Goal: Task Accomplishment & Management: Complete application form

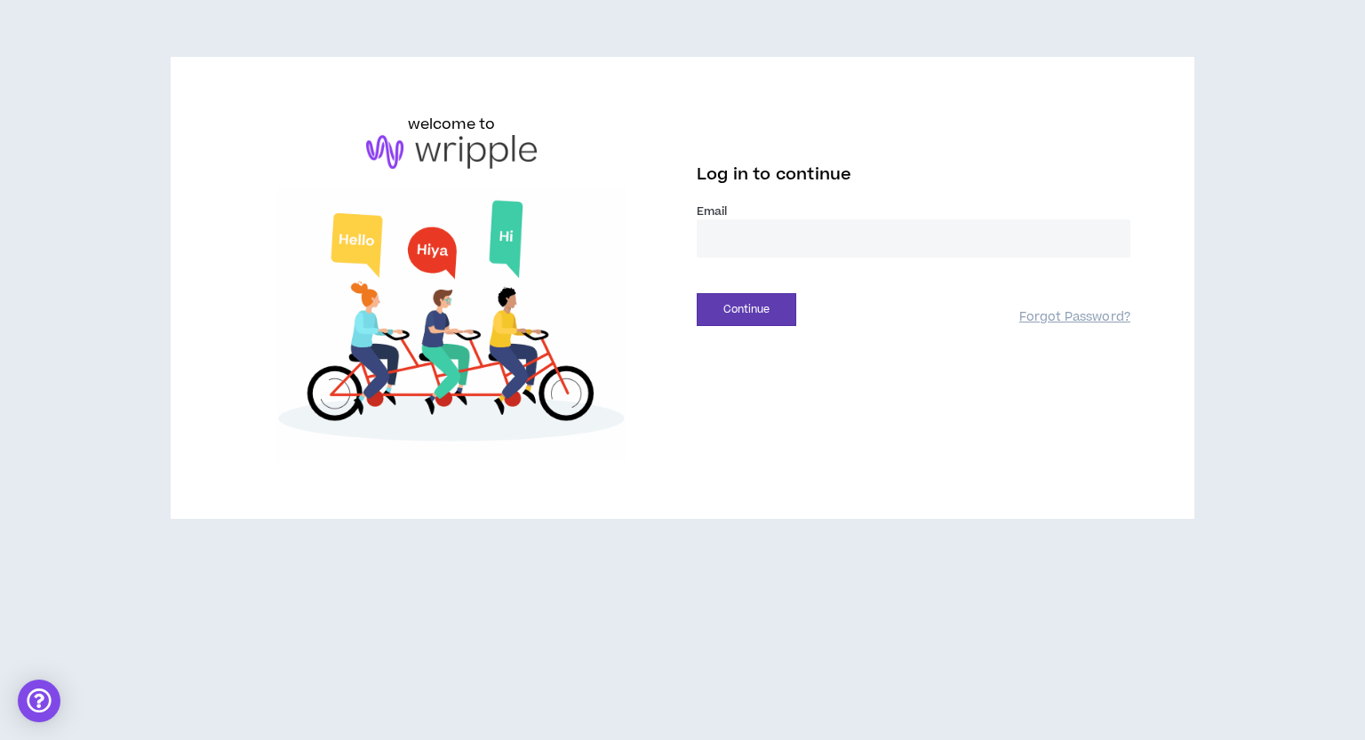
click at [842, 248] on input "email" at bounding box center [914, 239] width 434 height 38
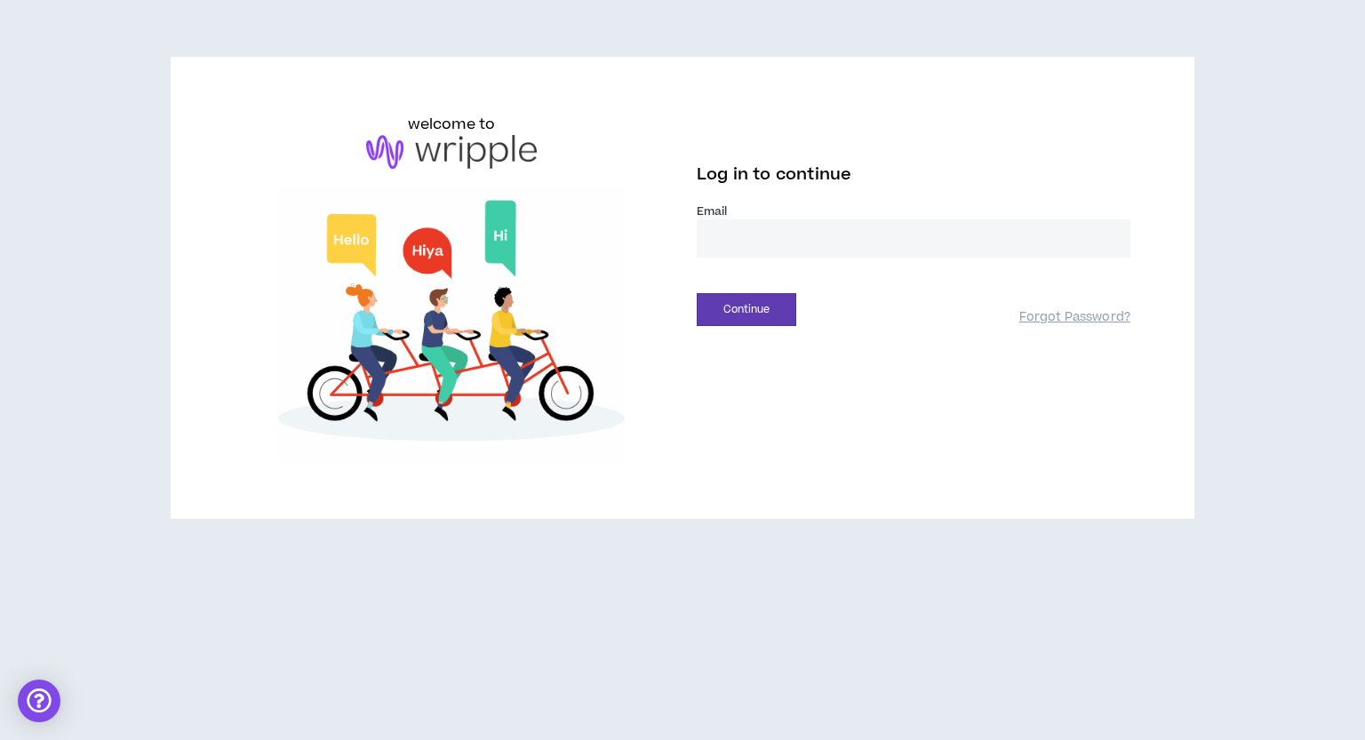
type input "**********"
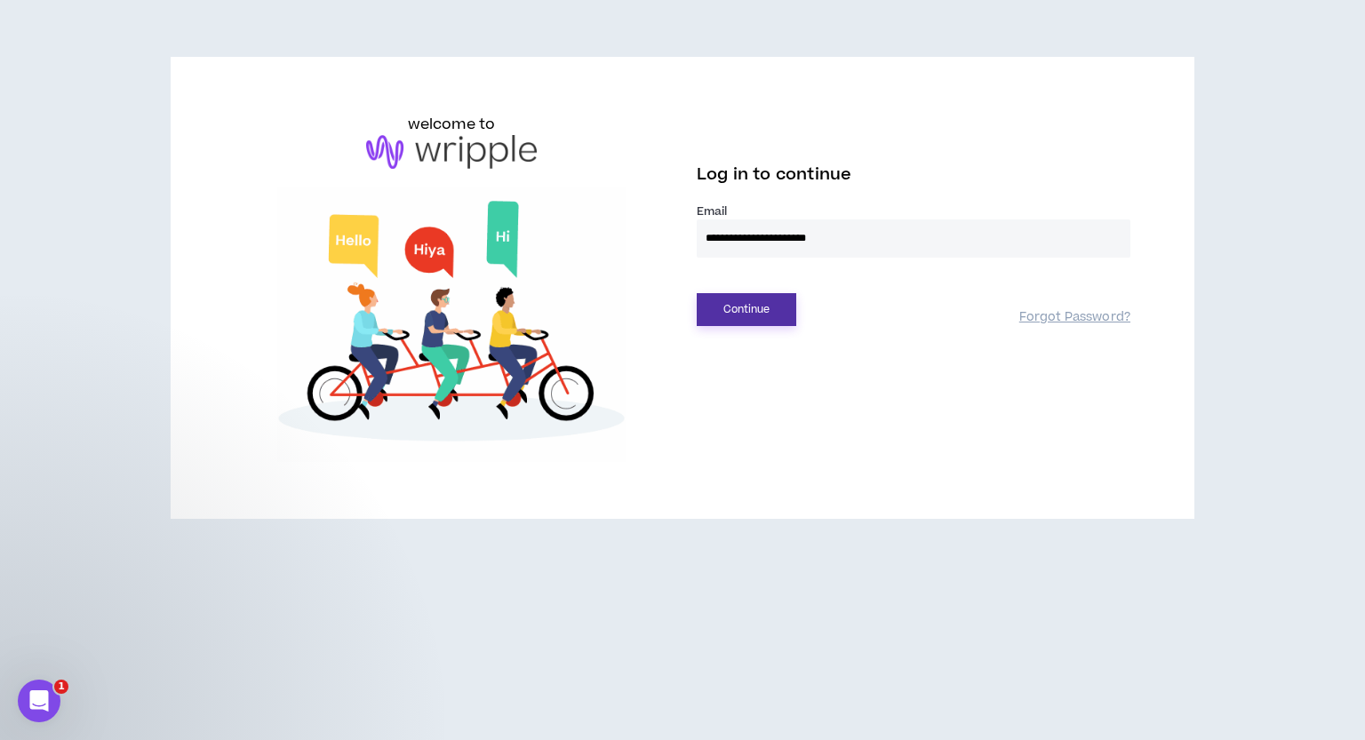
click at [758, 313] on button "Continue" at bounding box center [747, 309] width 100 height 33
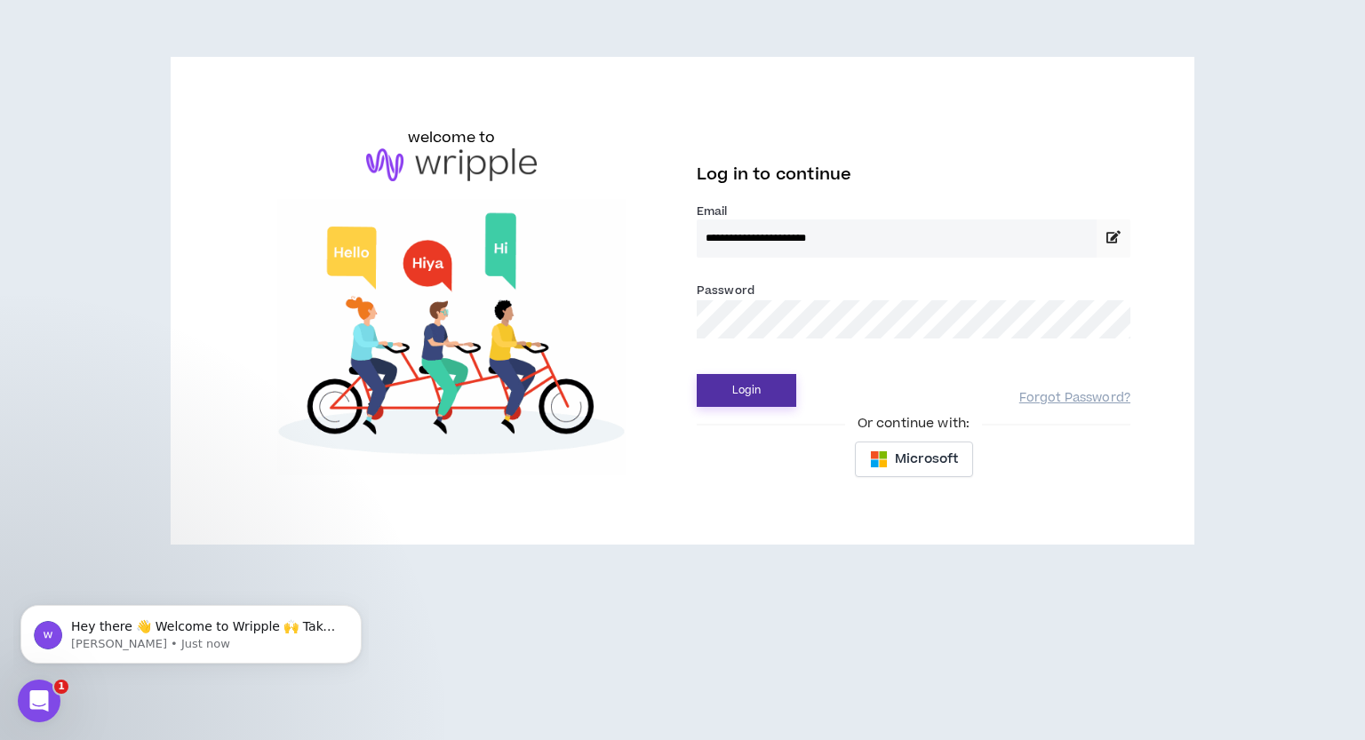
click at [773, 399] on button "Login" at bounding box center [747, 390] width 100 height 33
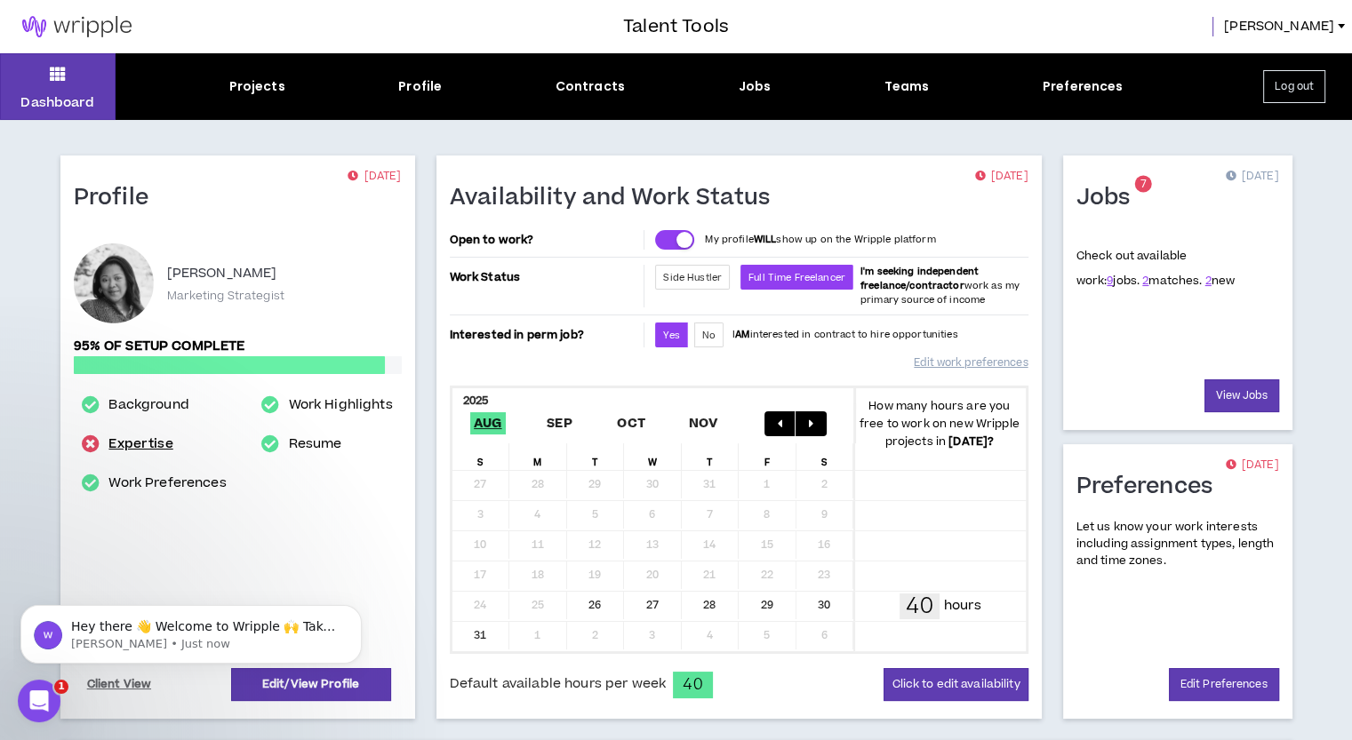
click at [127, 443] on link "Expertise" at bounding box center [140, 444] width 64 height 21
select select "***"
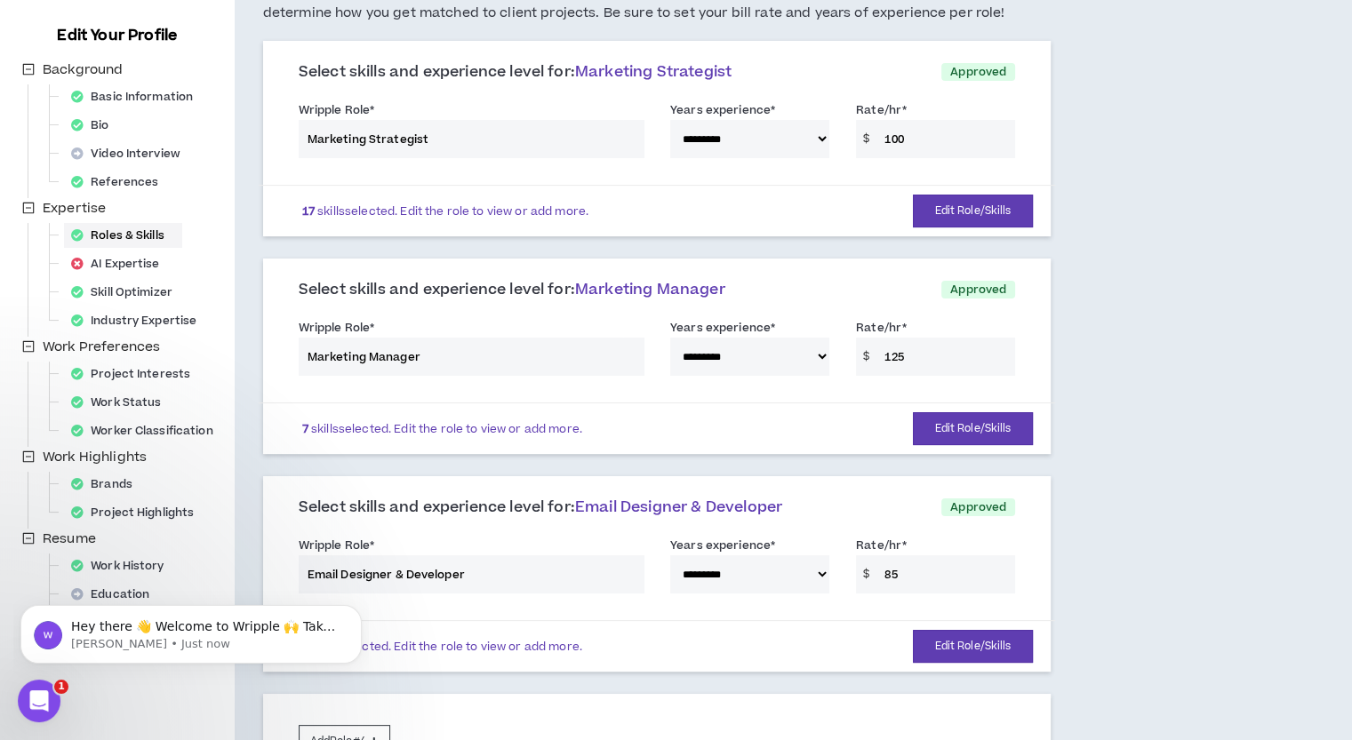
scroll to position [178, 0]
click at [106, 260] on div "AI Expertise" at bounding box center [121, 263] width 114 height 25
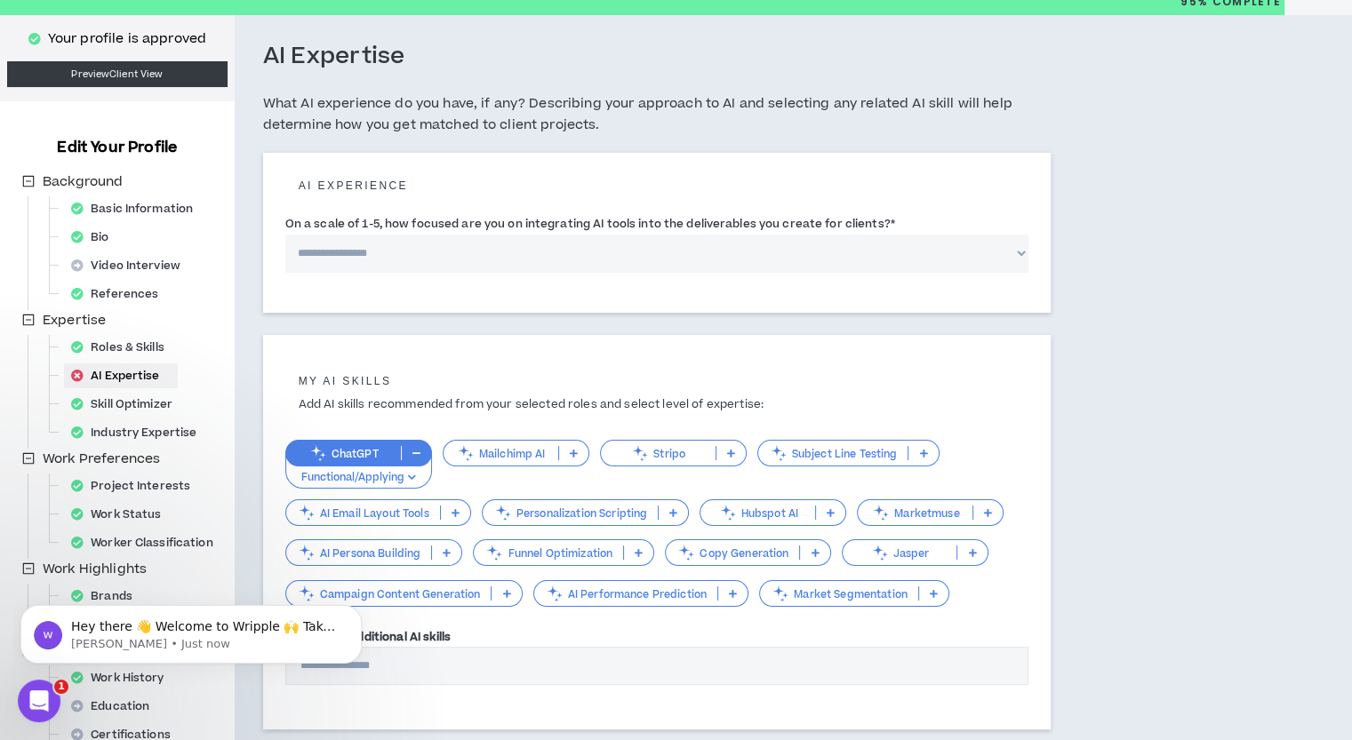
scroll to position [89, 0]
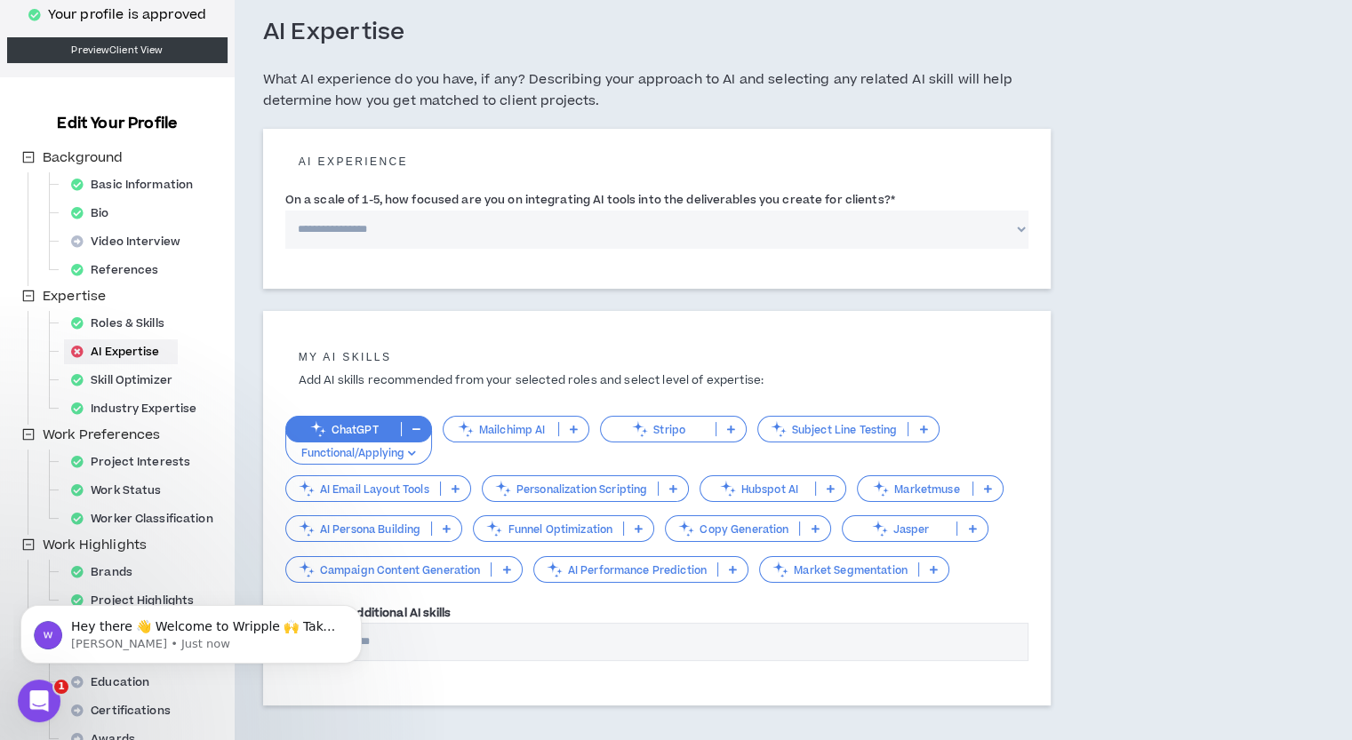
click at [396, 456] on p "Functional/Applying" at bounding box center [359, 454] width 124 height 16
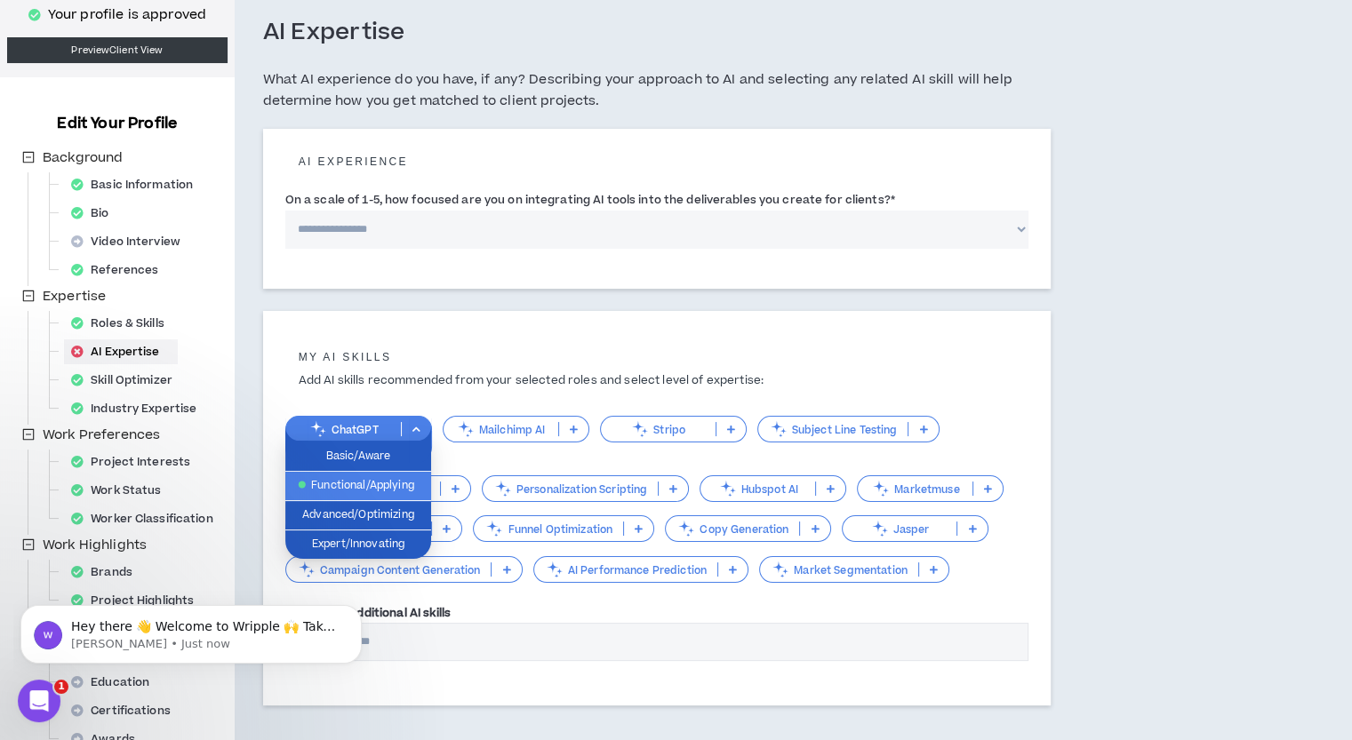
click at [382, 491] on span "Functional/Applying" at bounding box center [358, 486] width 124 height 20
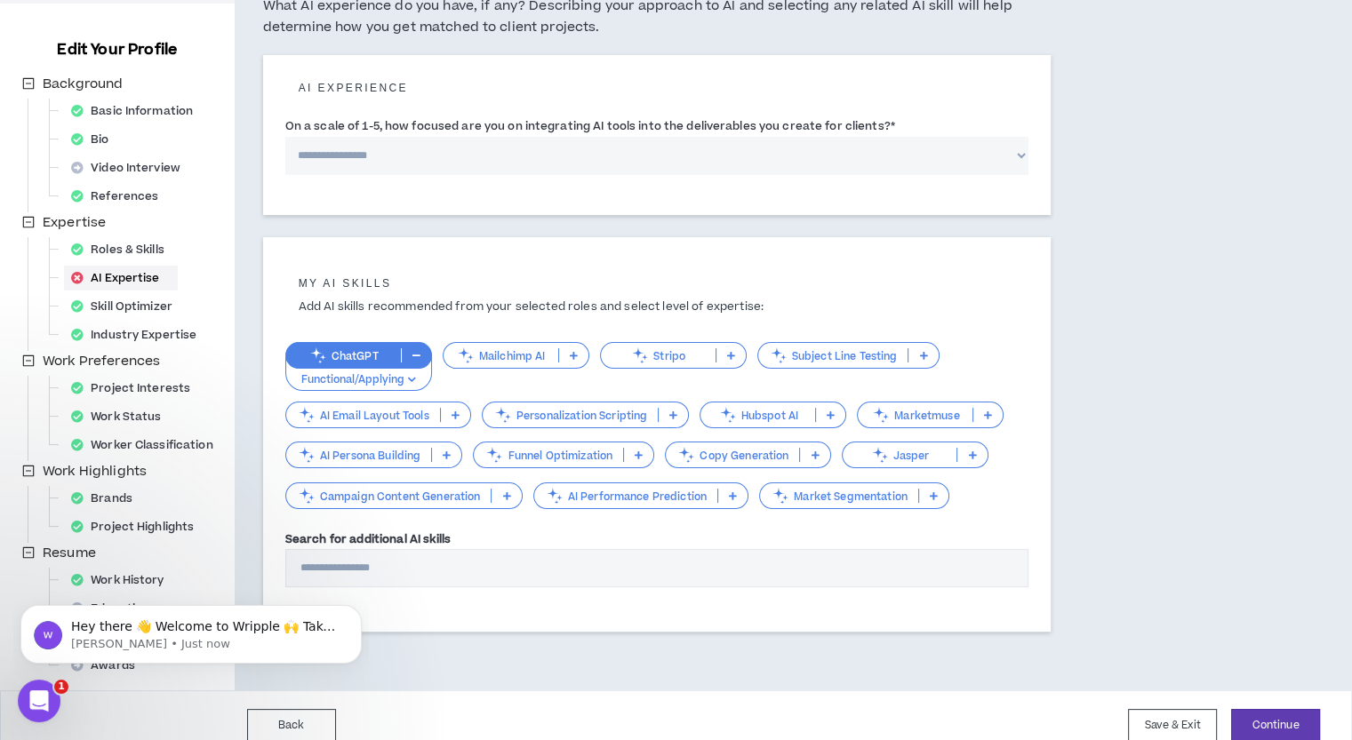
scroll to position [178, 0]
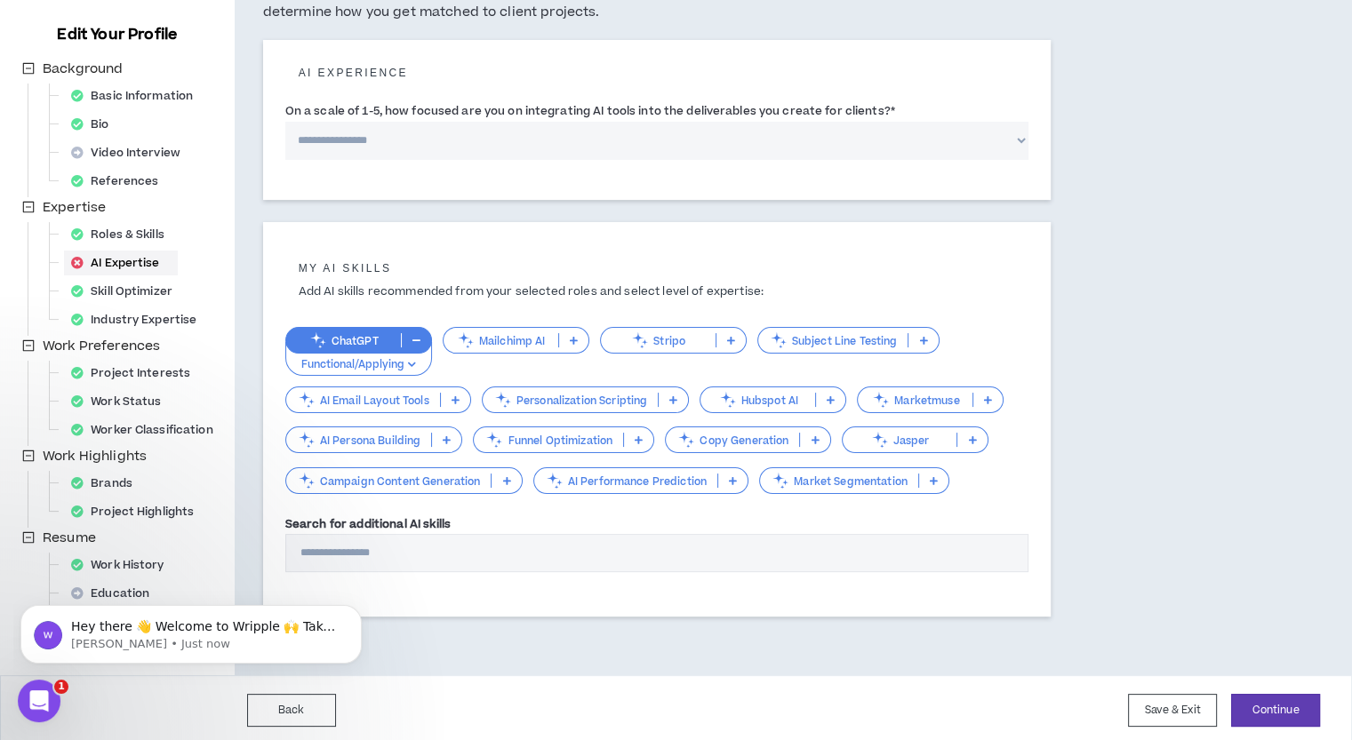
click at [813, 440] on icon at bounding box center [814, 439] width 8 height 9
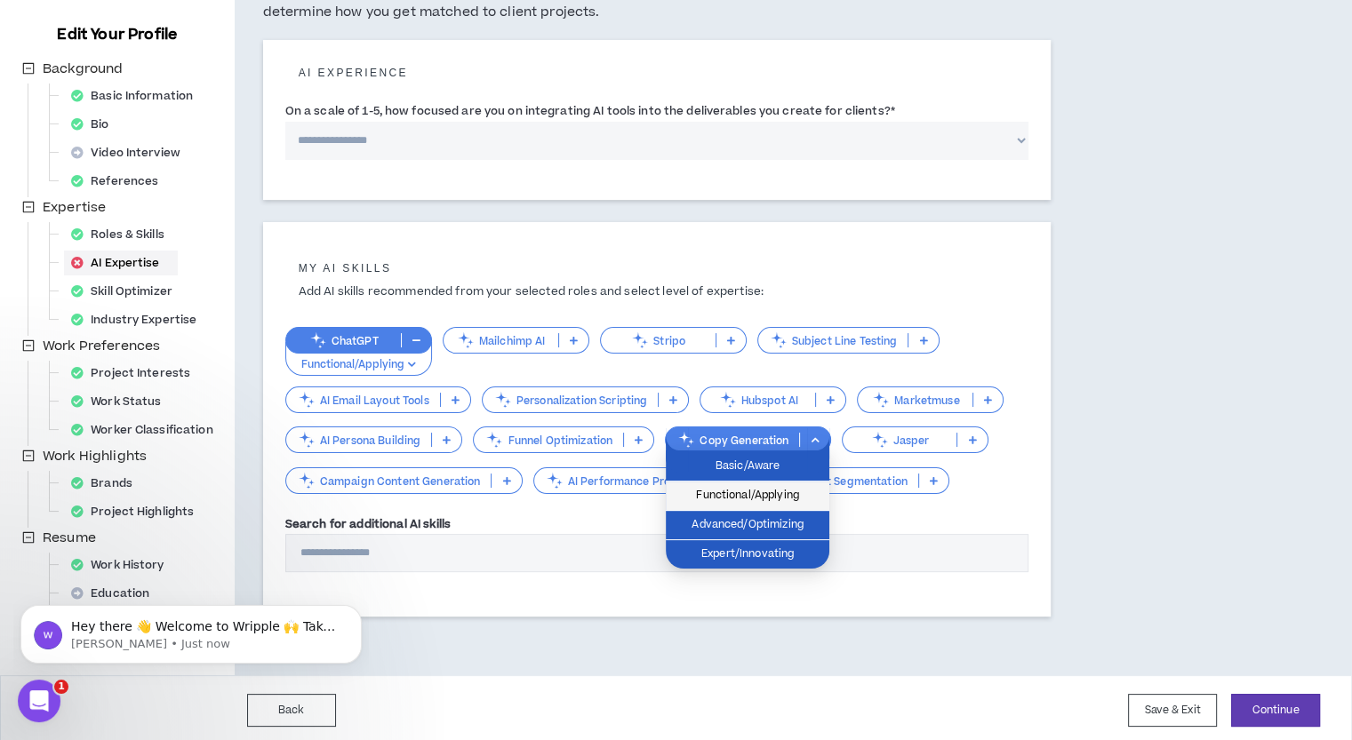
click at [788, 499] on span "Functional/Applying" at bounding box center [747, 496] width 142 height 20
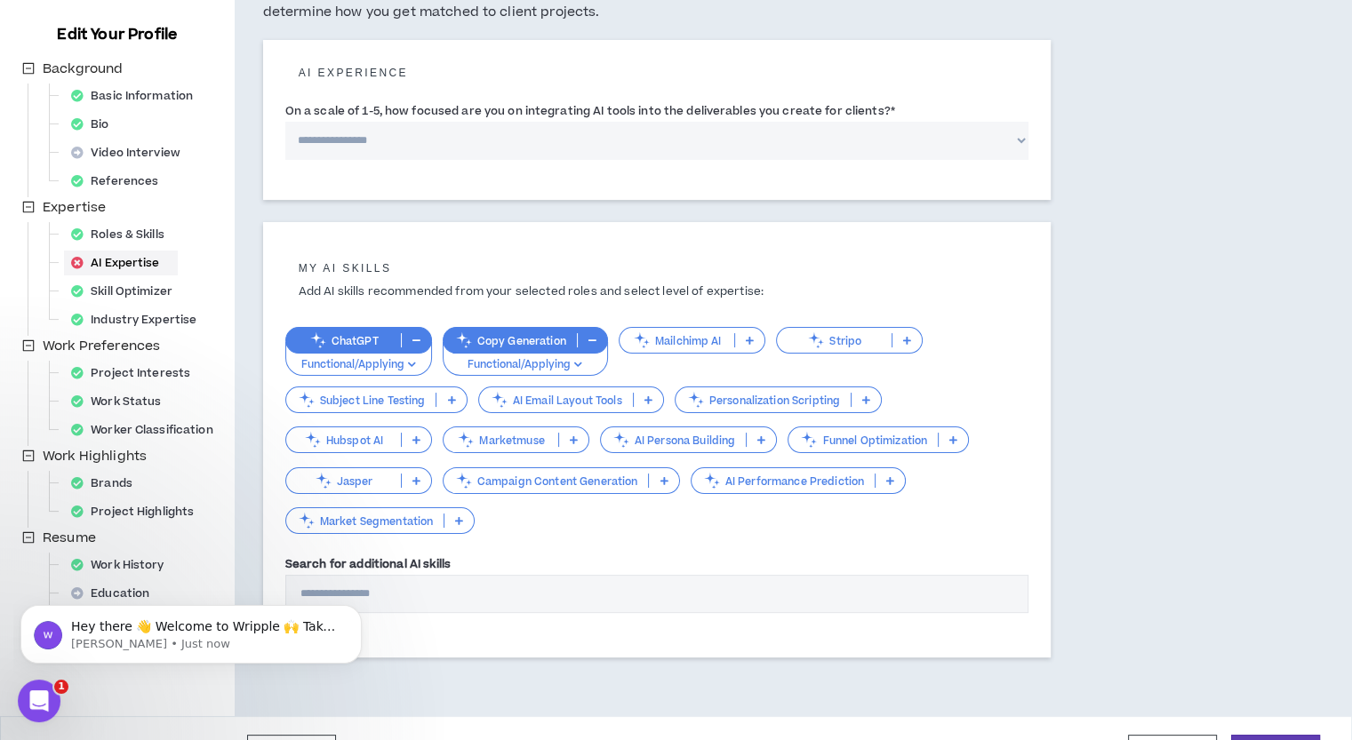
scroll to position [89, 0]
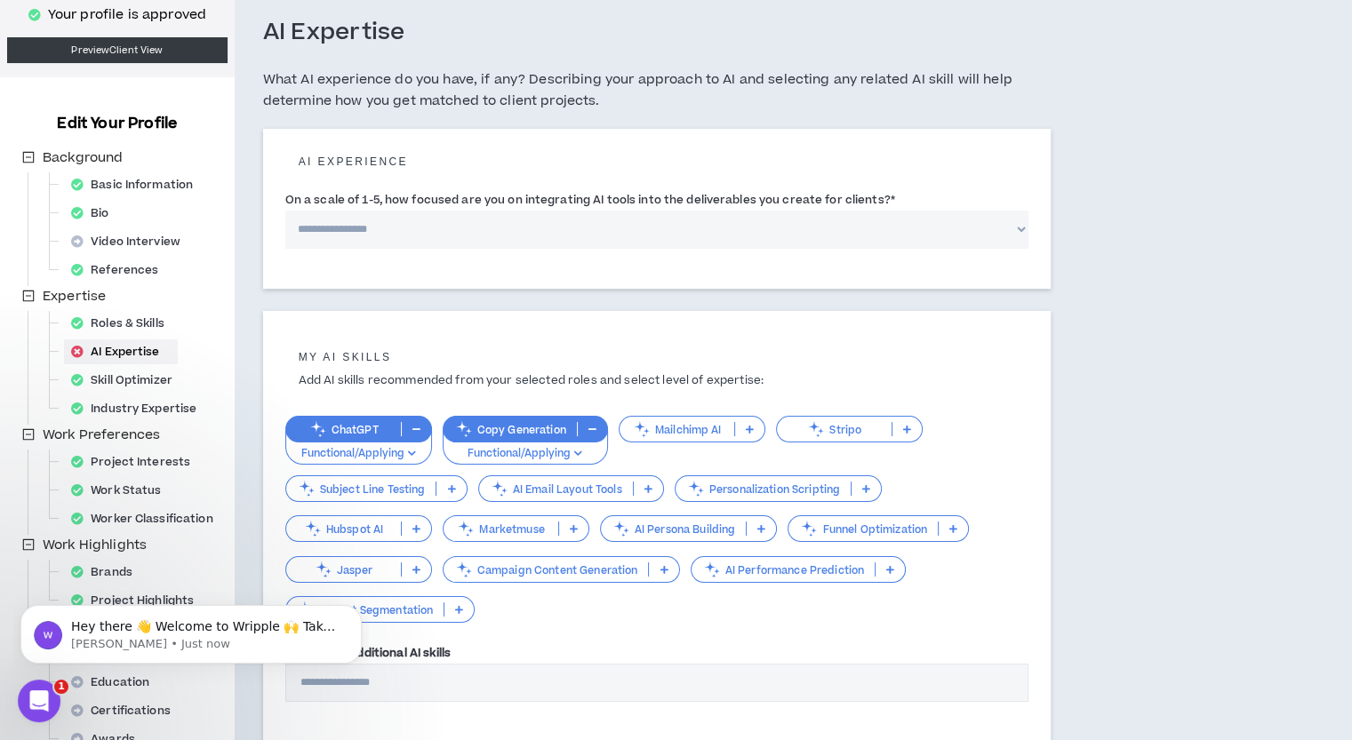
click at [405, 220] on select "**********" at bounding box center [657, 230] width 744 height 38
select select "*"
click at [285, 211] on select "**********" at bounding box center [657, 230] width 744 height 38
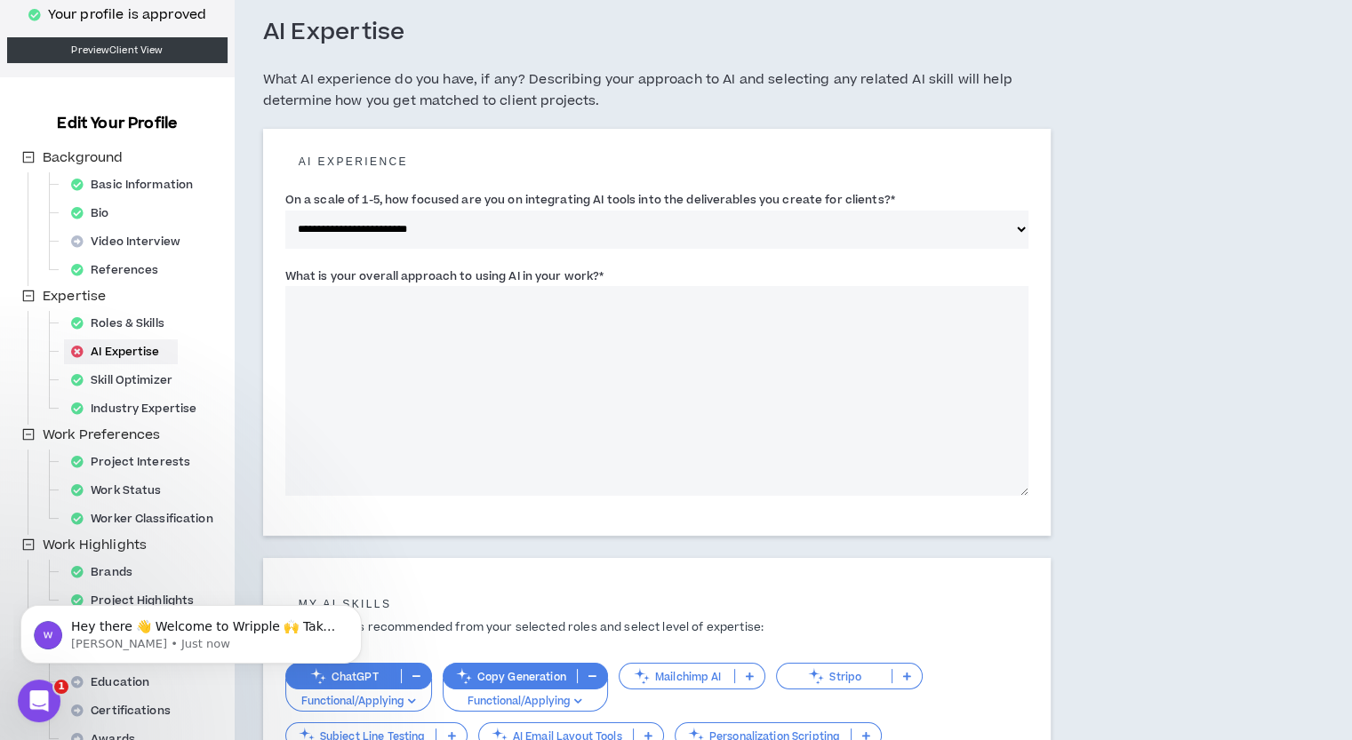
click at [530, 315] on textarea "What is your overall approach to using AI in your work? *" at bounding box center [657, 391] width 744 height 210
drag, startPoint x: 597, startPoint y: 278, endPoint x: 280, endPoint y: 280, distance: 317.3
click at [280, 280] on div "**********" at bounding box center [657, 332] width 788 height 407
copy label "What is your overall approach to using AI in your work?"
click at [648, 321] on textarea "What is your overall approach to using AI in your work? *" at bounding box center [657, 391] width 744 height 210
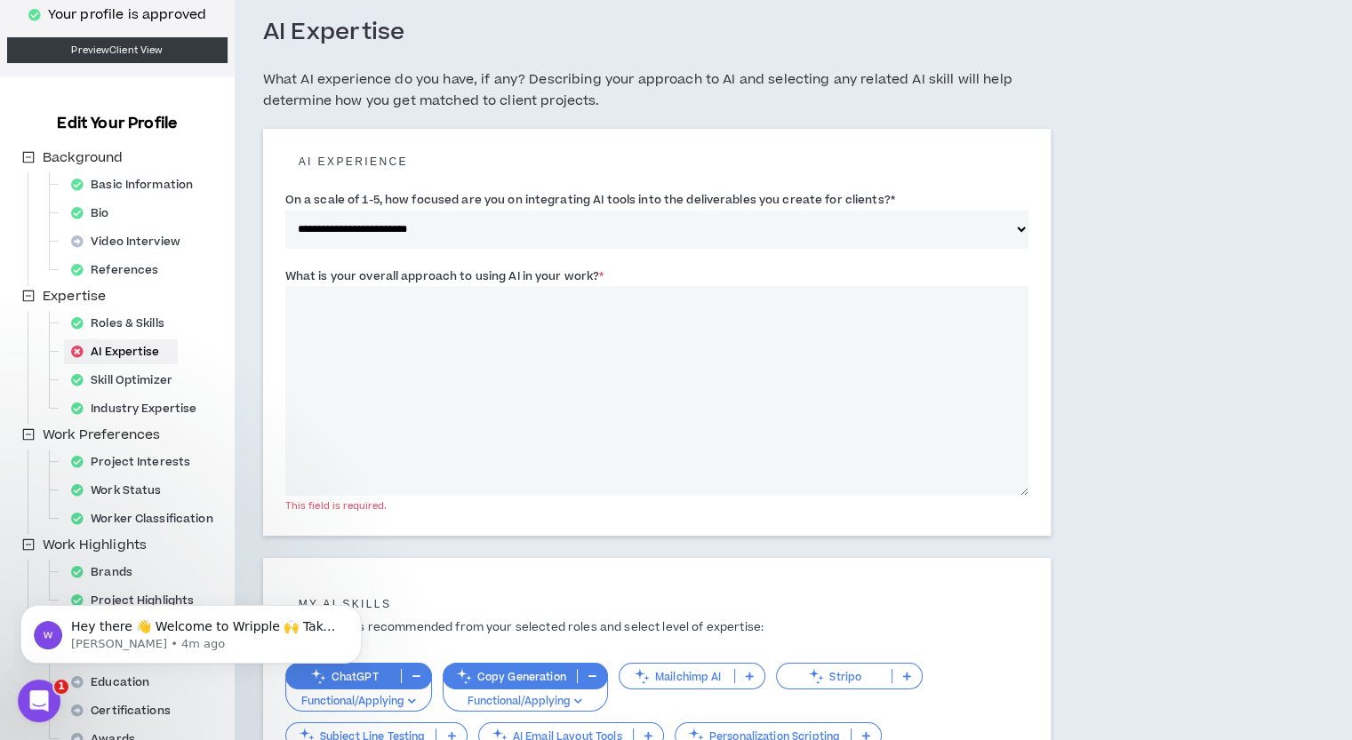
paste textarea "**********"
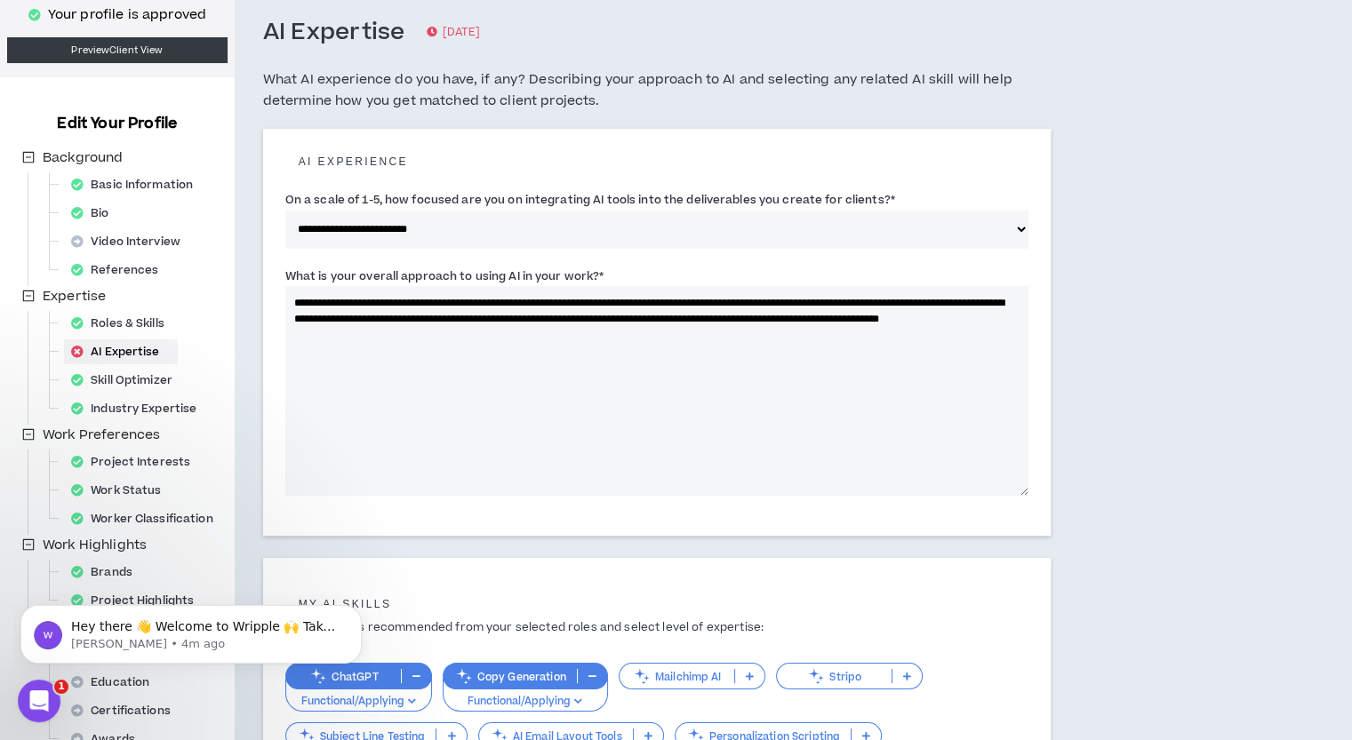
click at [666, 322] on textarea "**********" at bounding box center [657, 391] width 744 height 210
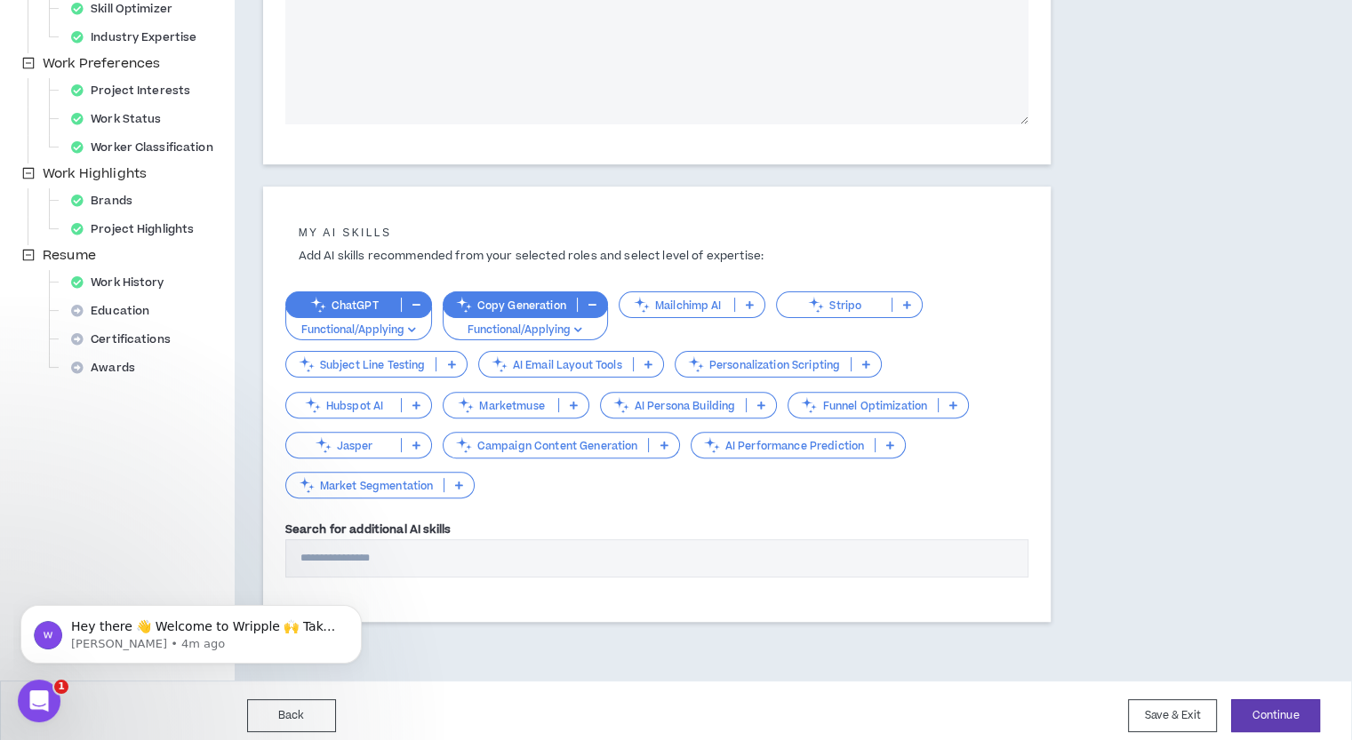
scroll to position [467, 0]
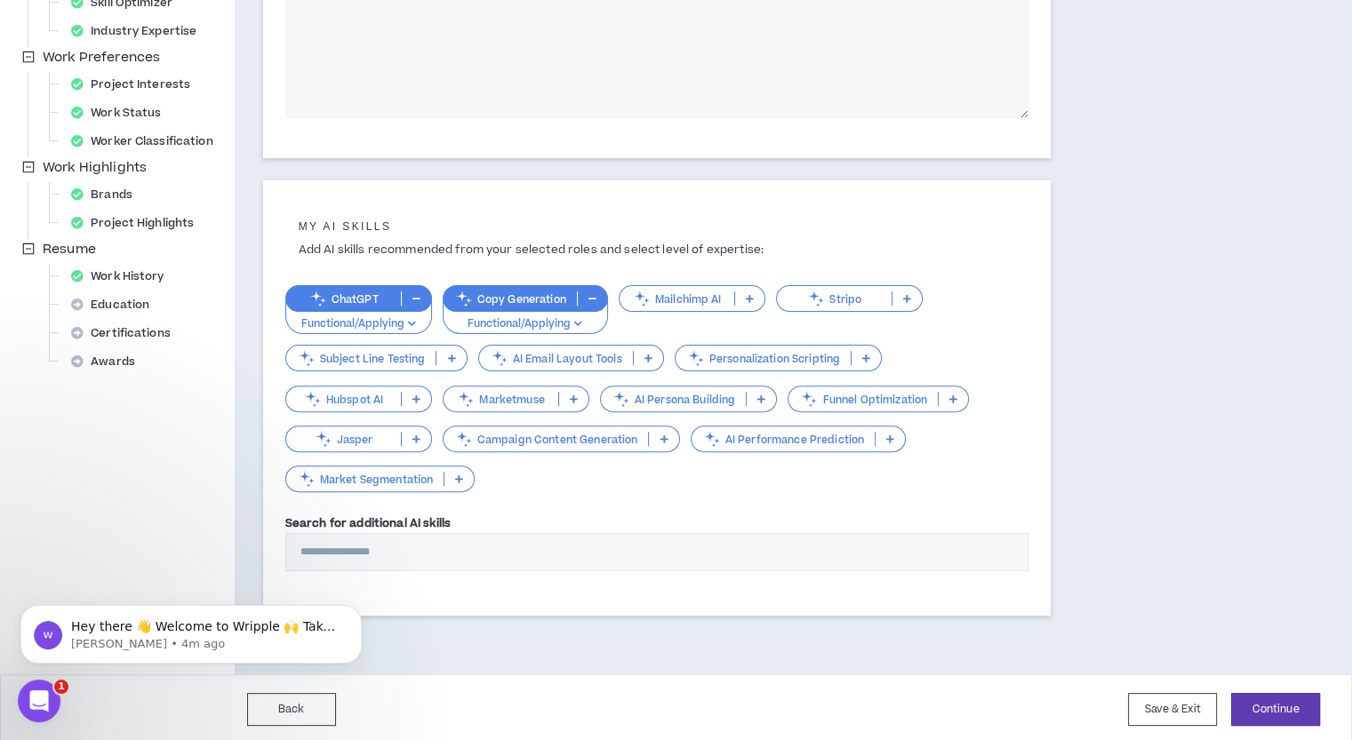
type textarea "**********"
click at [435, 355] on p "Subject Line Testing" at bounding box center [361, 358] width 150 height 13
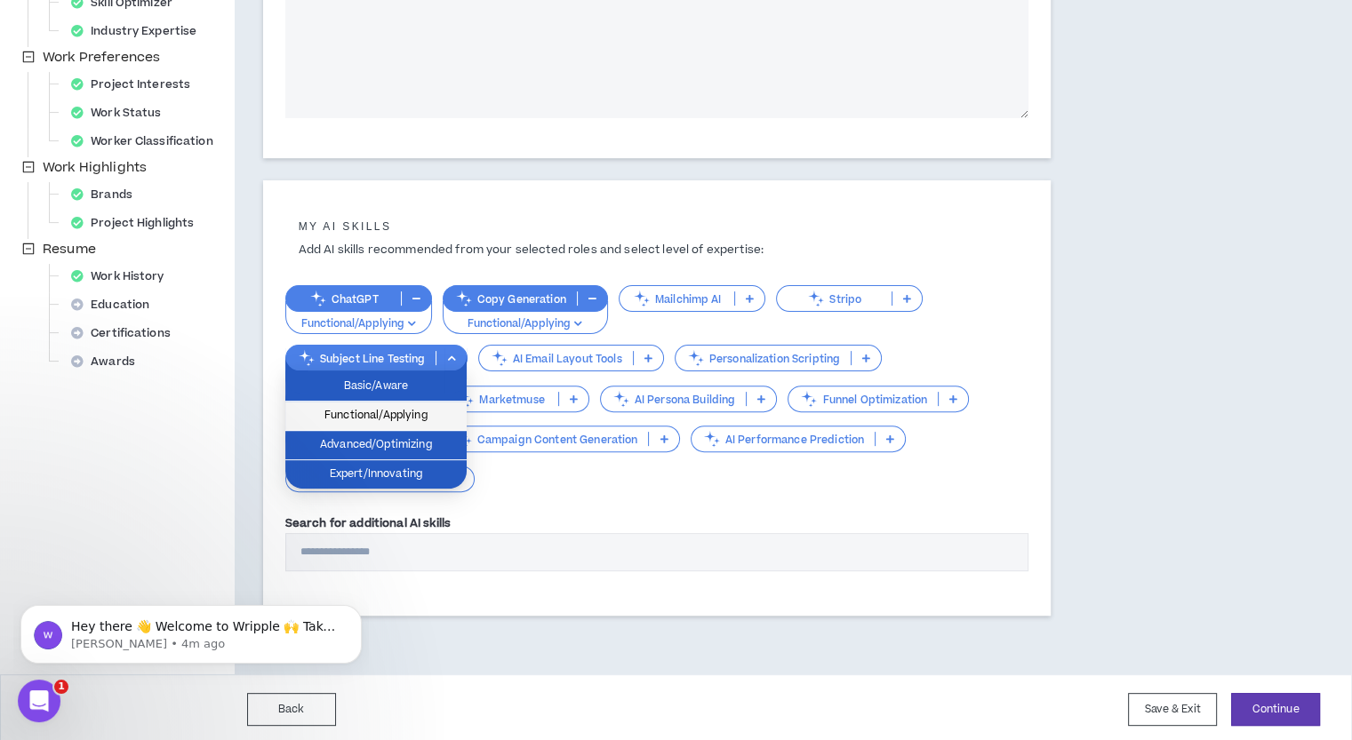
click at [434, 406] on span "Functional/Applying" at bounding box center [376, 416] width 160 height 20
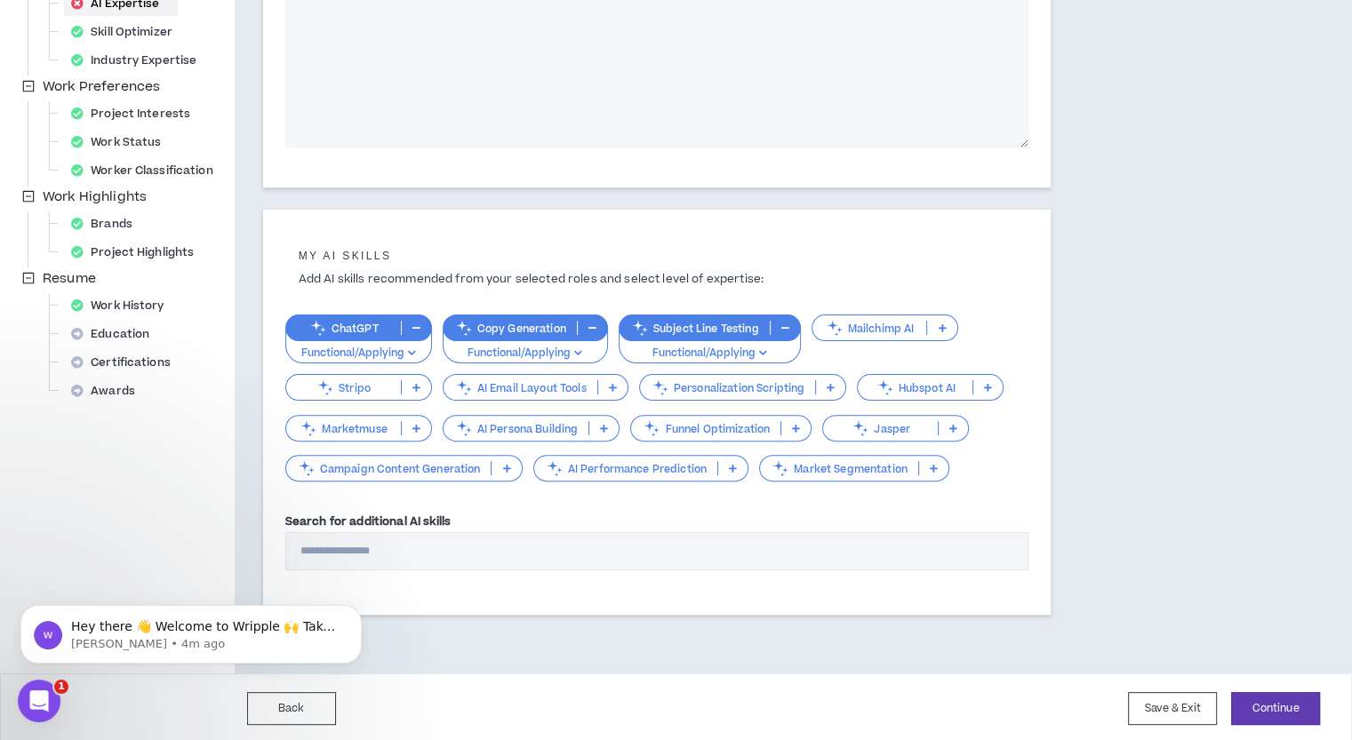
scroll to position [427, 0]
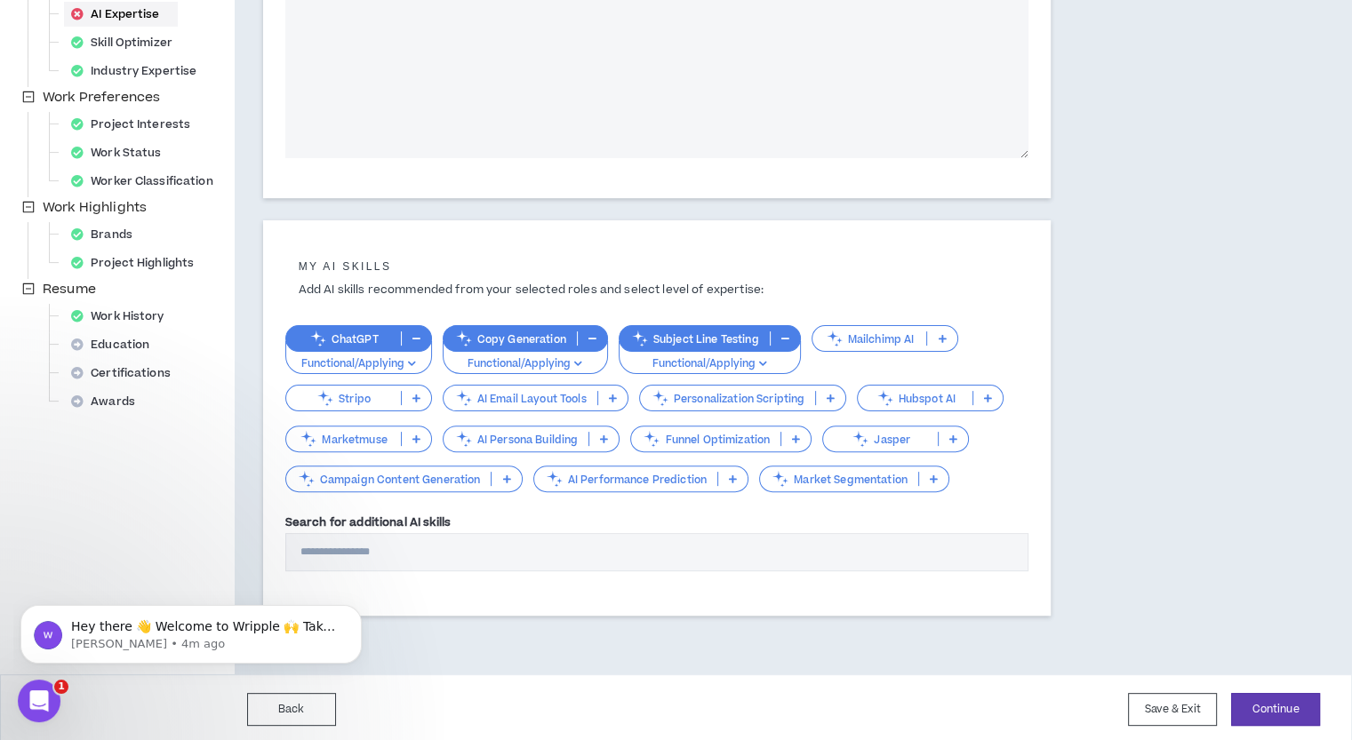
click at [591, 341] on icon "button" at bounding box center [592, 338] width 8 height 9
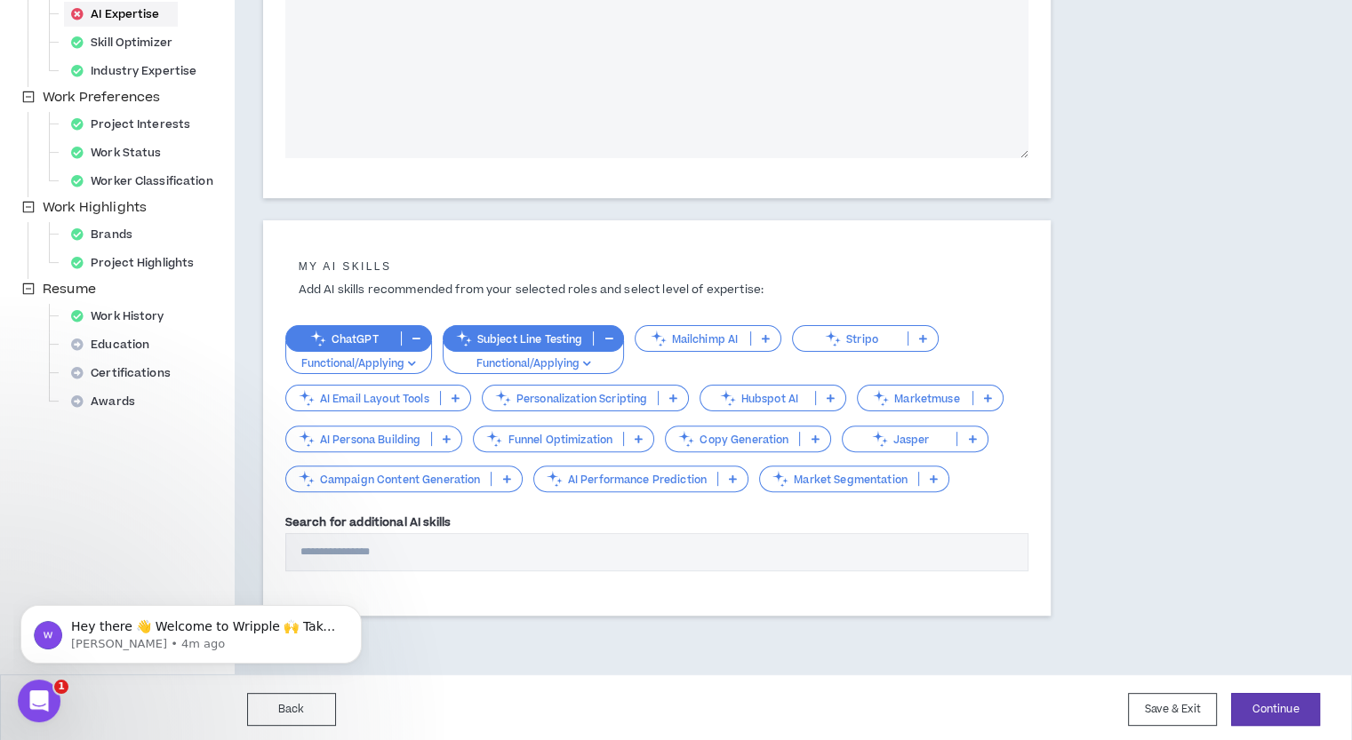
click at [812, 432] on p at bounding box center [814, 439] width 29 height 14
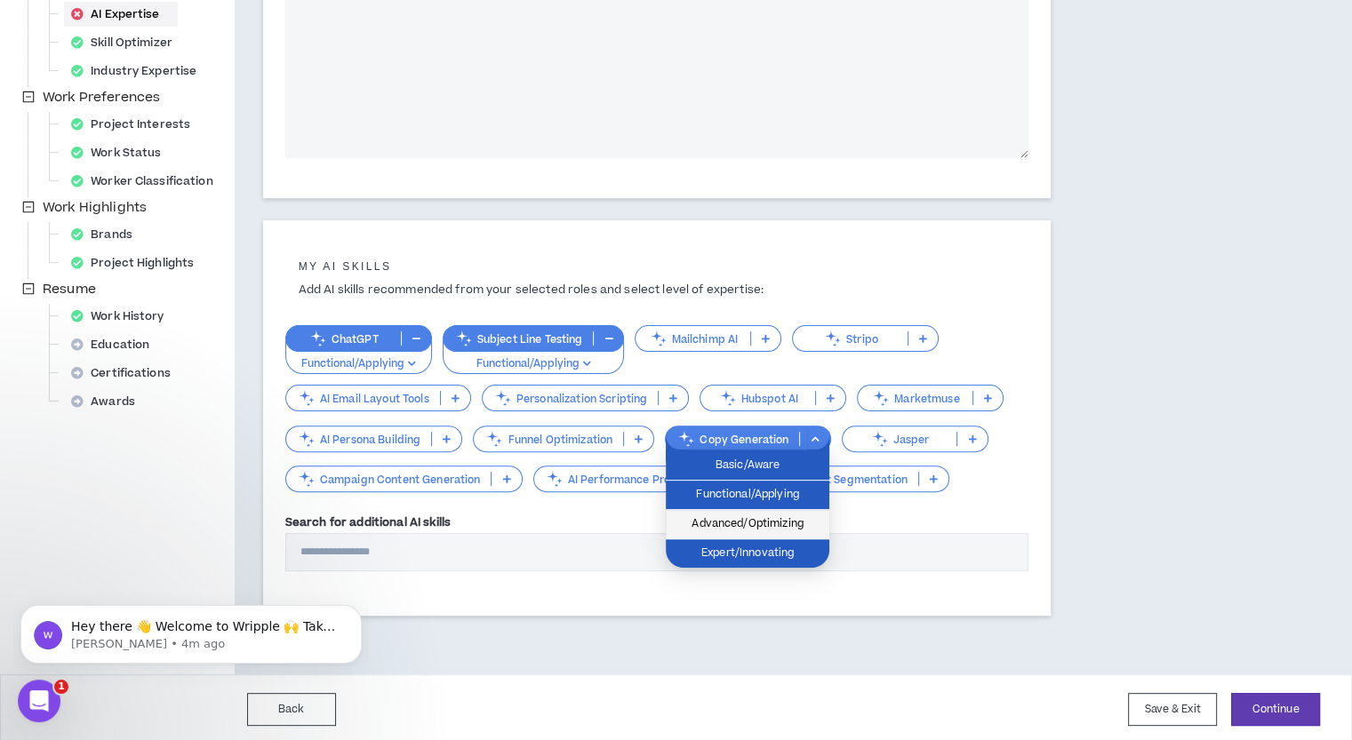
click at [782, 527] on span "Advanced/Optimizing" at bounding box center [747, 525] width 142 height 20
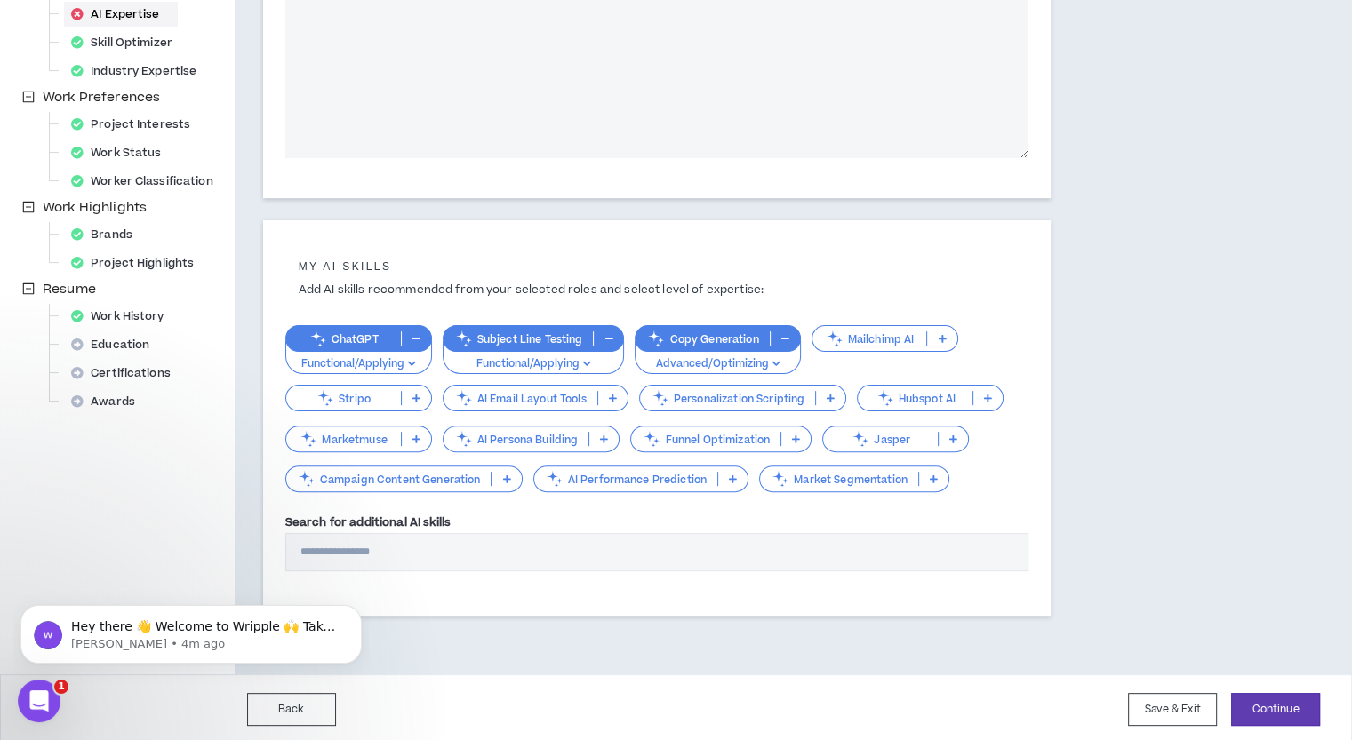
click at [934, 339] on p at bounding box center [941, 338] width 29 height 14
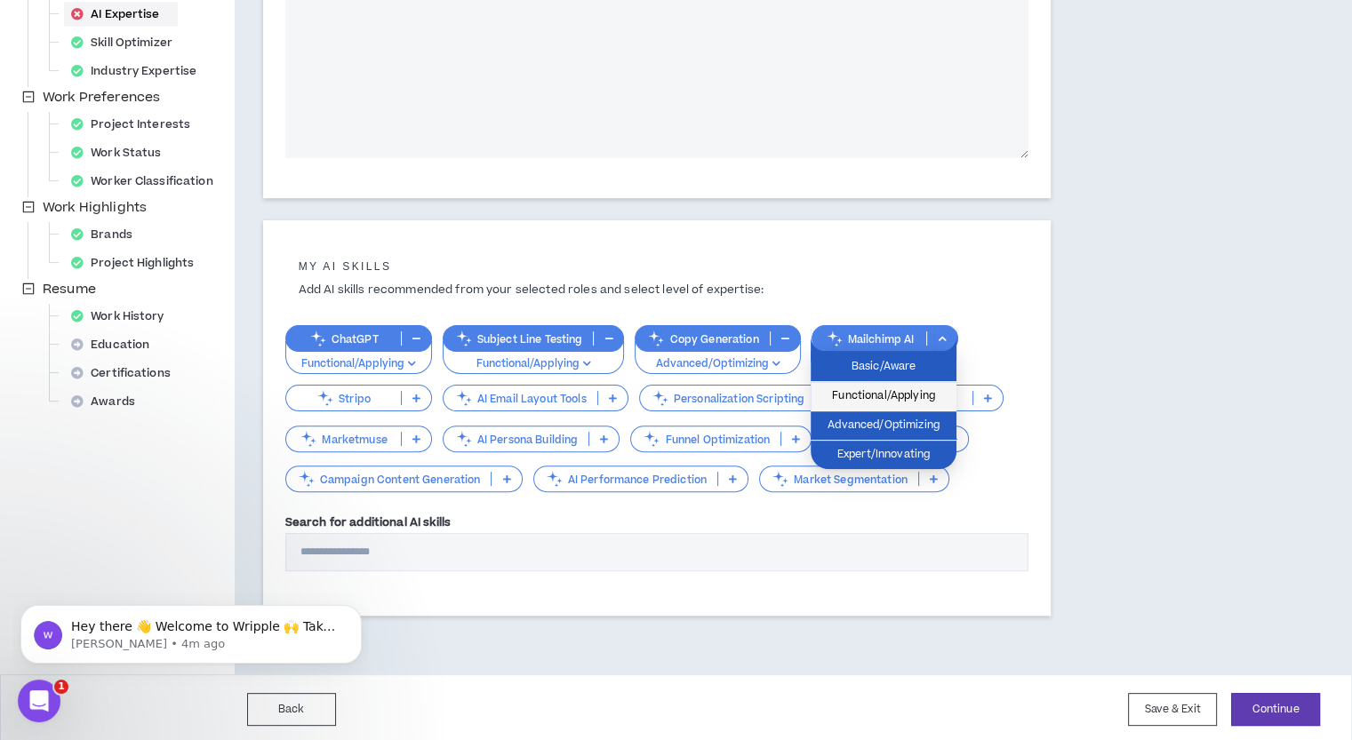
click at [911, 397] on span "Functional/Applying" at bounding box center [883, 397] width 124 height 20
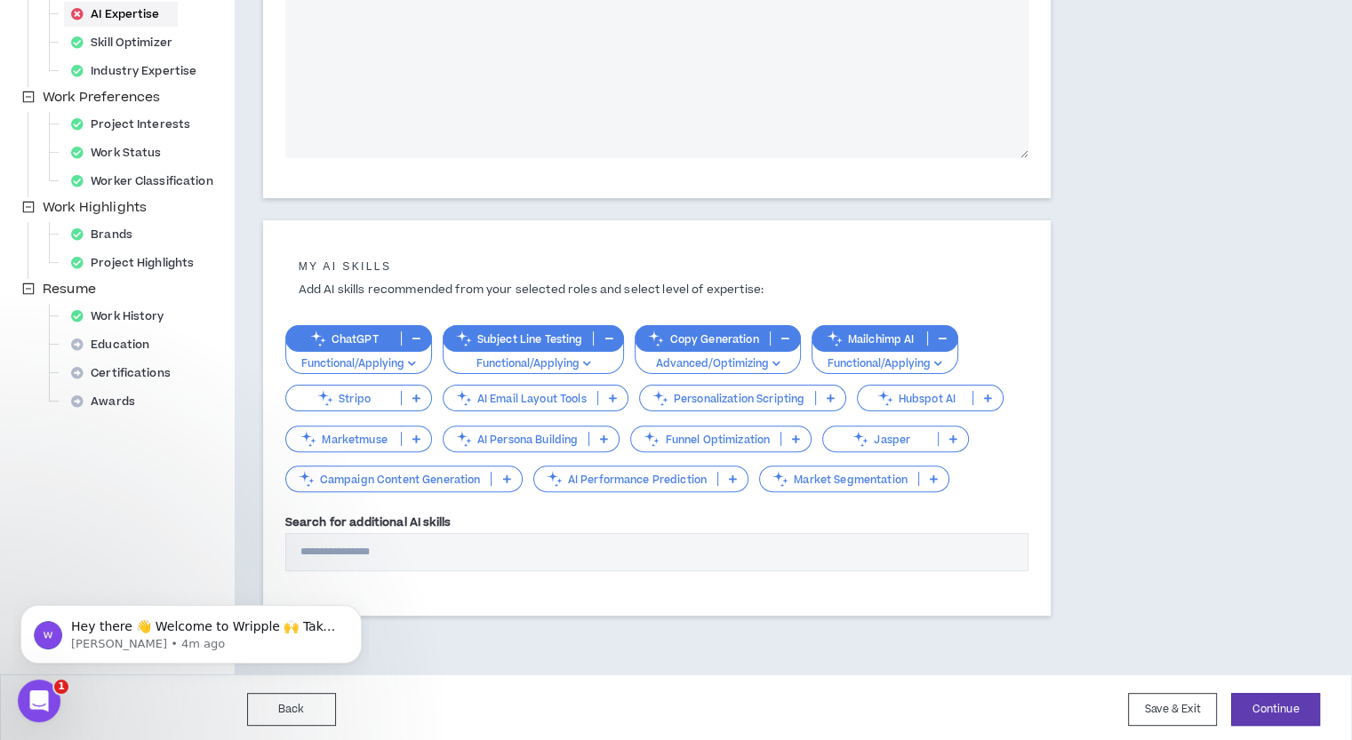
click at [505, 475] on icon at bounding box center [506, 479] width 8 height 9
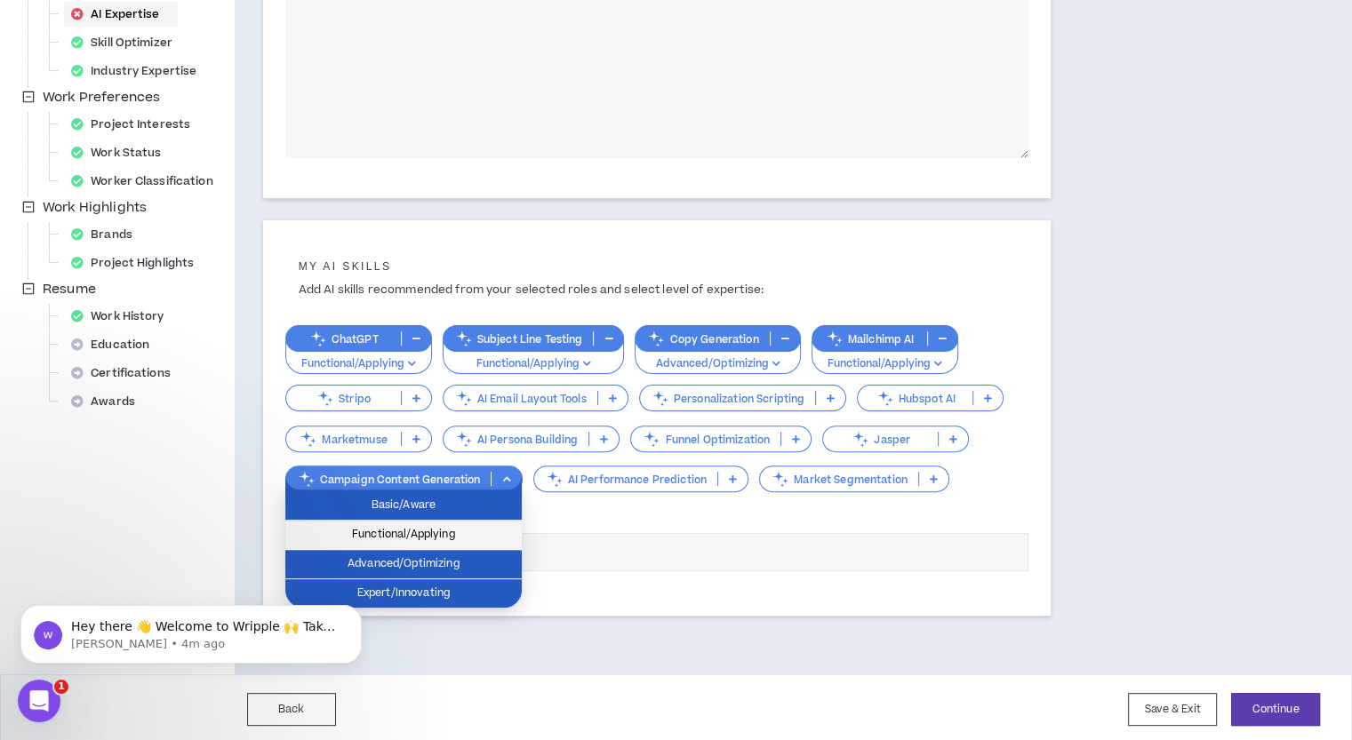
click at [481, 544] on li "Functional/Applying" at bounding box center [403, 535] width 236 height 29
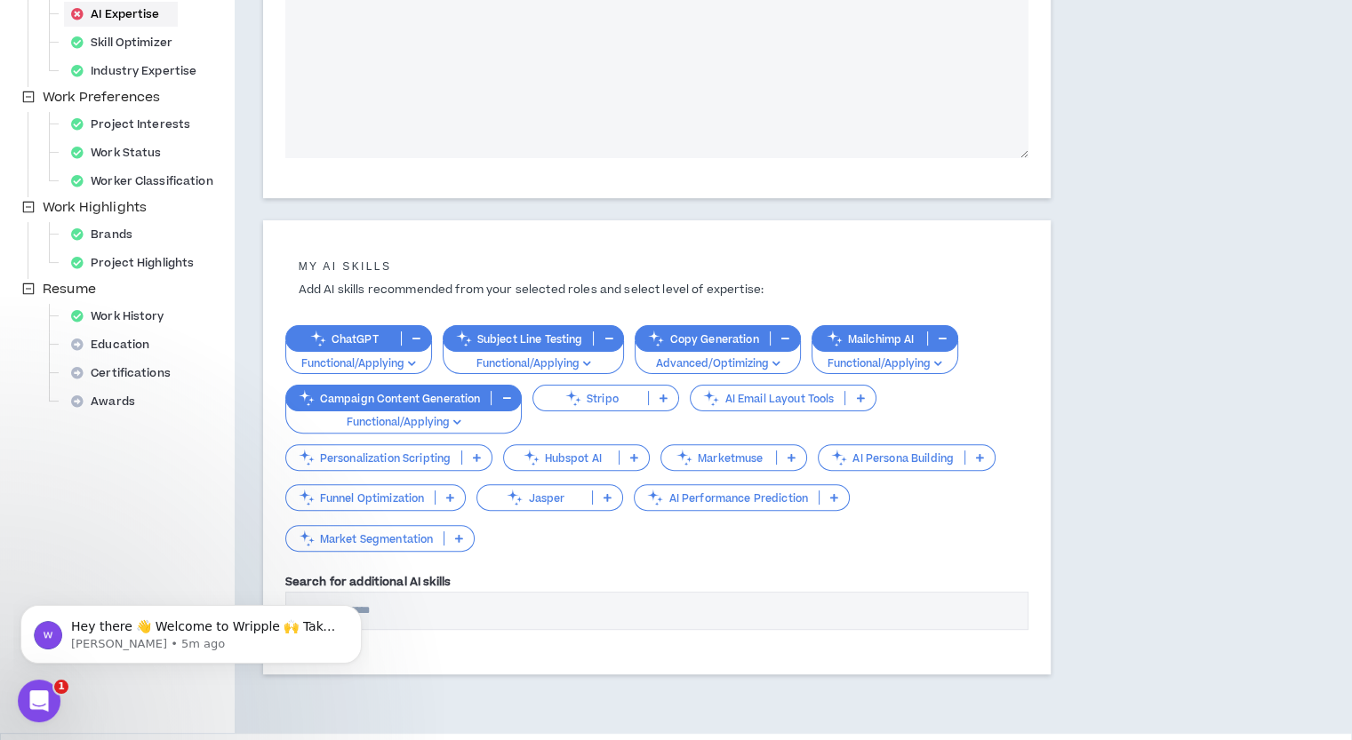
click at [461, 534] on icon at bounding box center [459, 538] width 8 height 9
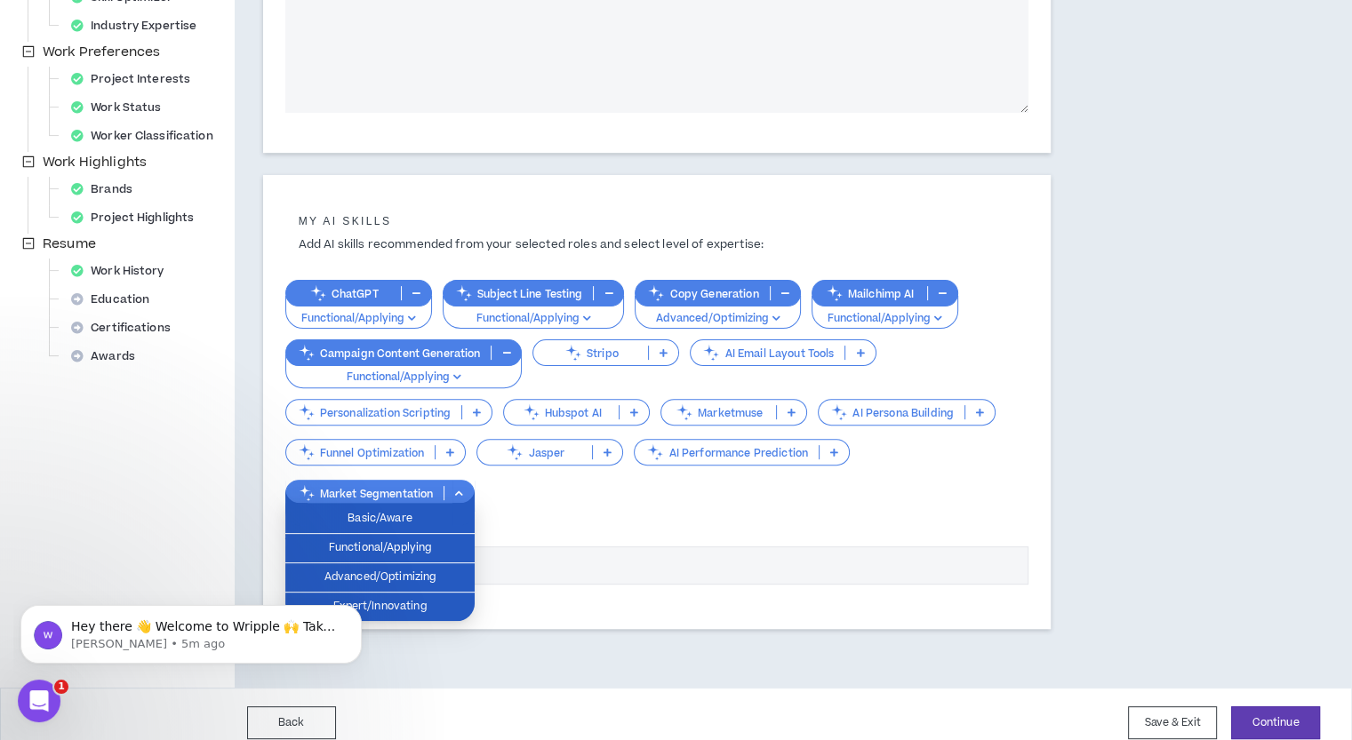
scroll to position [486, 0]
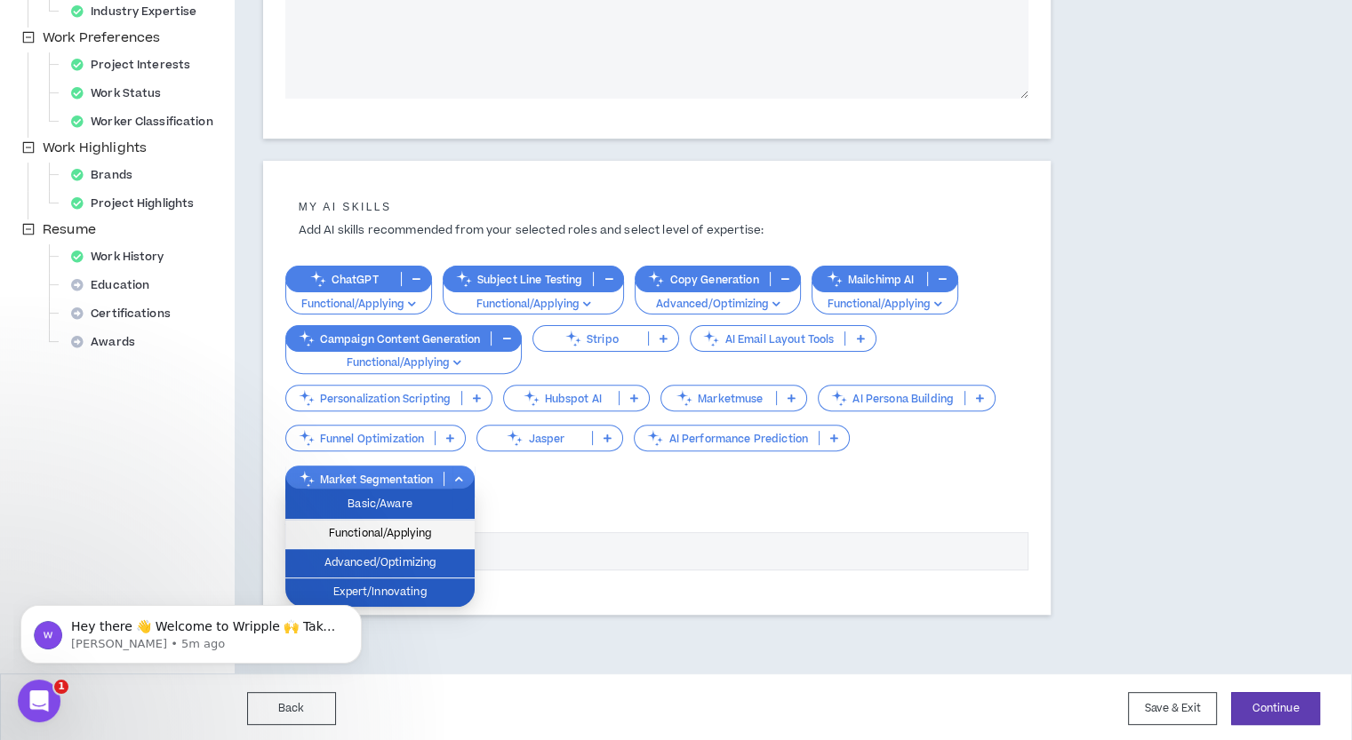
click at [449, 525] on span "Functional/Applying" at bounding box center [380, 534] width 168 height 20
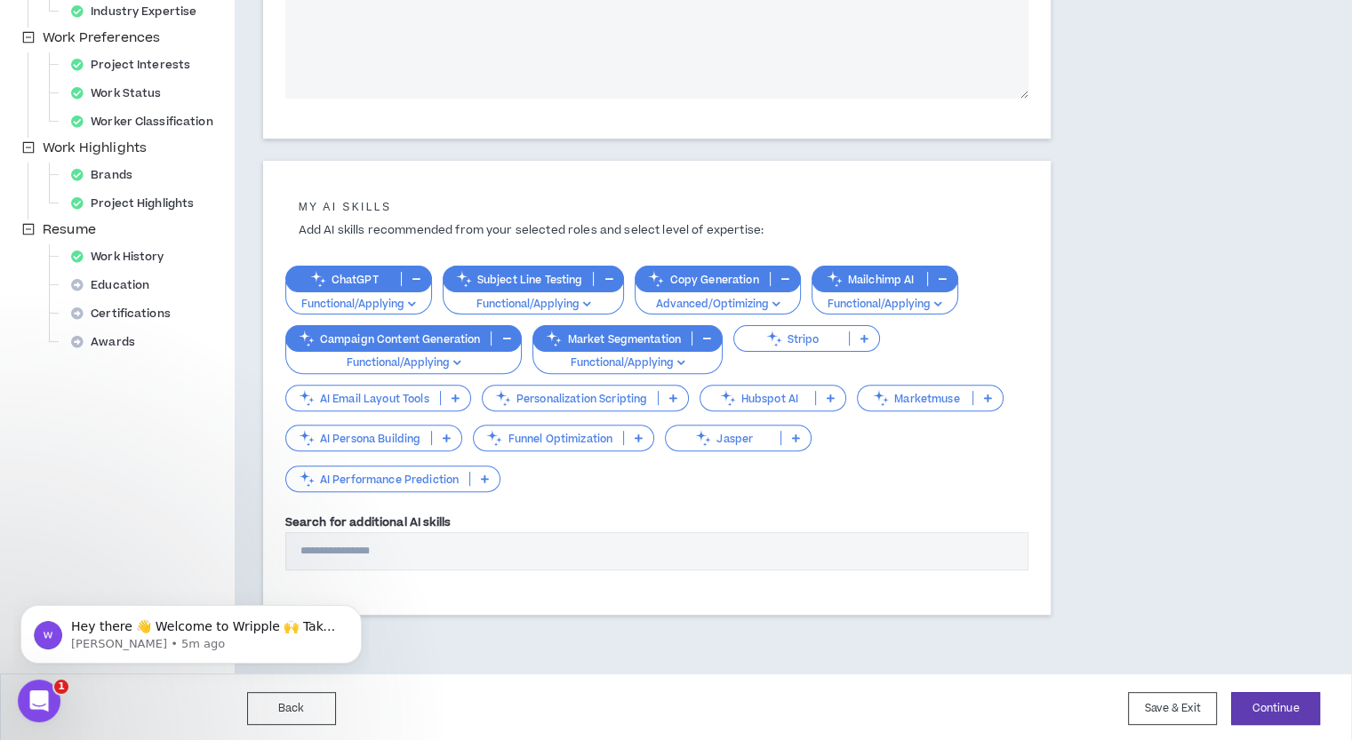
click at [636, 431] on p at bounding box center [638, 438] width 29 height 14
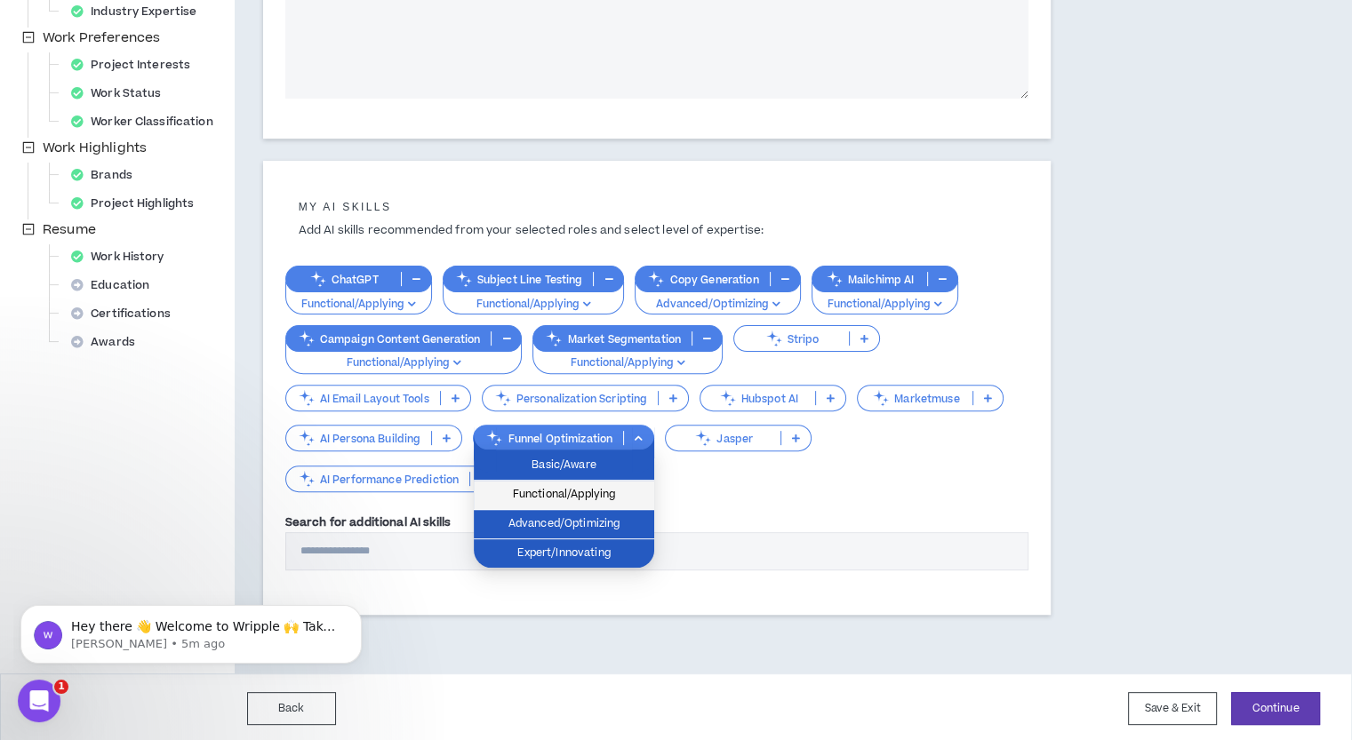
click at [613, 486] on span "Functional/Applying" at bounding box center [563, 495] width 159 height 20
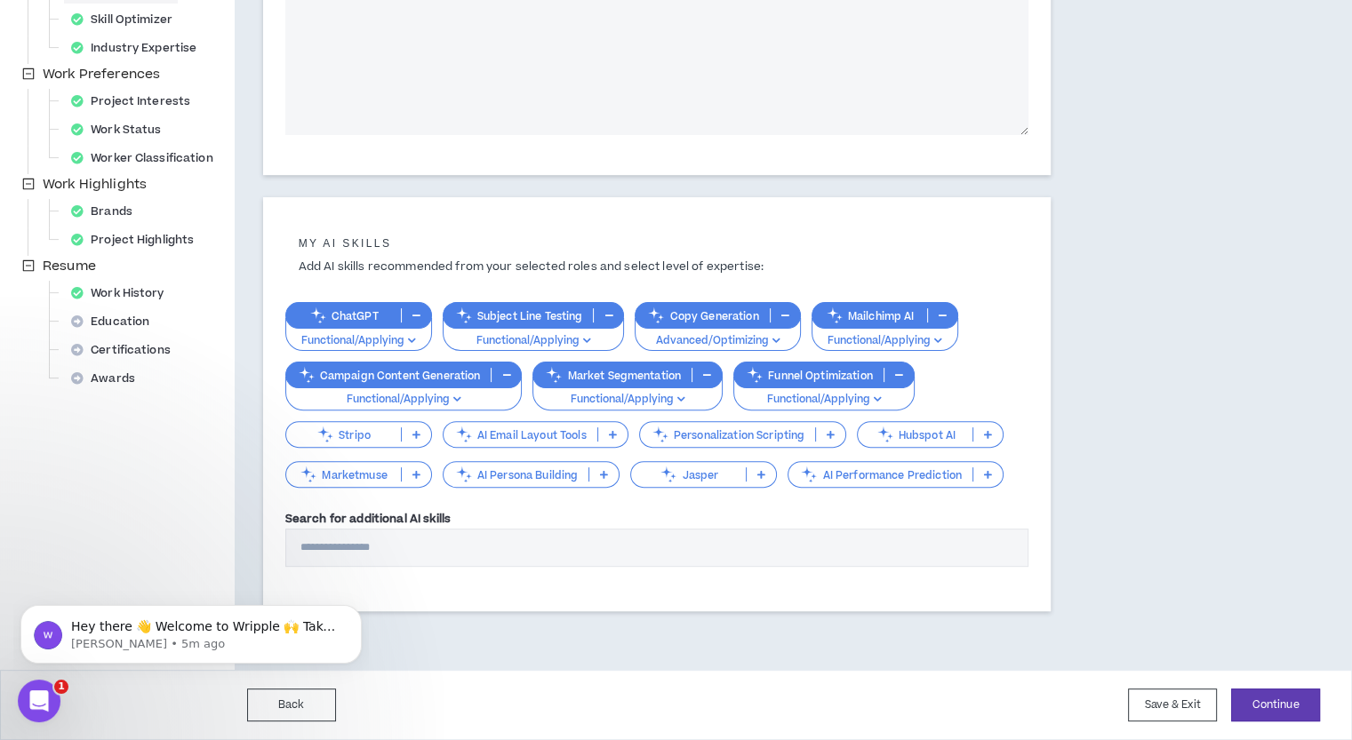
scroll to position [446, 0]
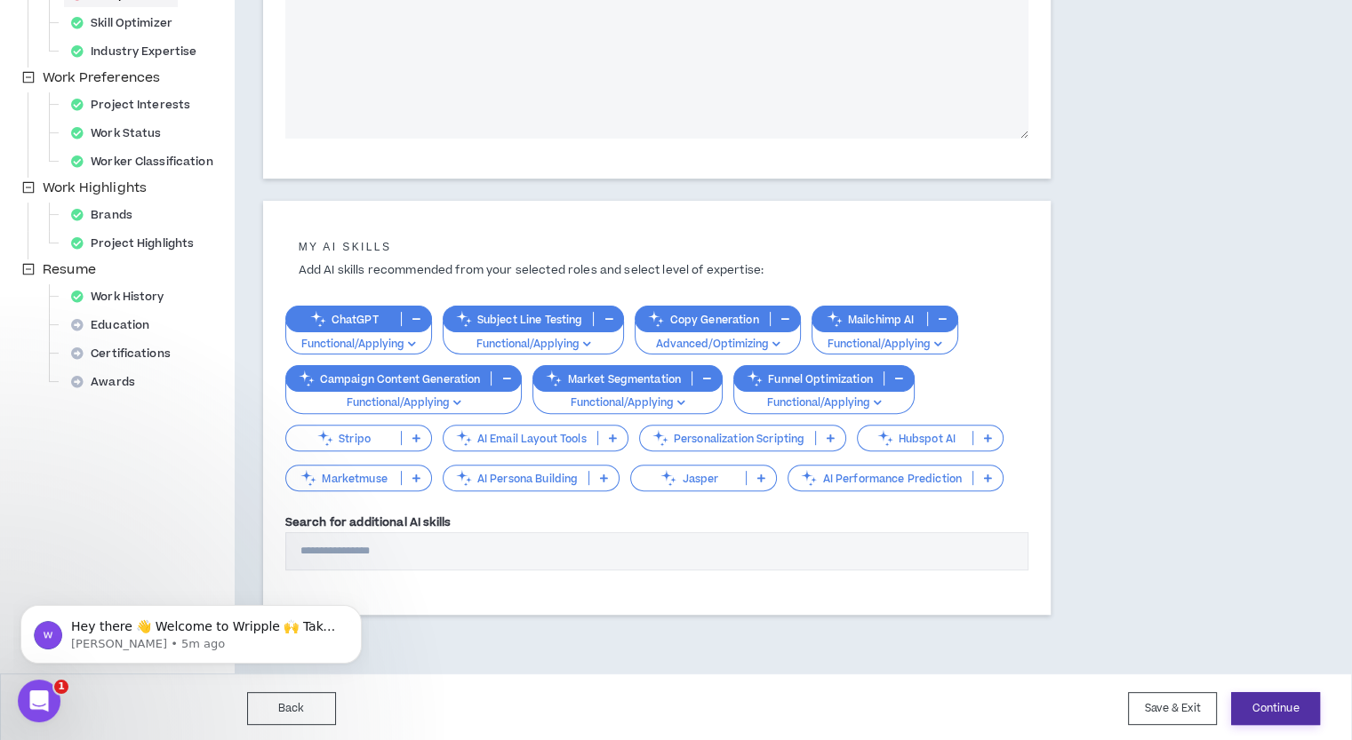
click at [1275, 704] on button "Continue" at bounding box center [1275, 708] width 89 height 33
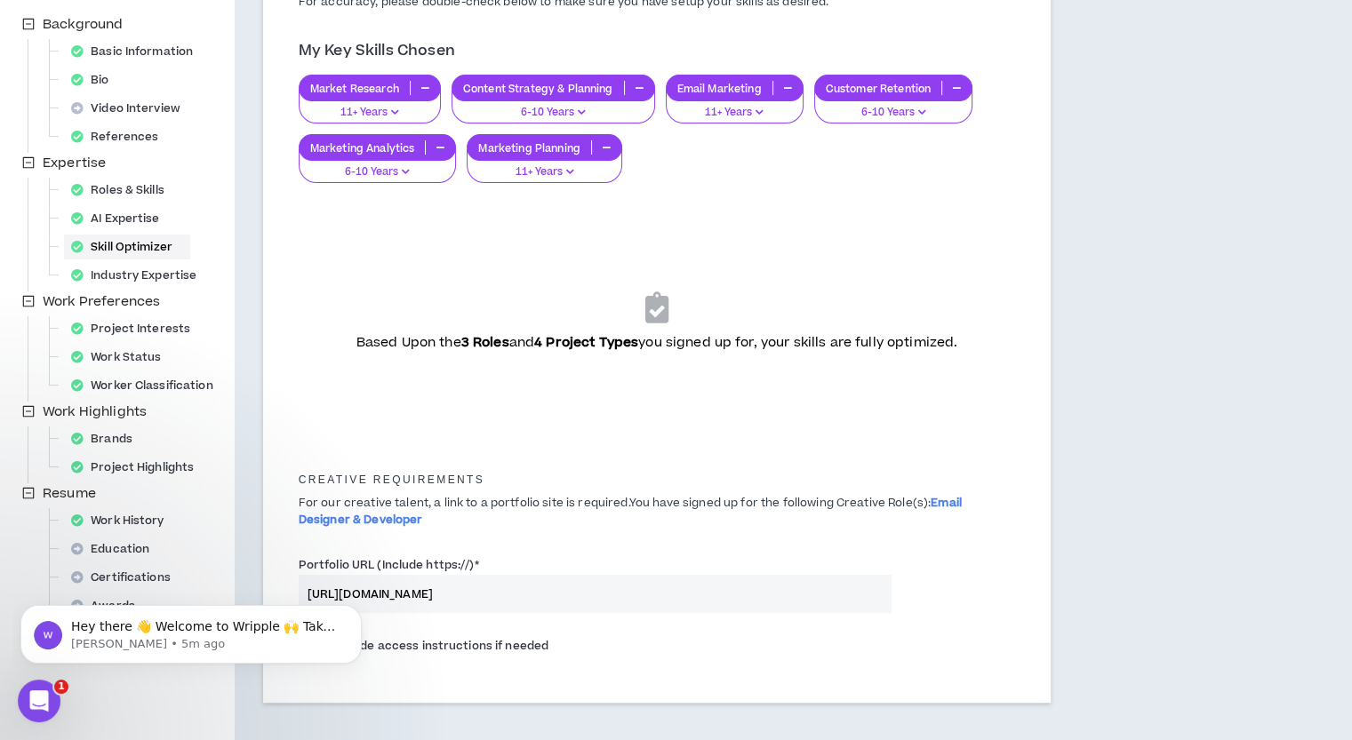
scroll to position [320, 0]
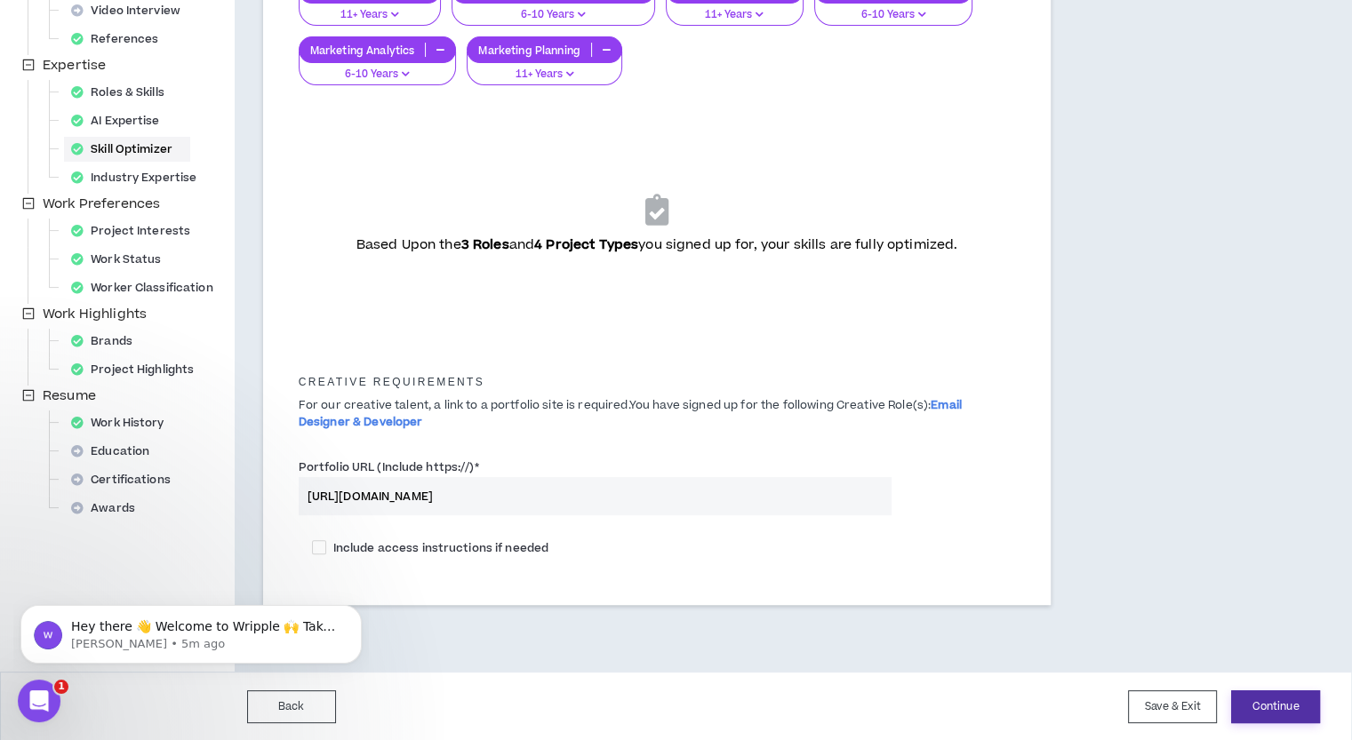
click at [1268, 698] on button "Continue" at bounding box center [1275, 706] width 89 height 33
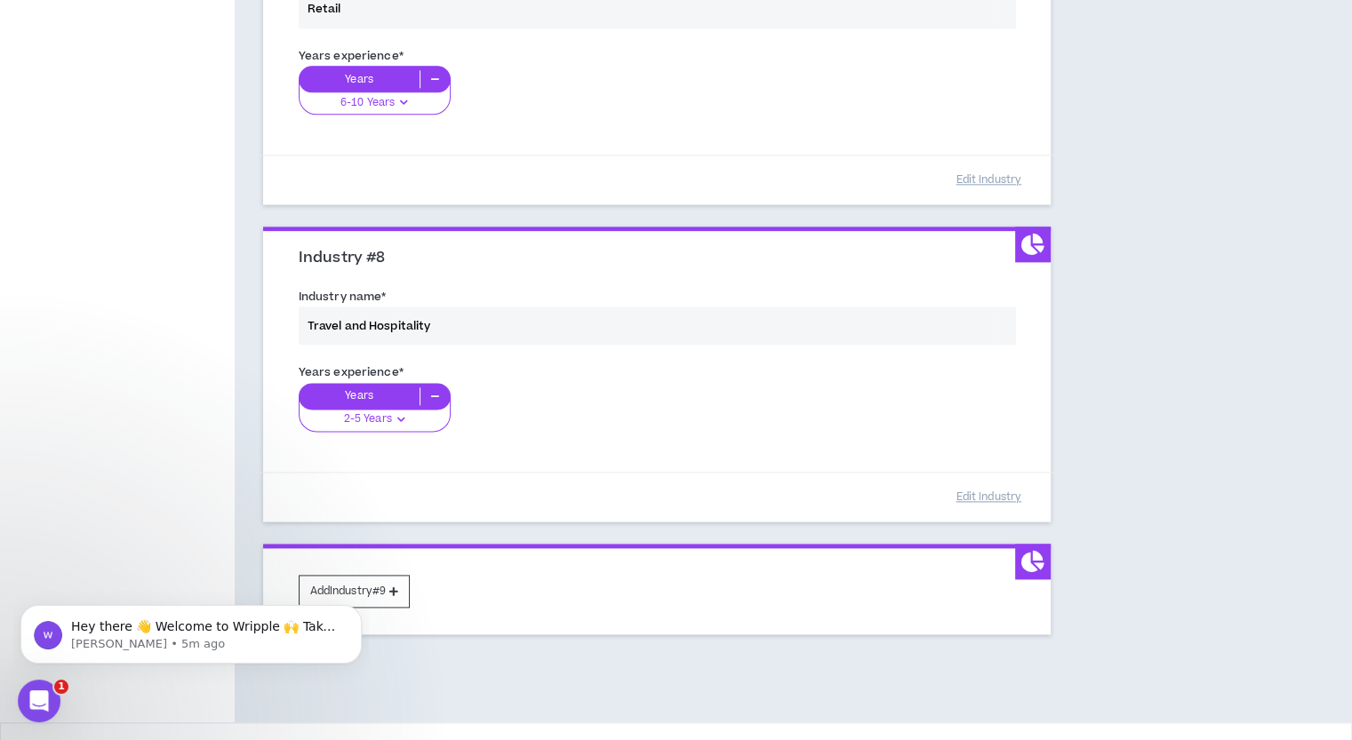
scroll to position [2234, 0]
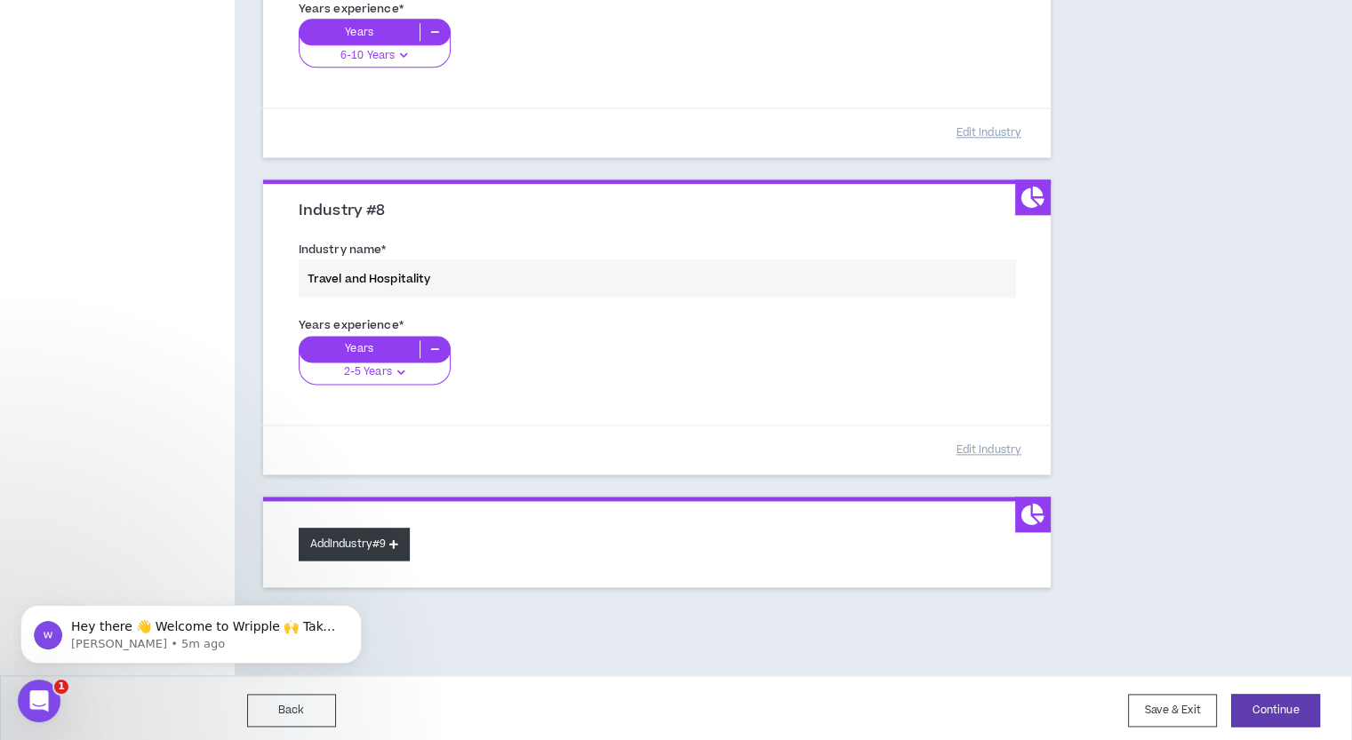
click at [387, 543] on button "Add Industry #9" at bounding box center [355, 544] width 112 height 33
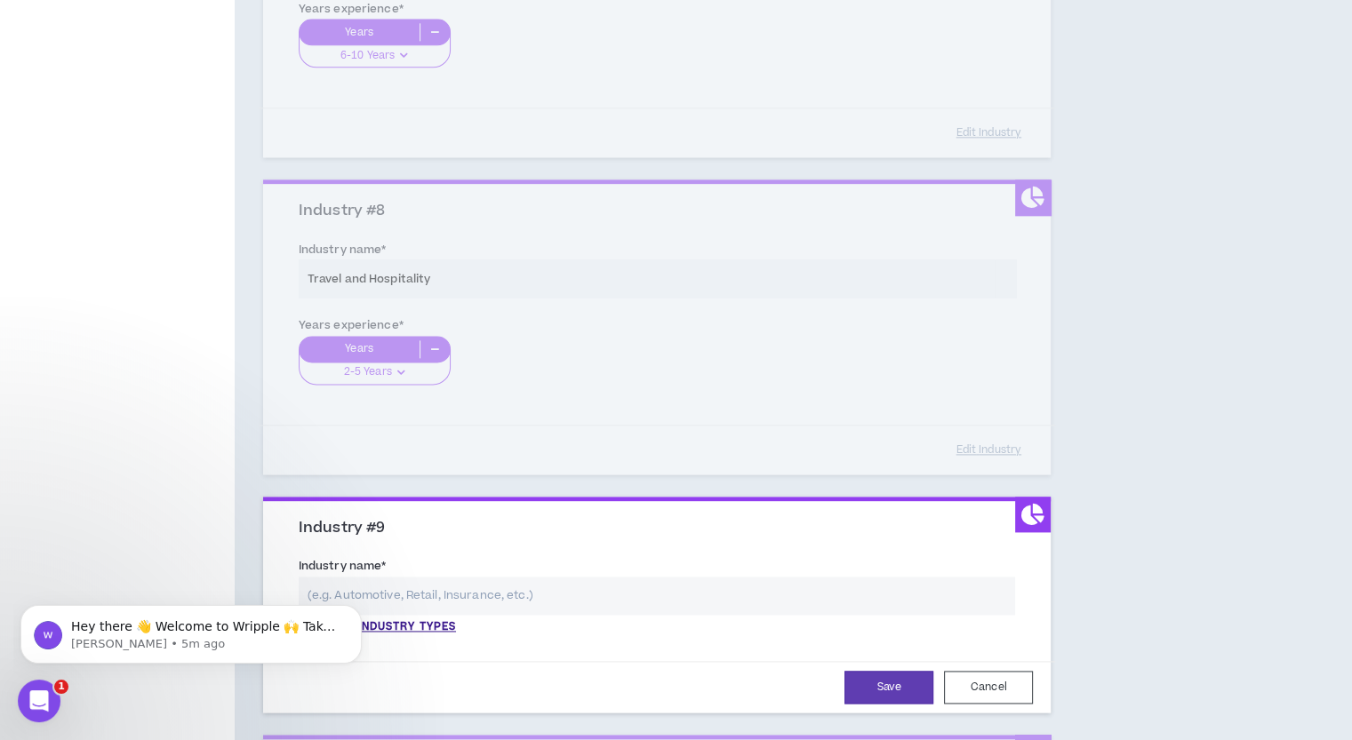
scroll to position [2412, 0]
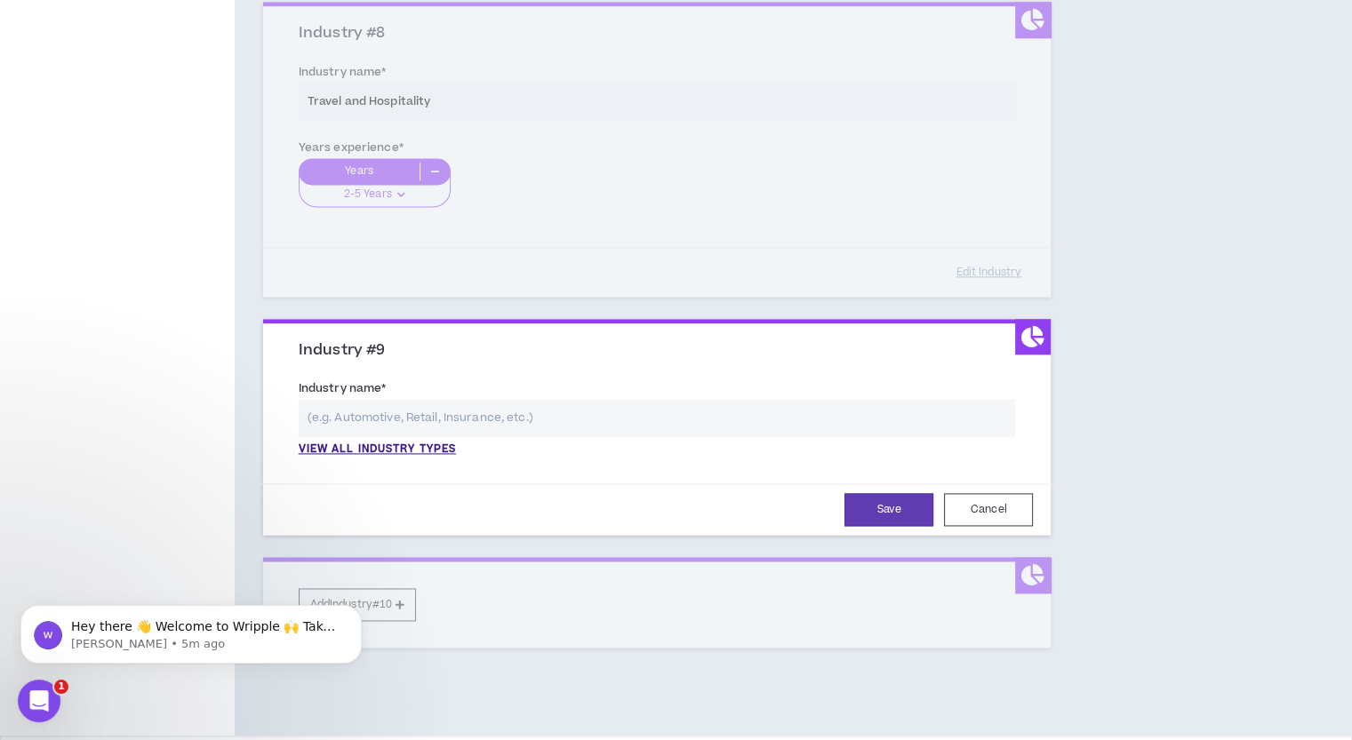
click at [457, 411] on input "text" at bounding box center [657, 418] width 717 height 38
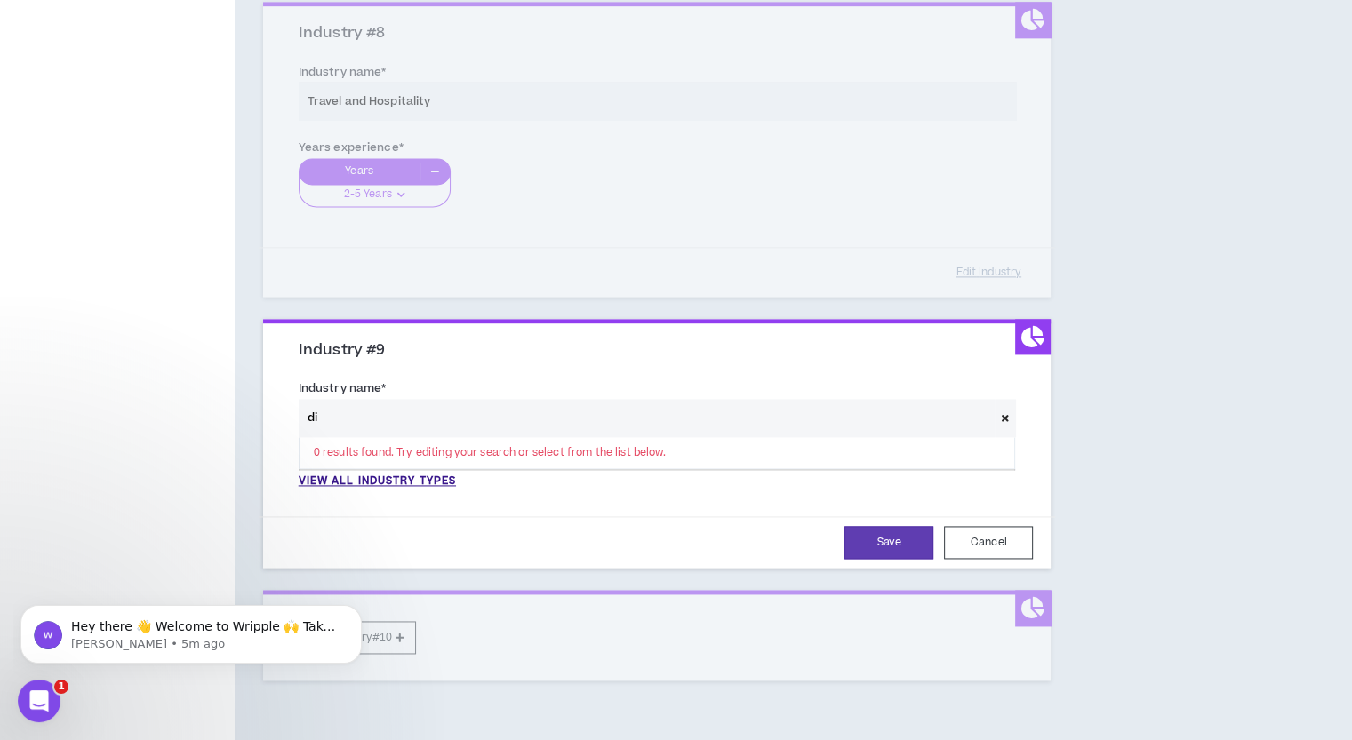
type input "d"
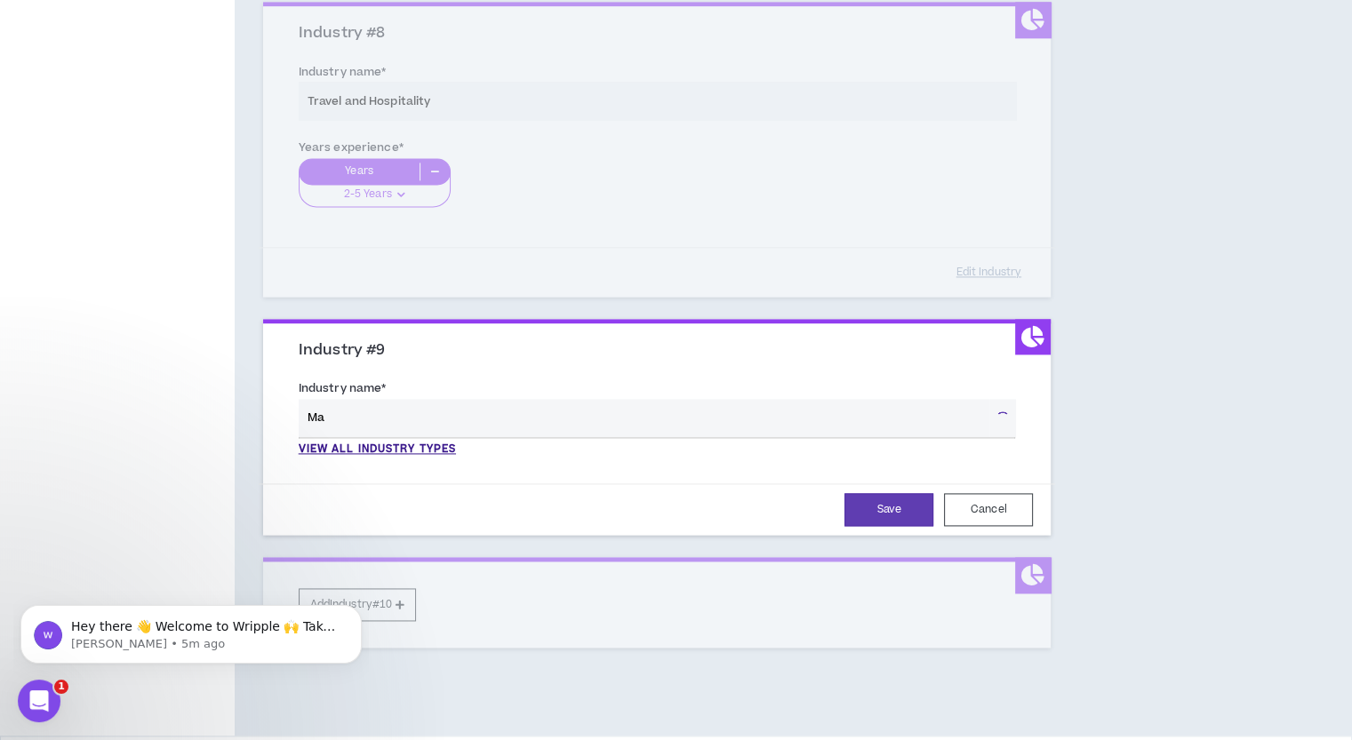
type input "M"
click at [1017, 504] on button "Cancel" at bounding box center [988, 509] width 89 height 33
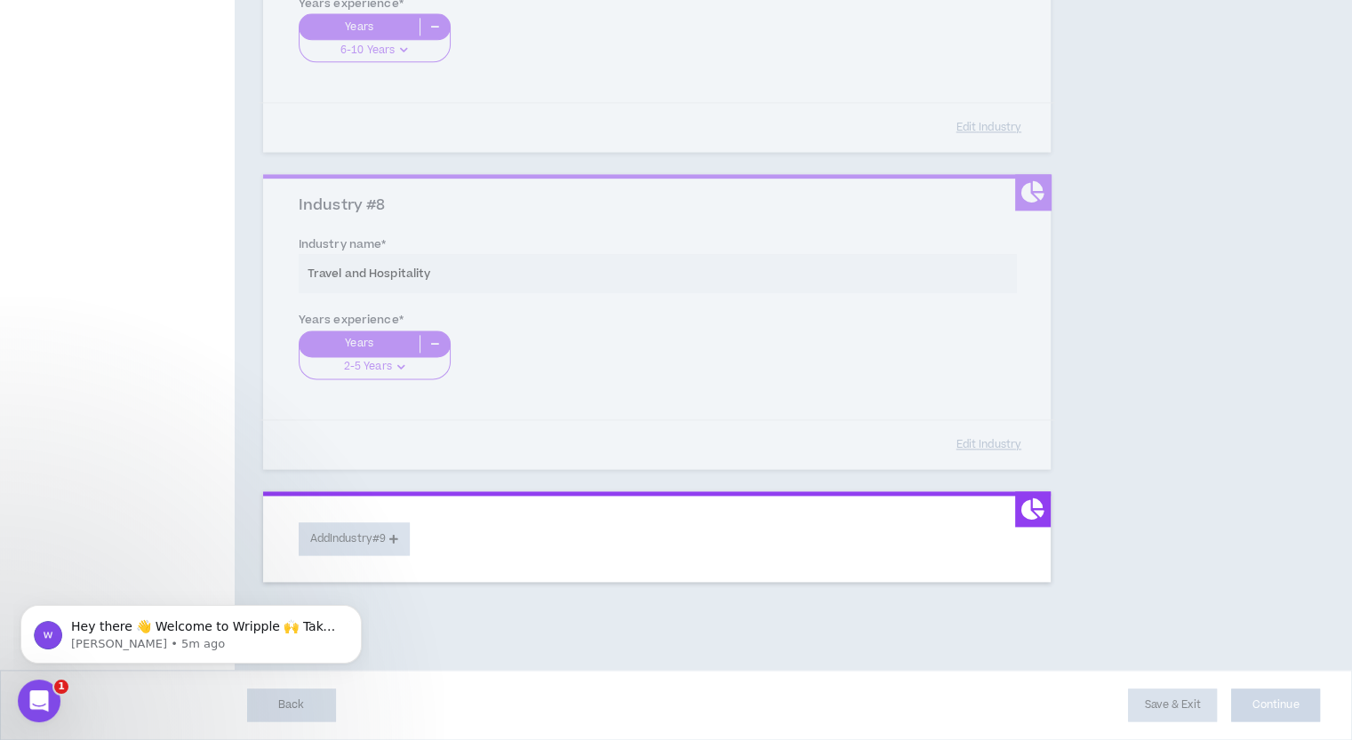
scroll to position [2234, 0]
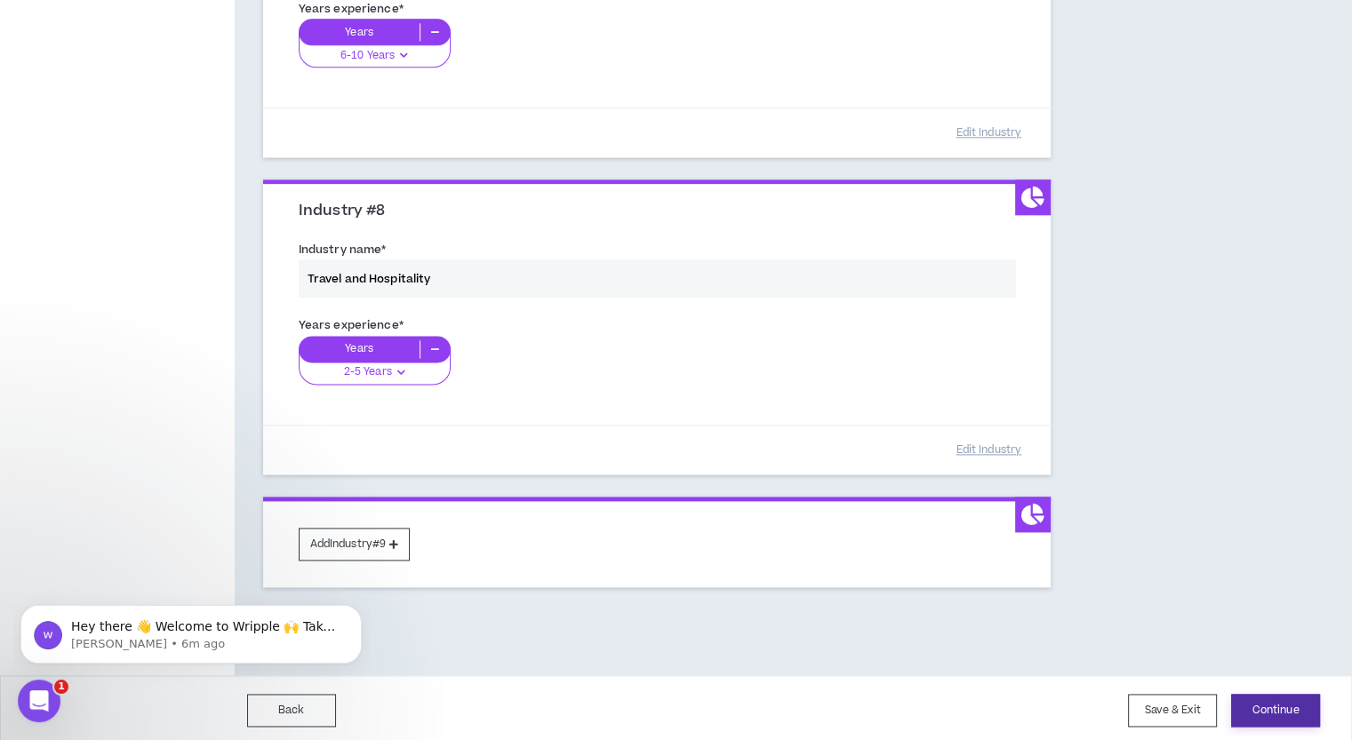
click at [1274, 707] on button "Continue" at bounding box center [1275, 710] width 89 height 33
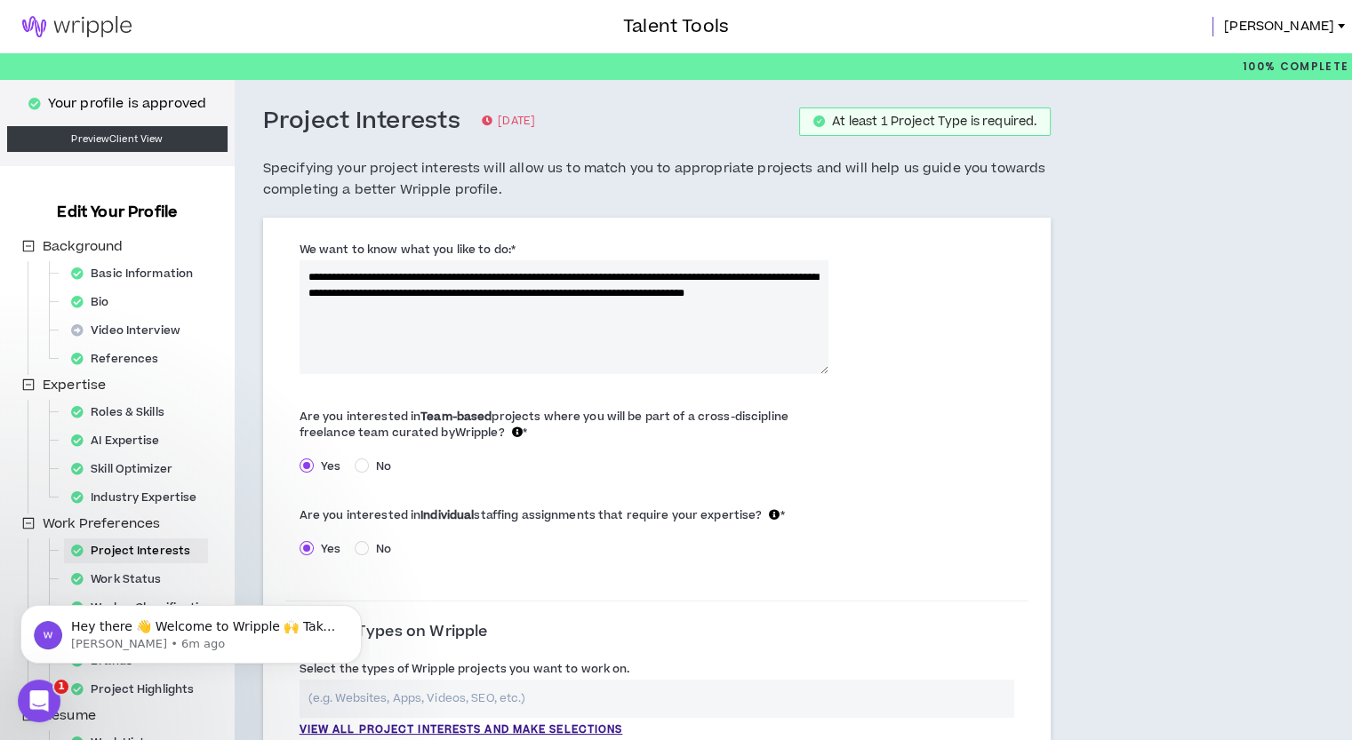
click at [503, 248] on label "We want to know what you like to do: *" at bounding box center [407, 249] width 216 height 28
click at [503, 260] on textarea "**********" at bounding box center [563, 317] width 529 height 114
drag, startPoint x: 503, startPoint y: 251, endPoint x: 292, endPoint y: 255, distance: 210.7
click at [292, 255] on div "**********" at bounding box center [563, 306] width 557 height 133
copy label "We want to know what you like to do"
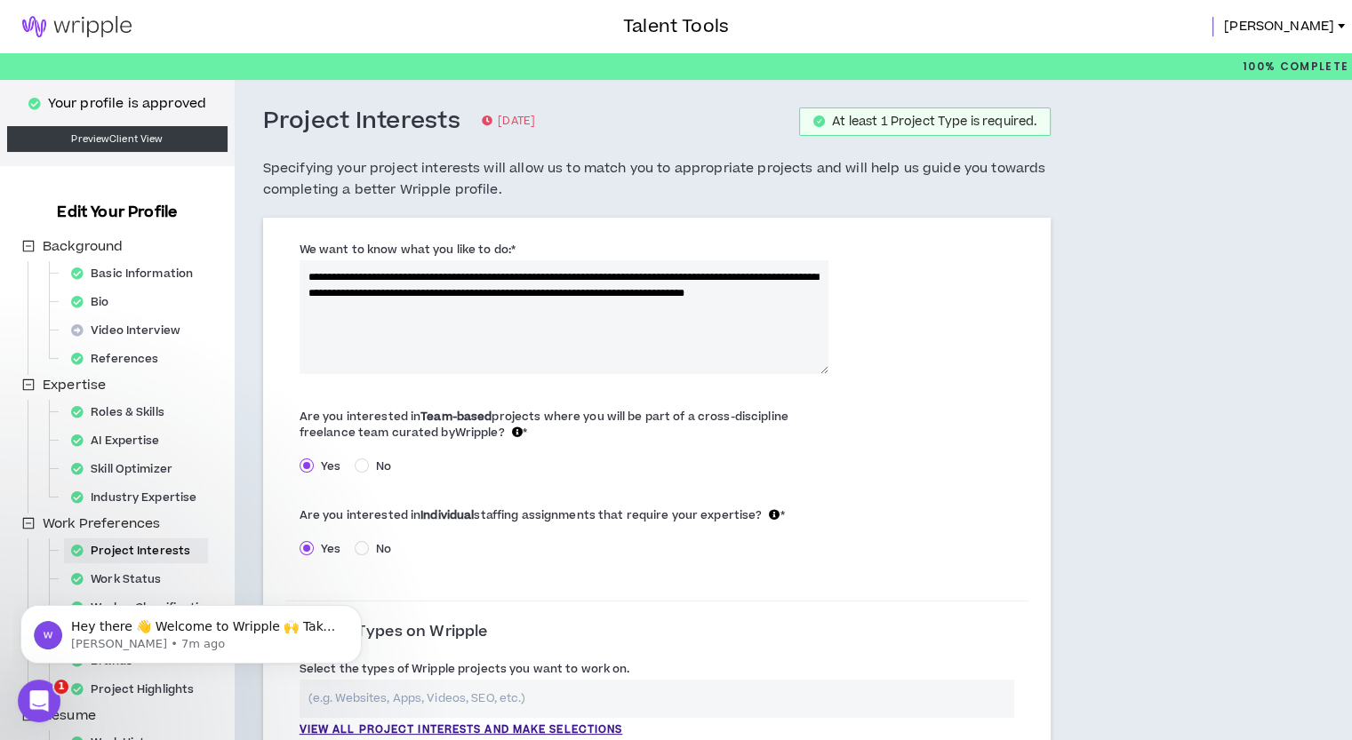
click at [483, 317] on textarea "**********" at bounding box center [563, 317] width 529 height 114
paste textarea "**********"
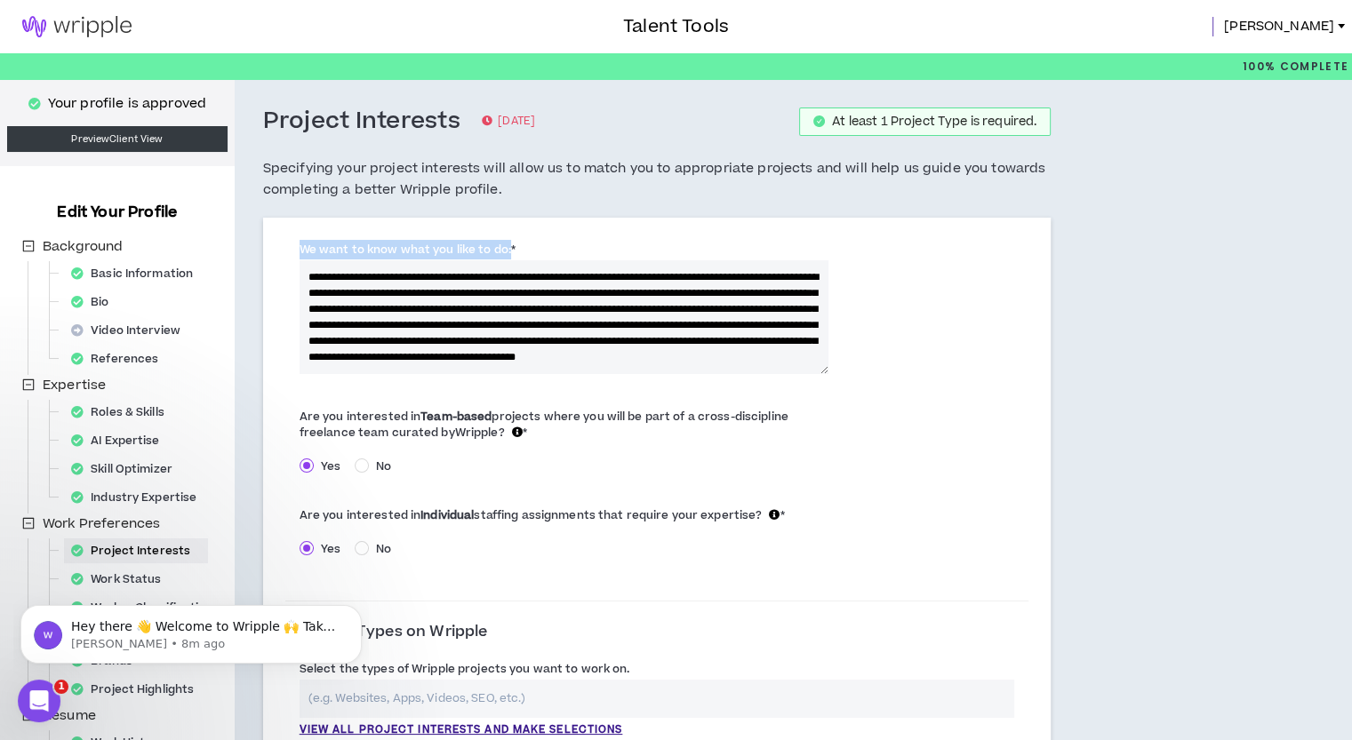
drag, startPoint x: 508, startPoint y: 246, endPoint x: 282, endPoint y: 252, distance: 226.7
click at [282, 252] on div "**********" at bounding box center [657, 657] width 788 height 879
copy label "We want to know what you like to do:"
drag, startPoint x: 329, startPoint y: 281, endPoint x: 771, endPoint y: 400, distance: 458.3
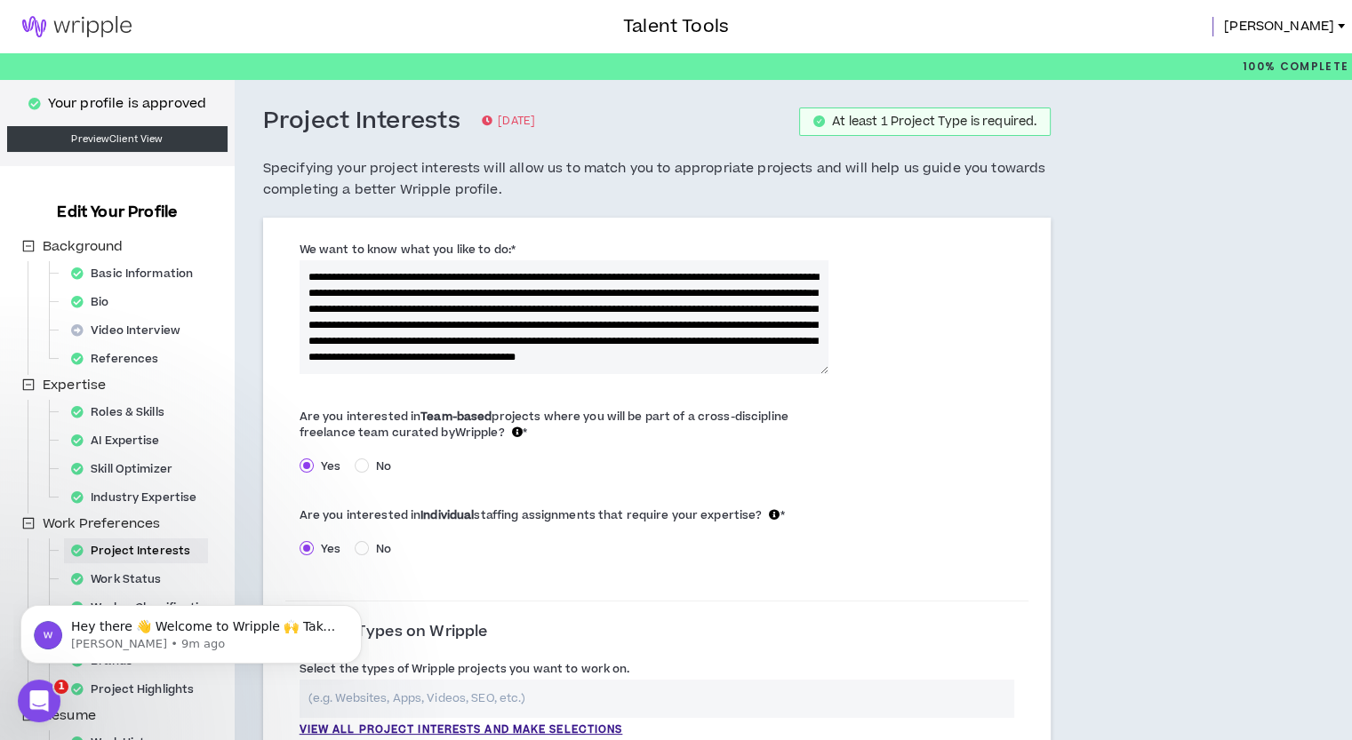
click at [771, 402] on form "**********" at bounding box center [657, 652] width 744 height 834
paste textarea "**********"
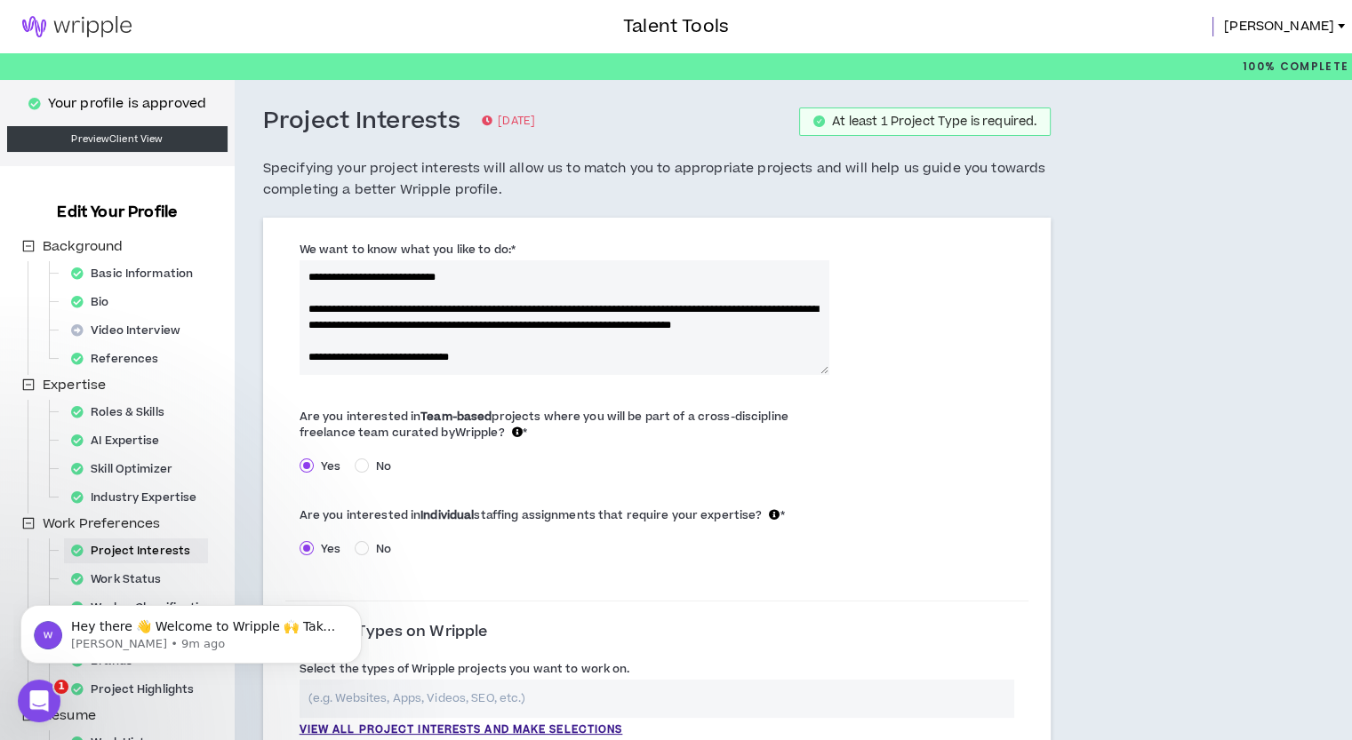
scroll to position [176, 0]
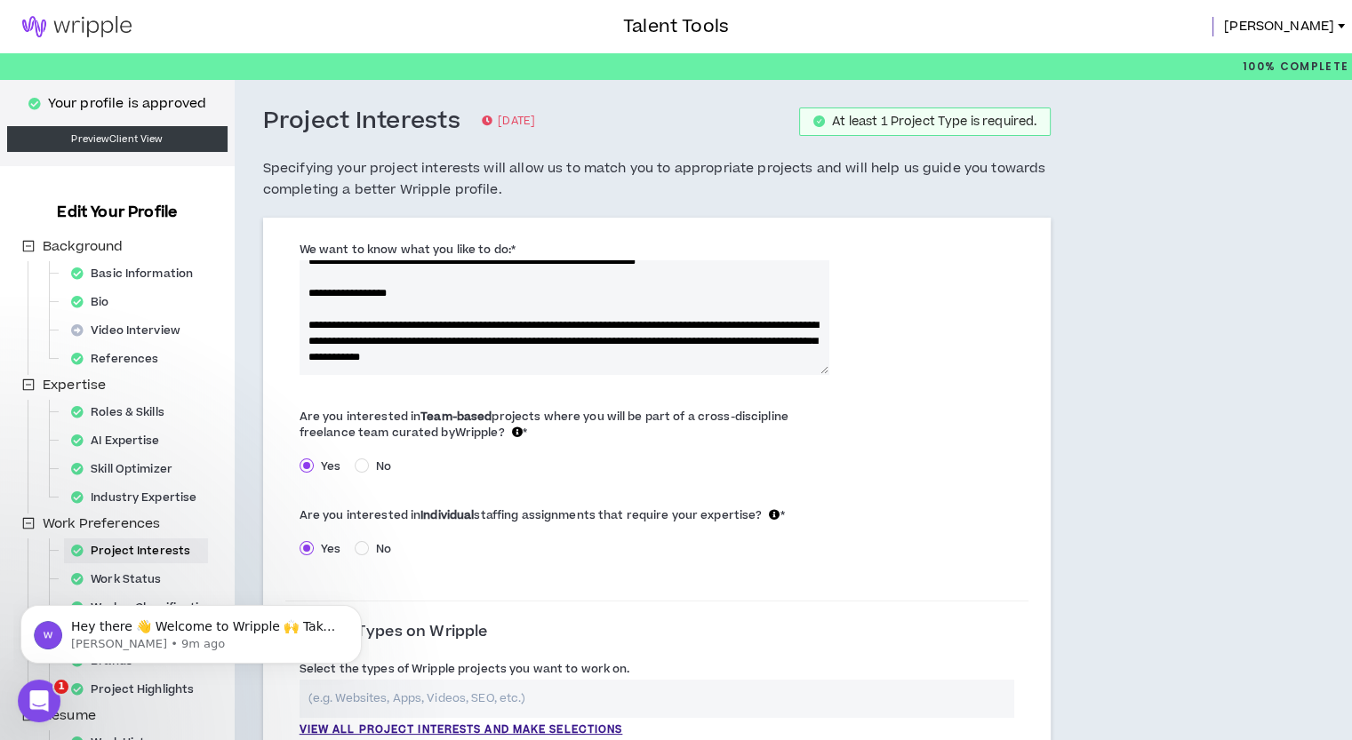
click at [320, 312] on textarea "**********" at bounding box center [563, 317] width 529 height 114
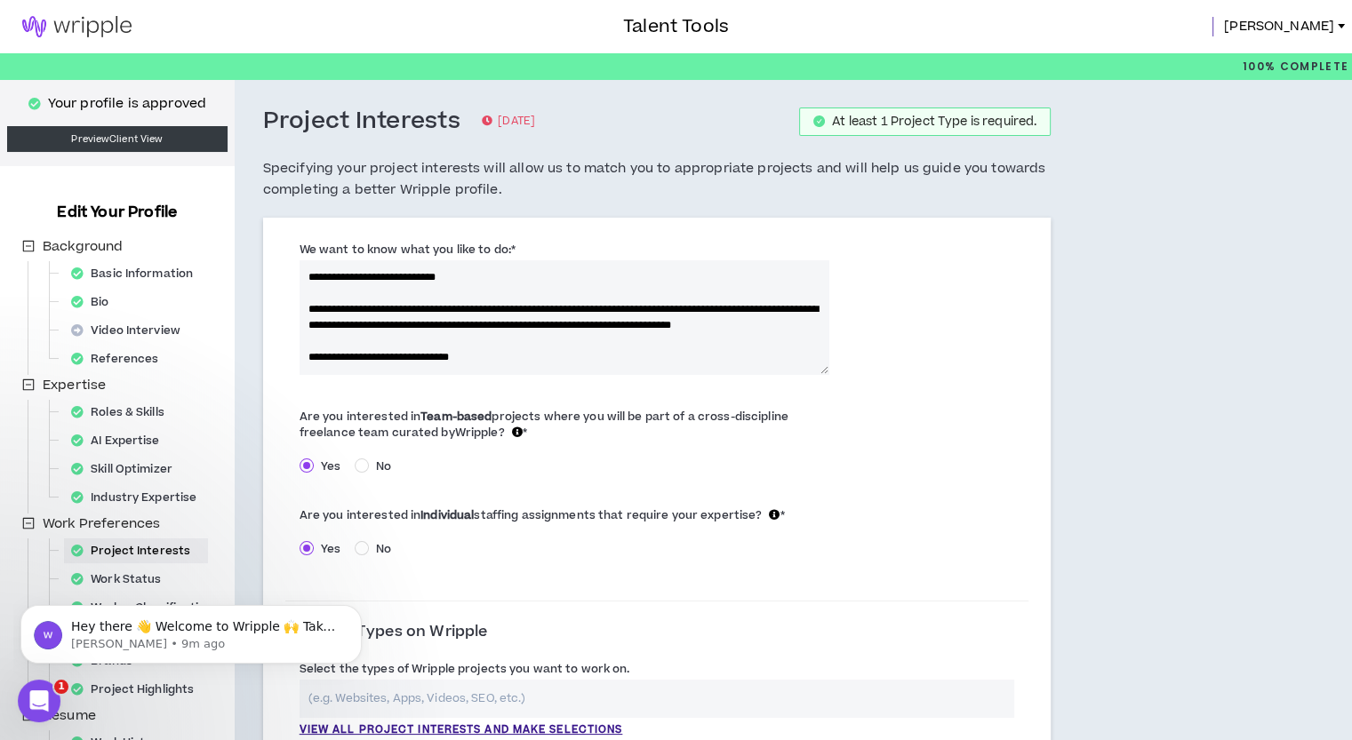
scroll to position [89, 0]
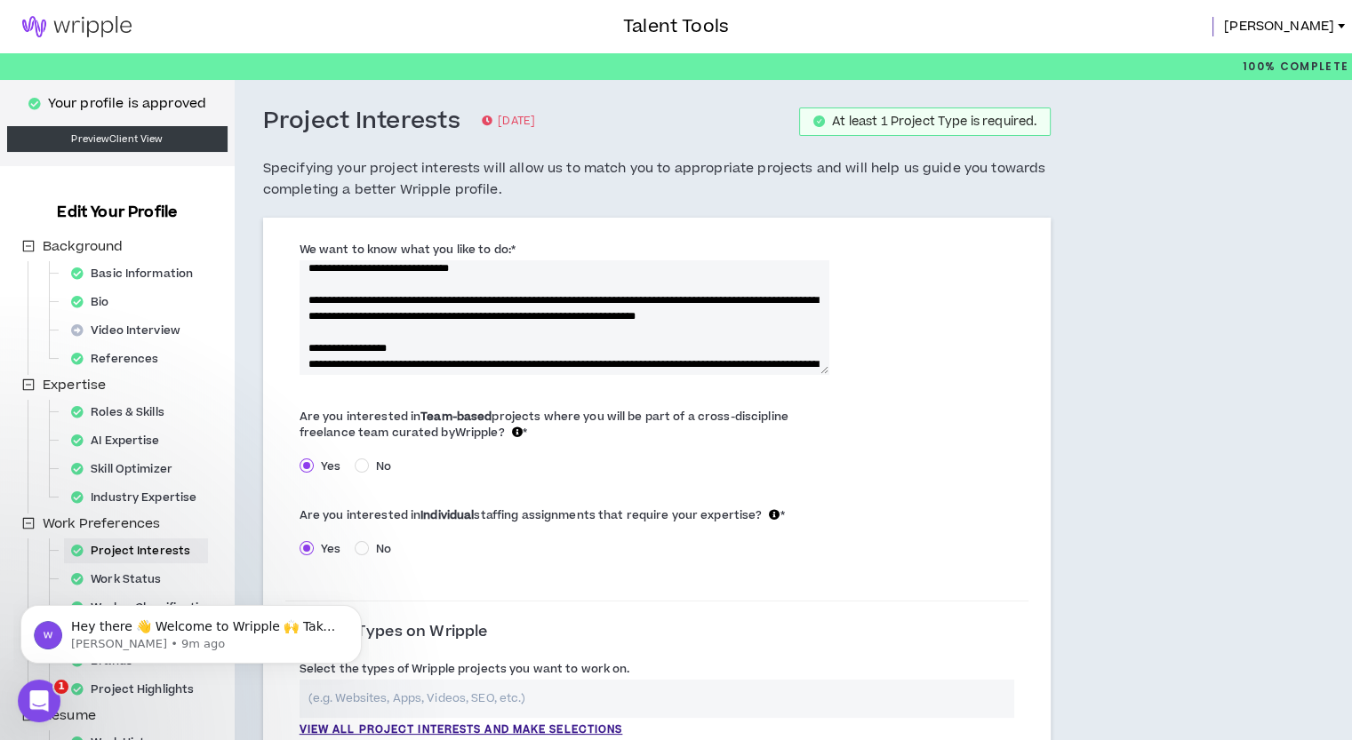
click at [311, 297] on textarea "**********" at bounding box center [563, 317] width 529 height 114
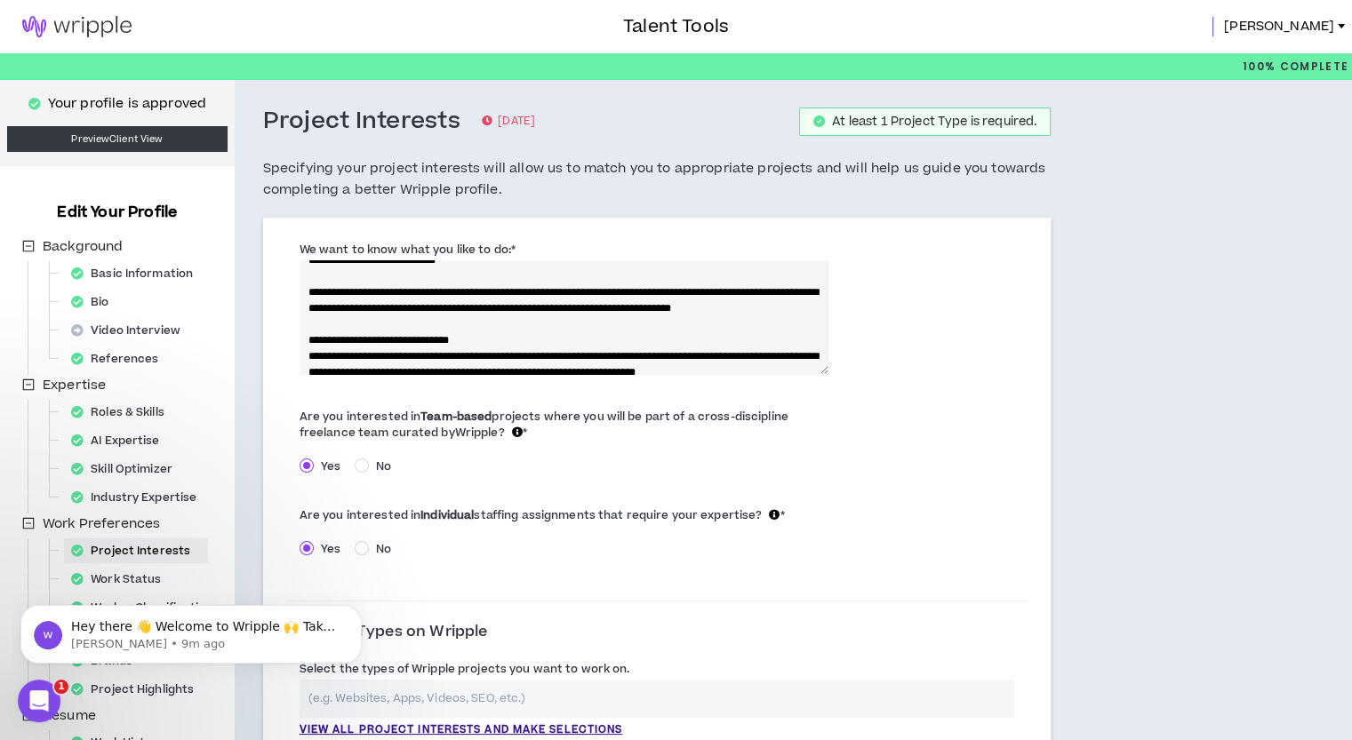
scroll to position [0, 0]
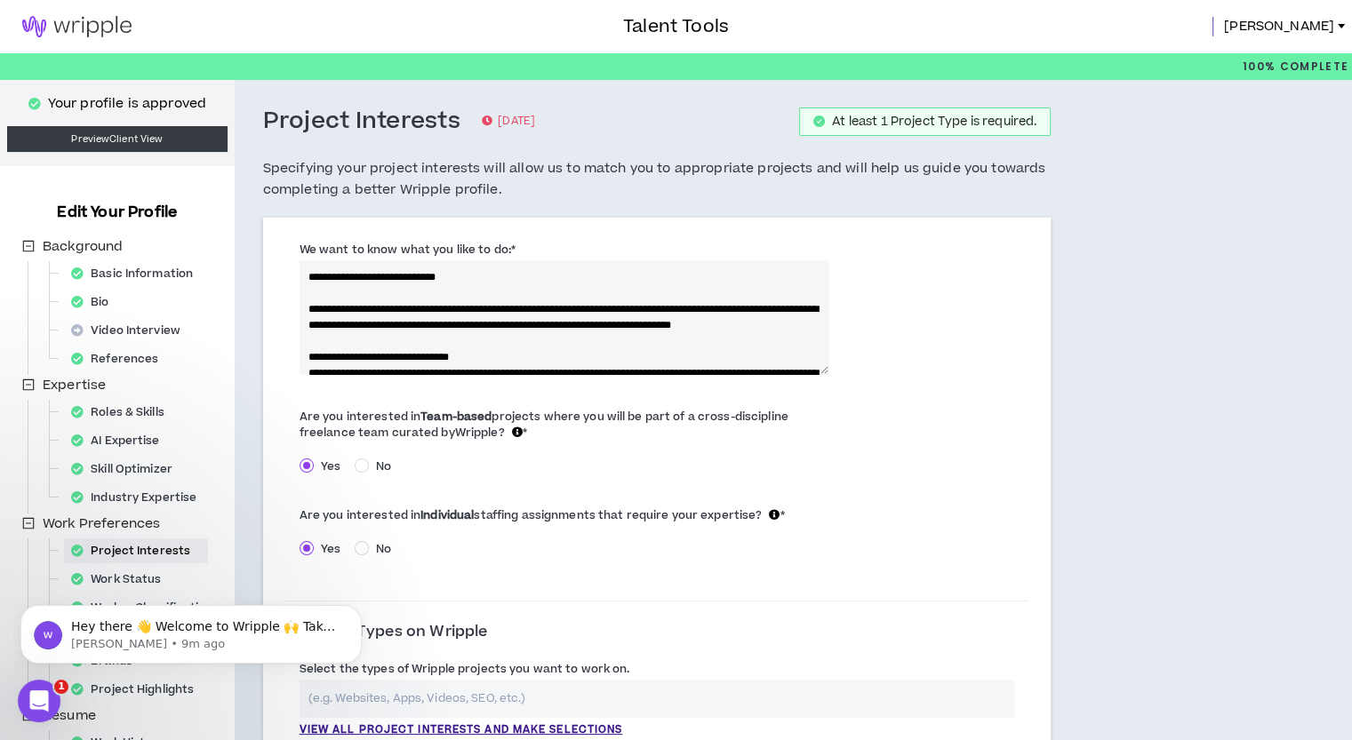
click at [313, 286] on textarea "**********" at bounding box center [563, 317] width 529 height 114
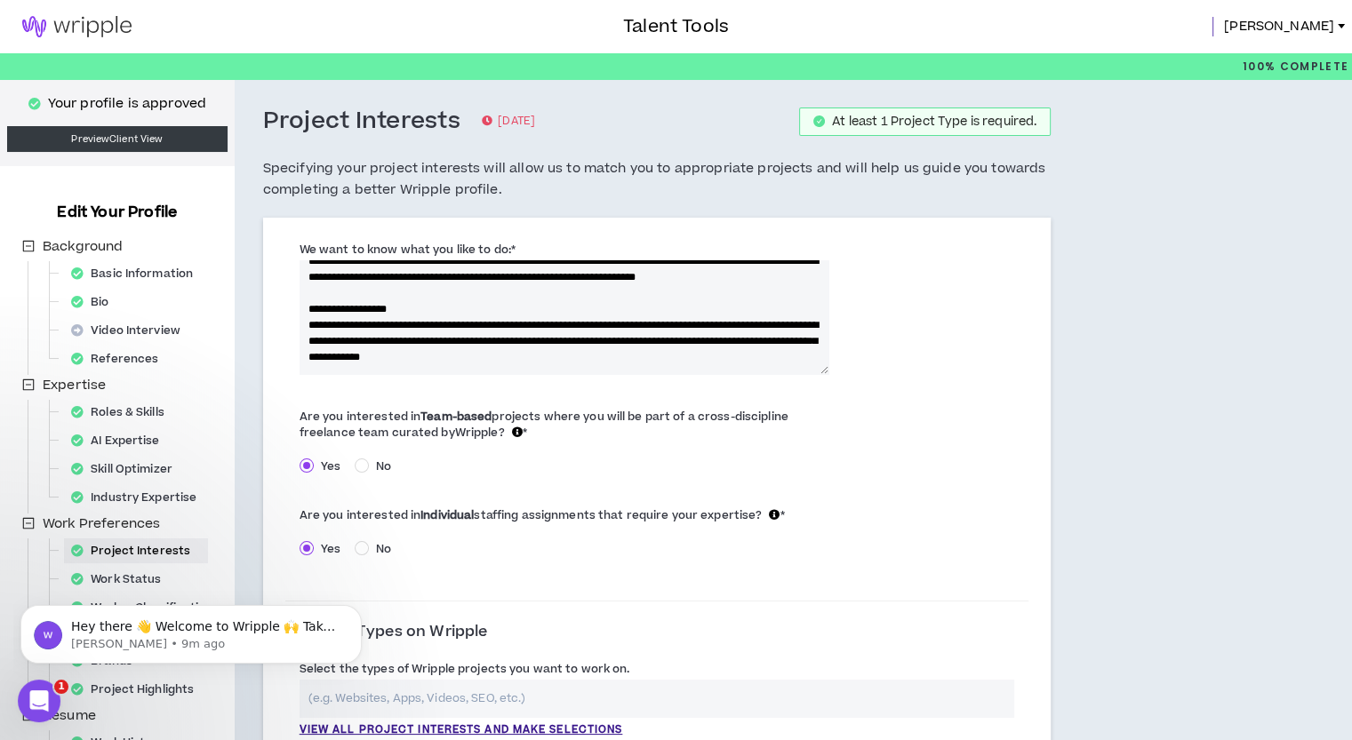
scroll to position [128, 0]
click at [644, 331] on textarea "**********" at bounding box center [563, 317] width 529 height 114
click at [748, 348] on textarea "**********" at bounding box center [563, 317] width 529 height 114
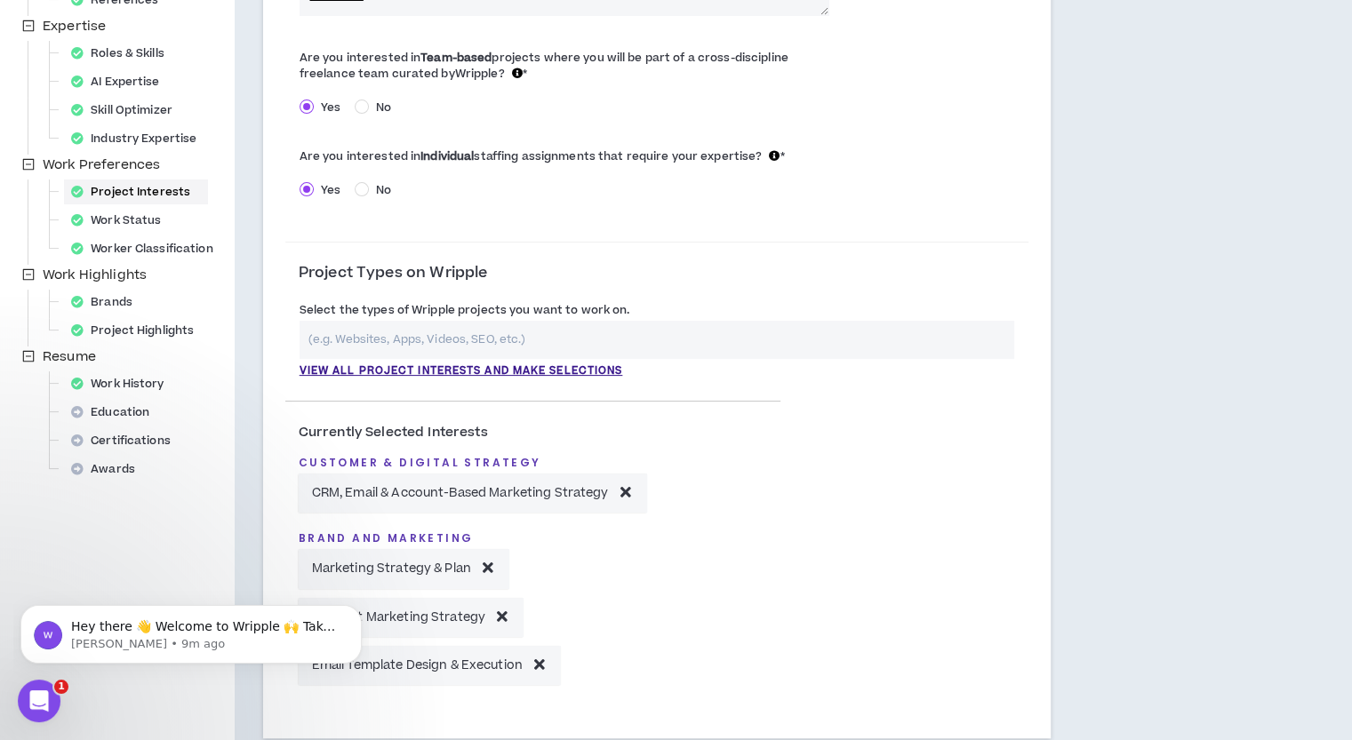
scroll to position [444, 0]
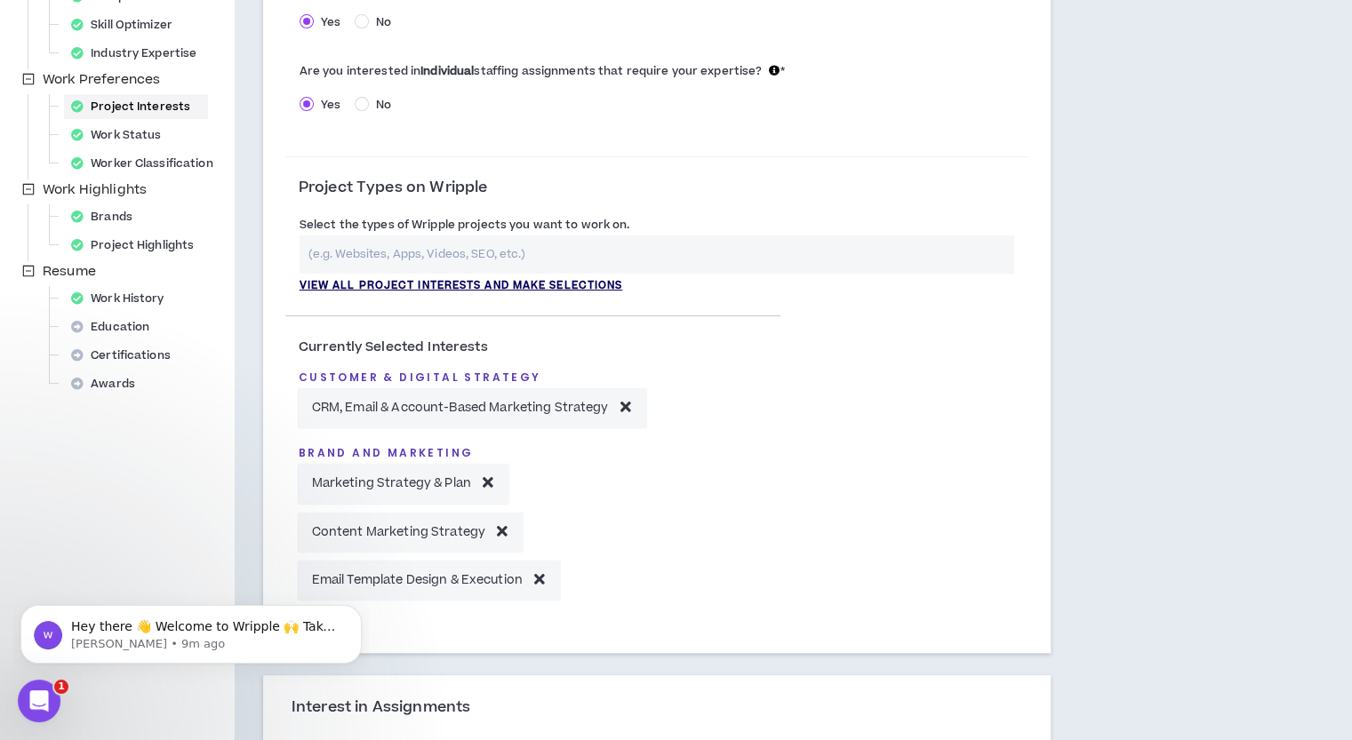
type textarea "**********"
click at [389, 286] on p "View all project interests and make selections" at bounding box center [460, 286] width 323 height 16
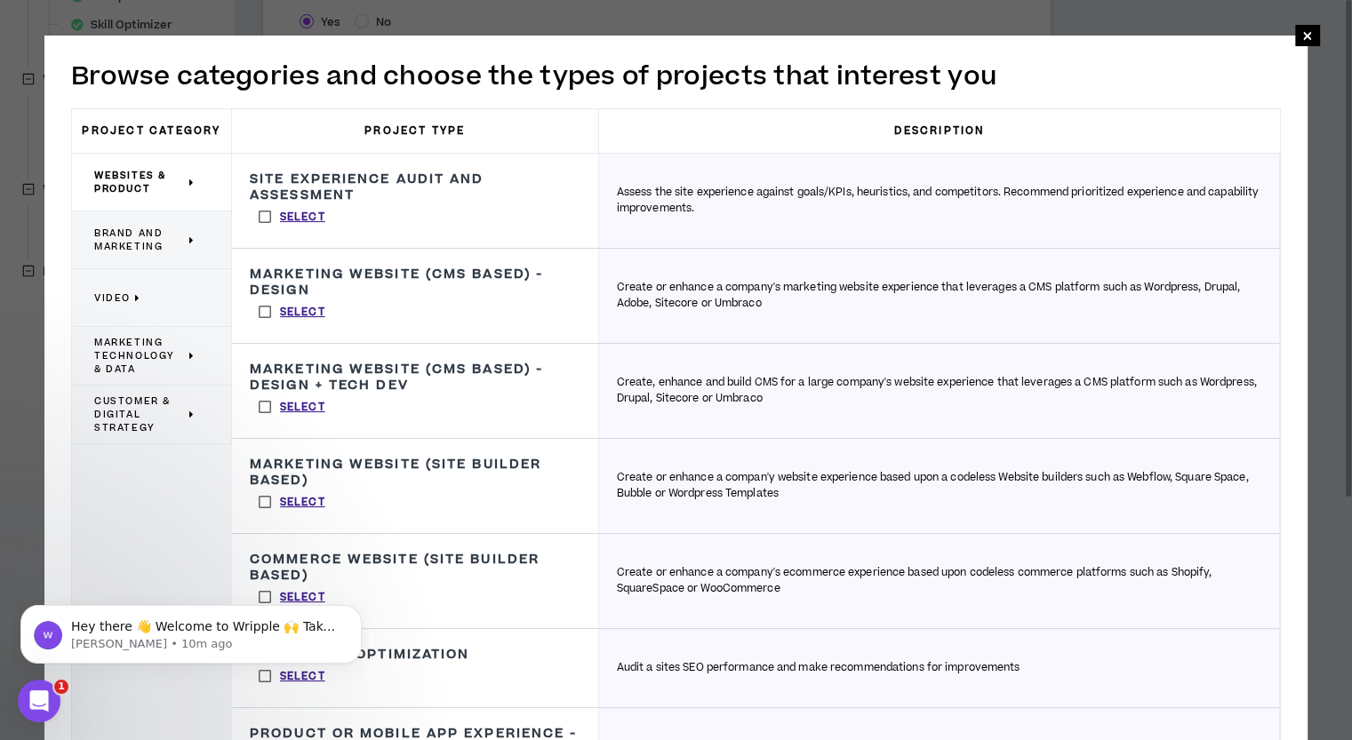
click at [261, 312] on label "Select" at bounding box center [292, 312] width 84 height 27
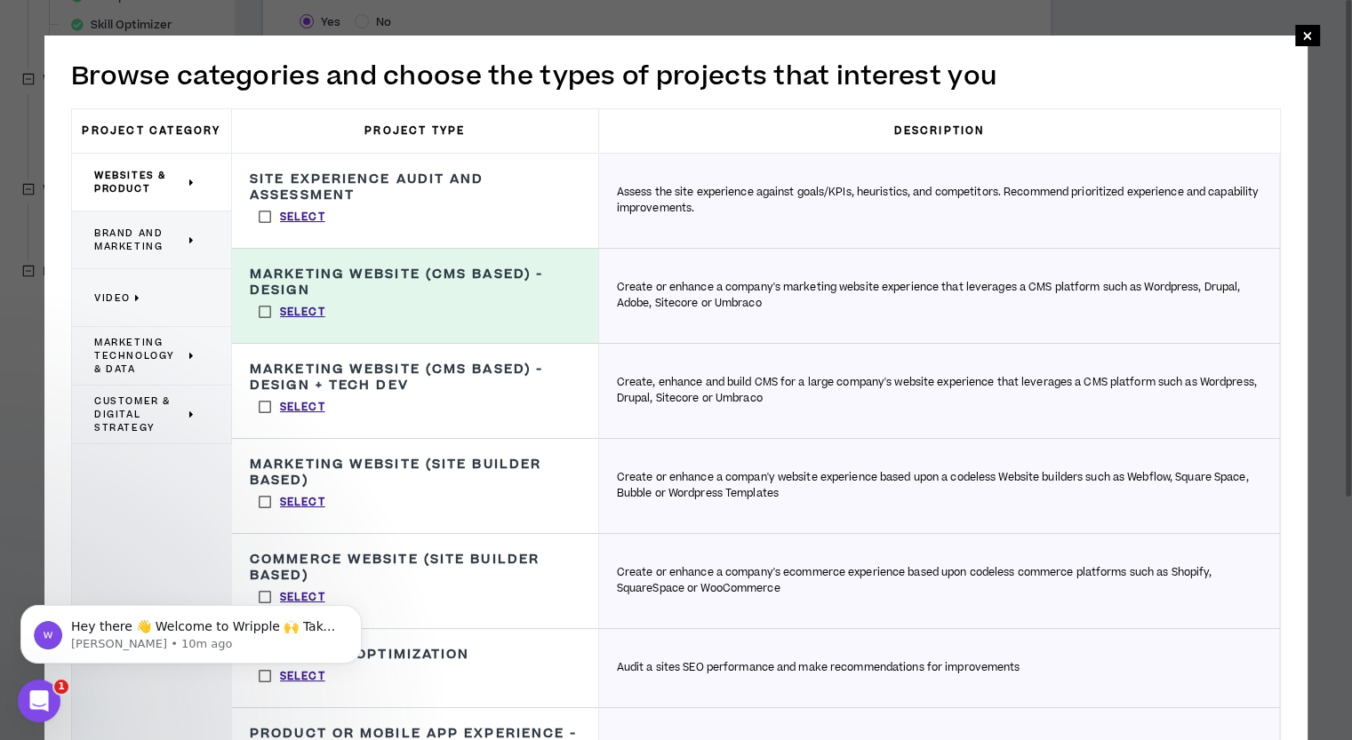
click at [259, 317] on label "Select" at bounding box center [292, 312] width 84 height 27
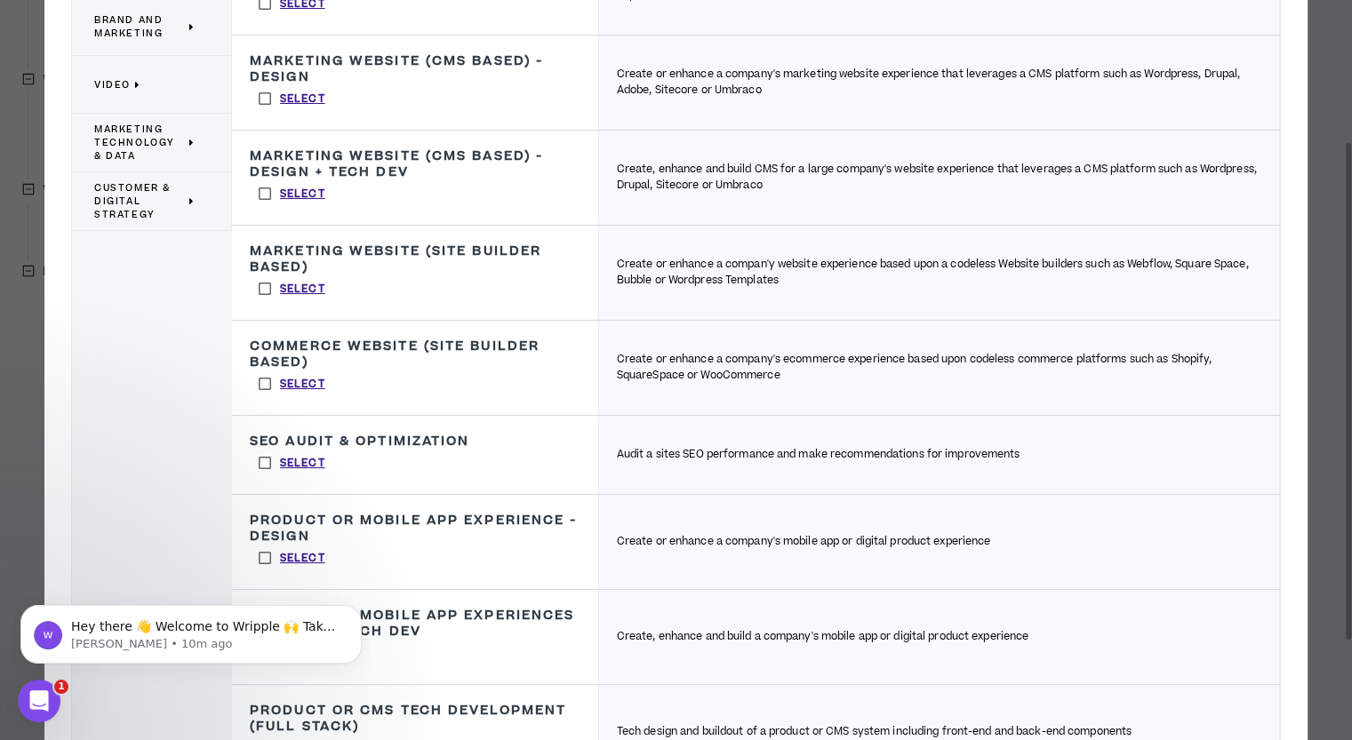
click at [265, 282] on label "Select" at bounding box center [292, 288] width 84 height 27
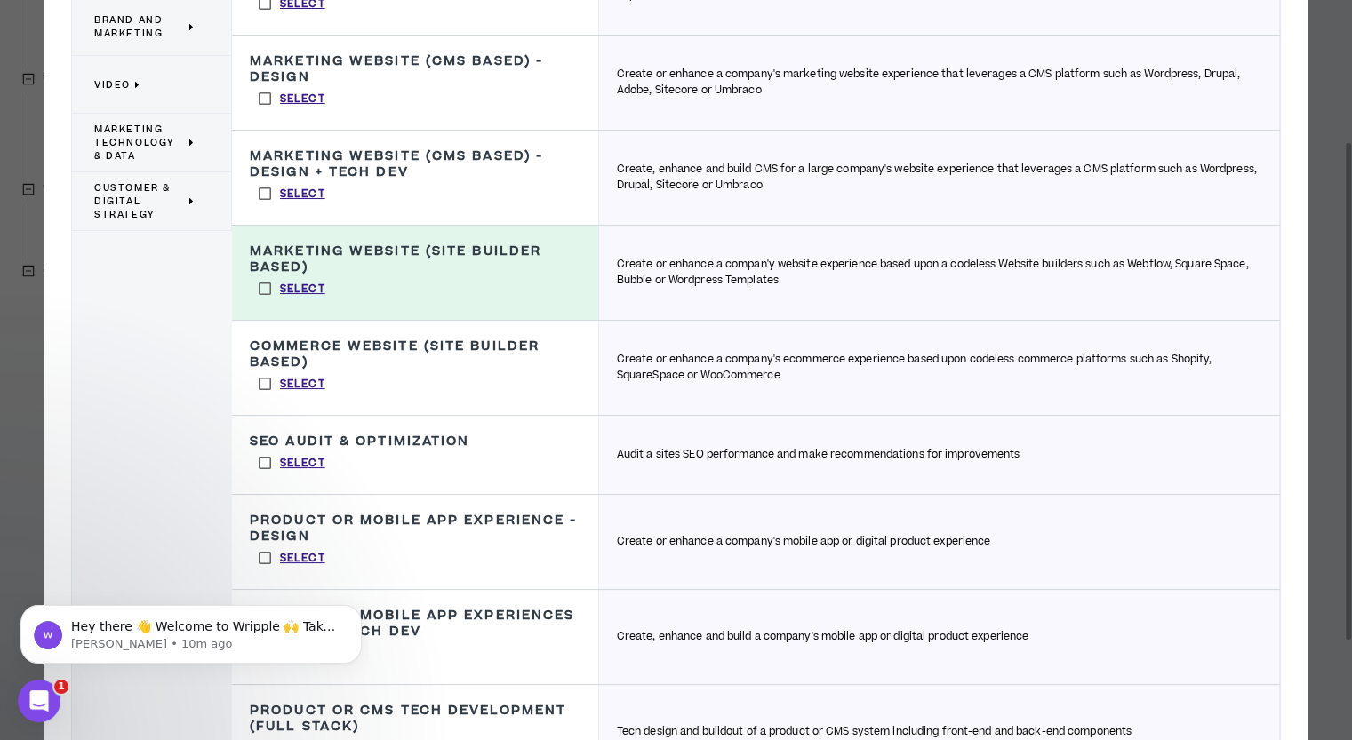
click at [259, 384] on label "Select" at bounding box center [292, 384] width 84 height 27
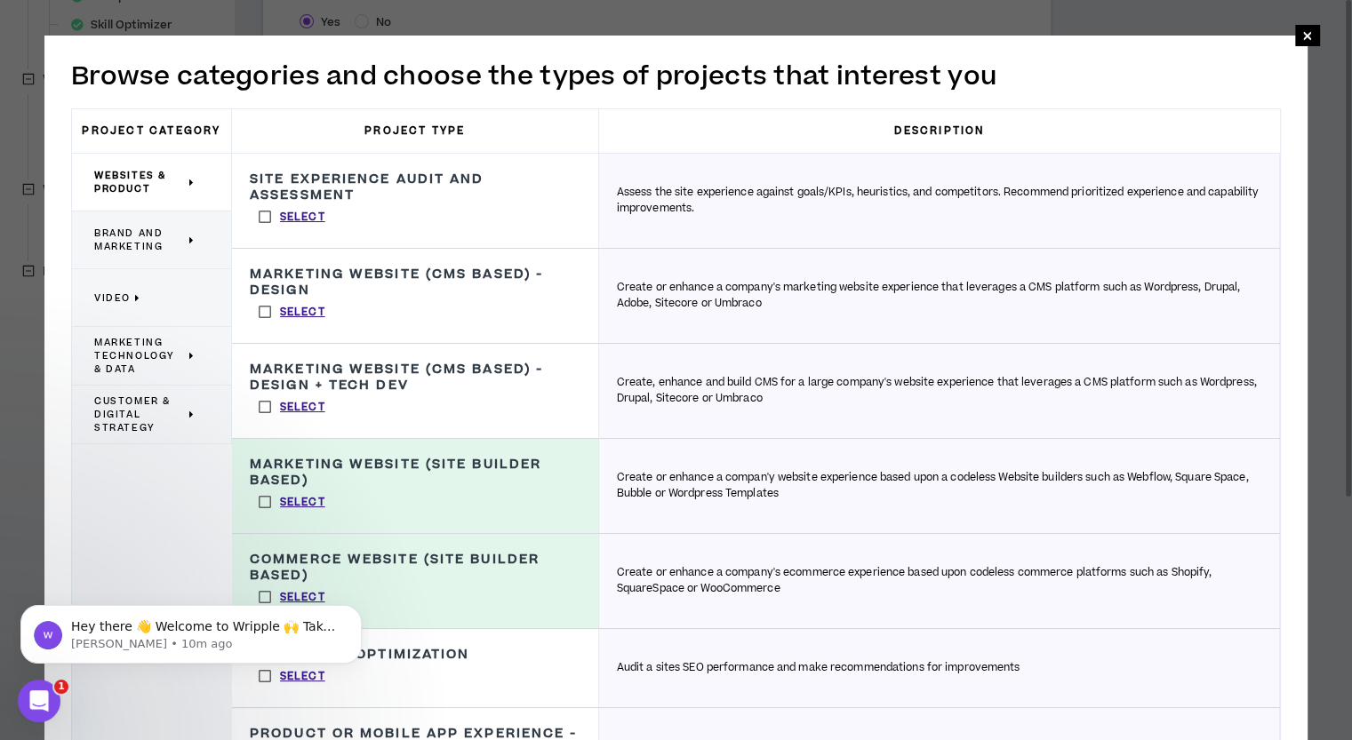
click at [137, 227] on span "Brand and Marketing" at bounding box center [139, 240] width 91 height 27
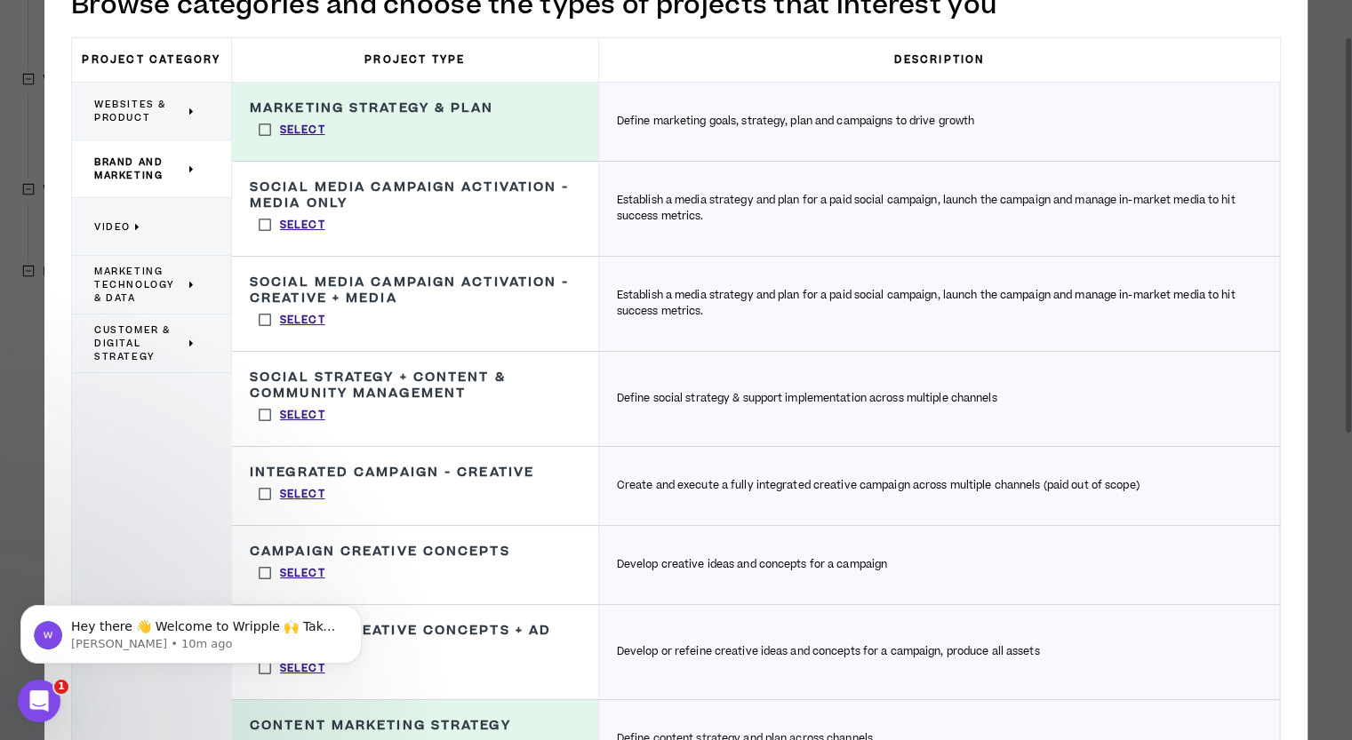
click at [259, 226] on label "Select" at bounding box center [292, 225] width 84 height 27
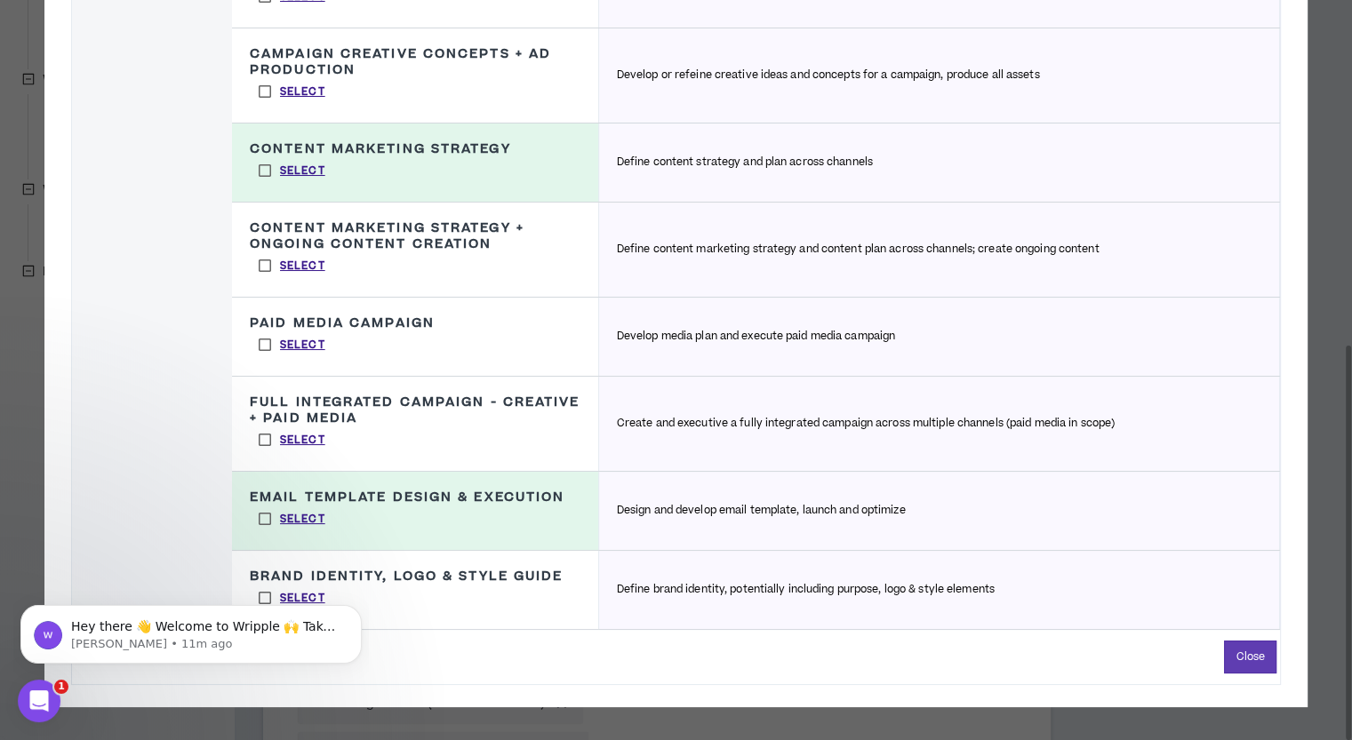
click at [259, 345] on label "Select" at bounding box center [292, 344] width 84 height 27
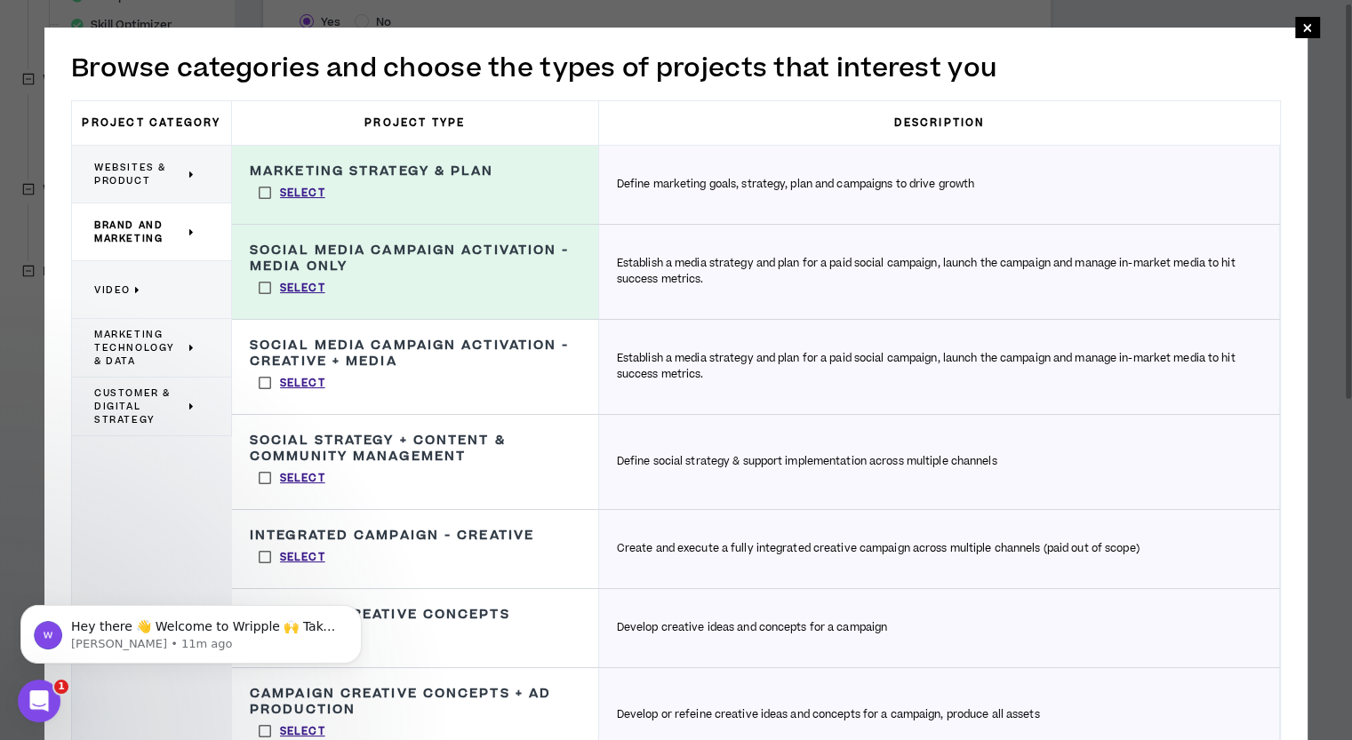
click at [126, 280] on p "Video" at bounding box center [144, 289] width 101 height 39
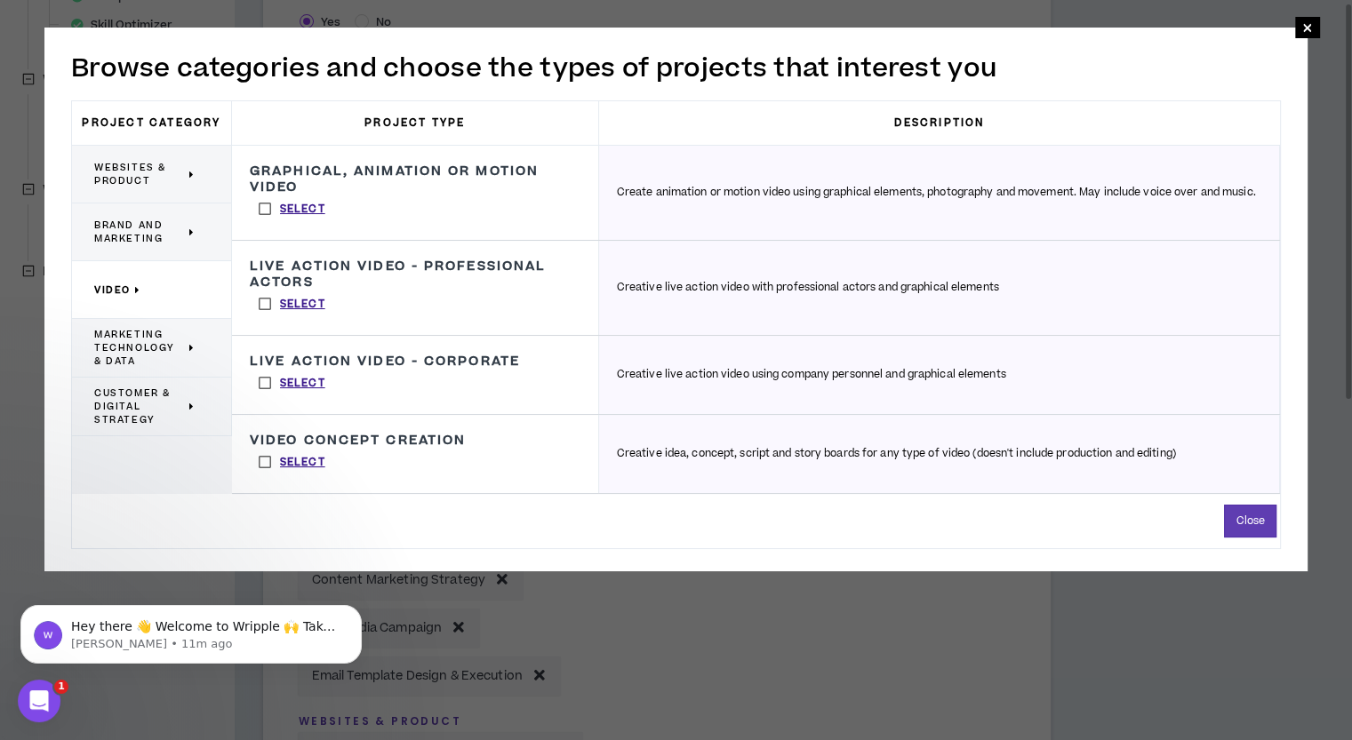
click at [135, 339] on span "Marketing Technology & Data" at bounding box center [139, 348] width 91 height 40
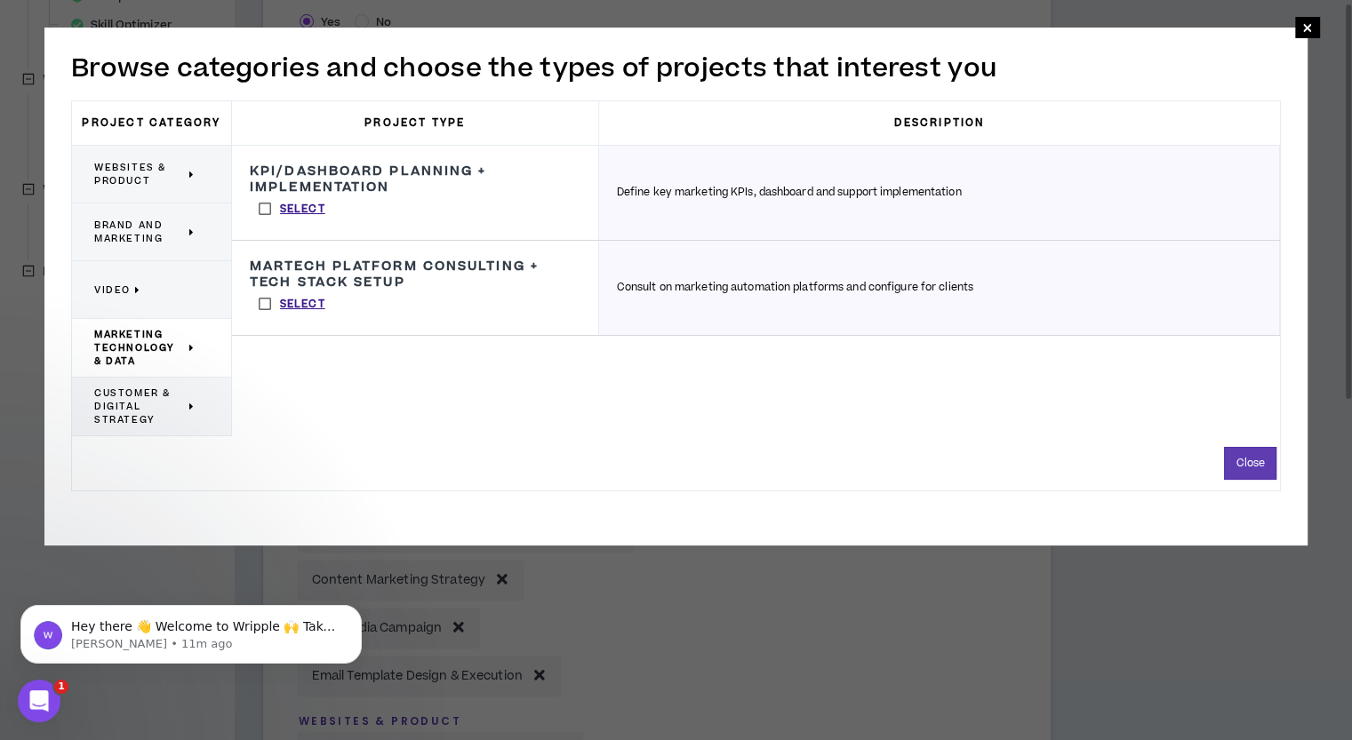
click at [124, 388] on span "Customer & Digital Strategy" at bounding box center [139, 407] width 91 height 40
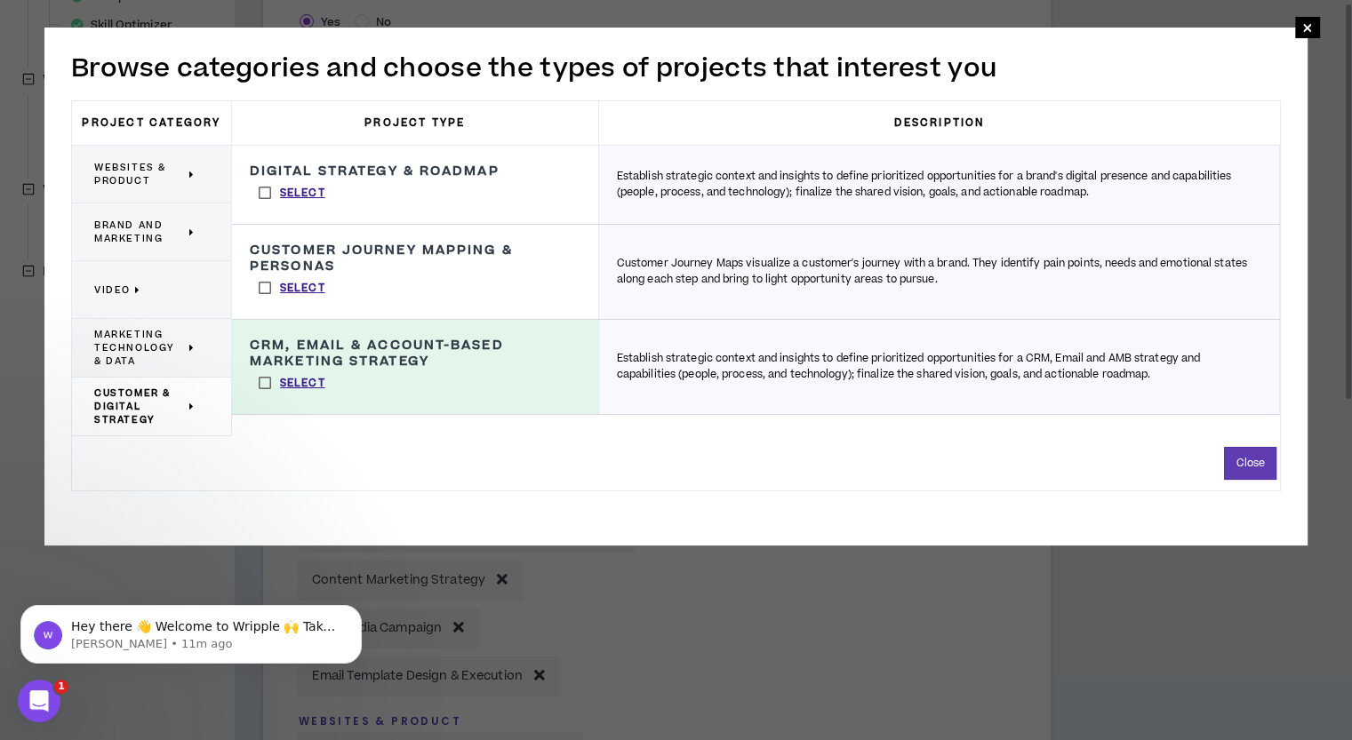
click at [257, 290] on label "Select" at bounding box center [292, 288] width 84 height 27
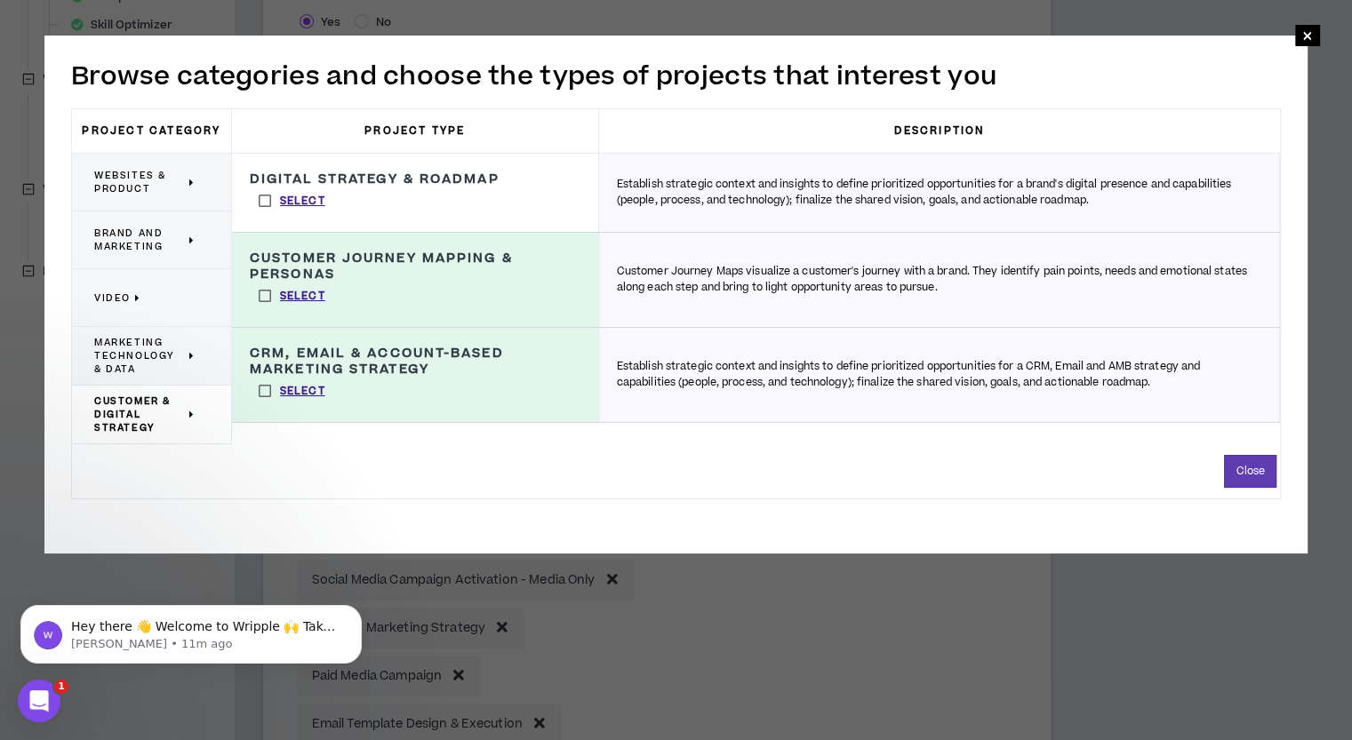
click at [259, 206] on label "Select" at bounding box center [292, 201] width 84 height 27
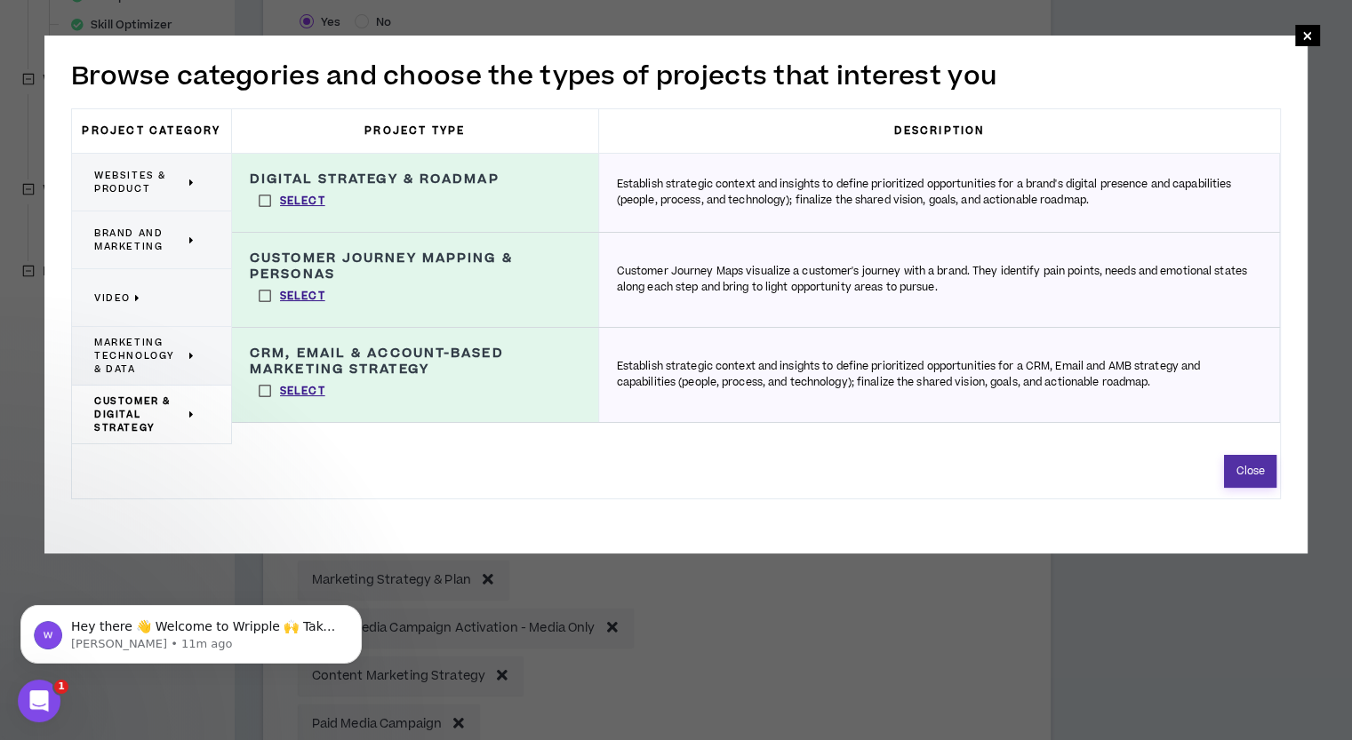
click at [1244, 473] on button "Close" at bounding box center [1250, 471] width 52 height 33
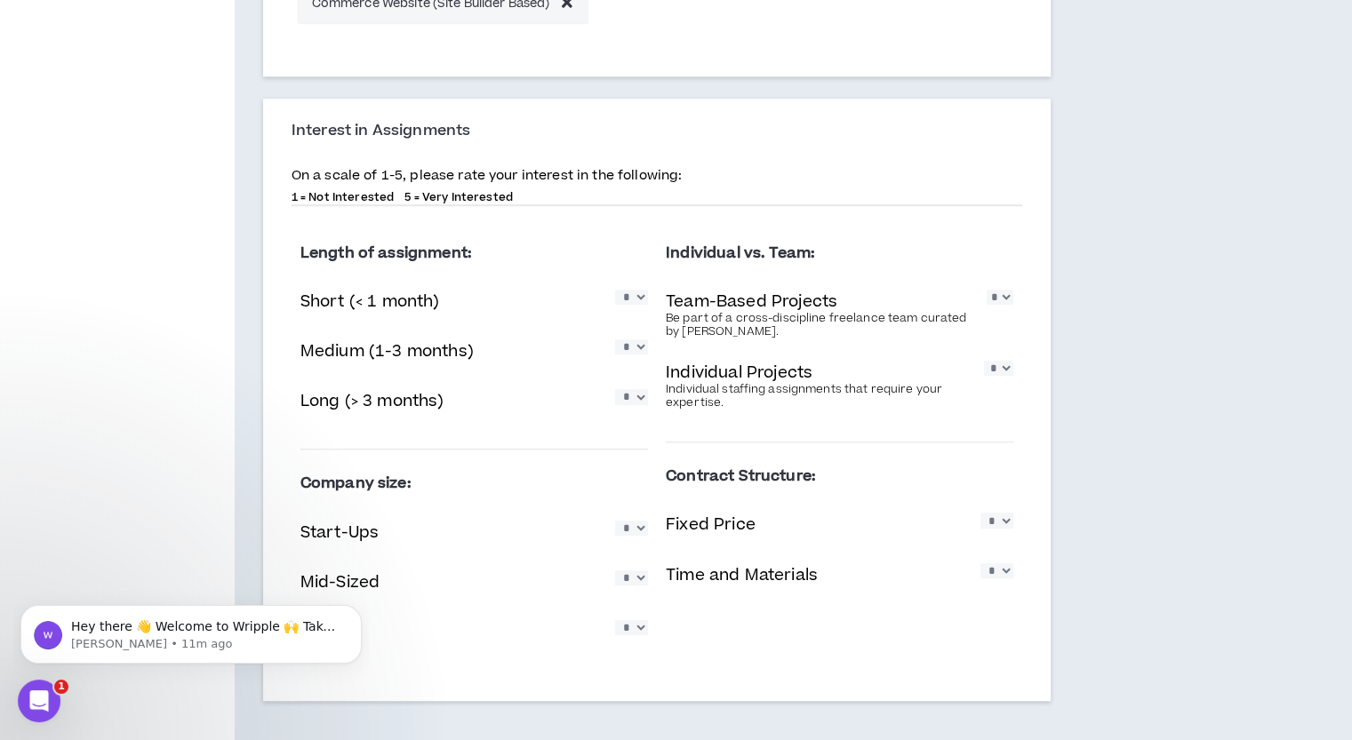
scroll to position [1321, 0]
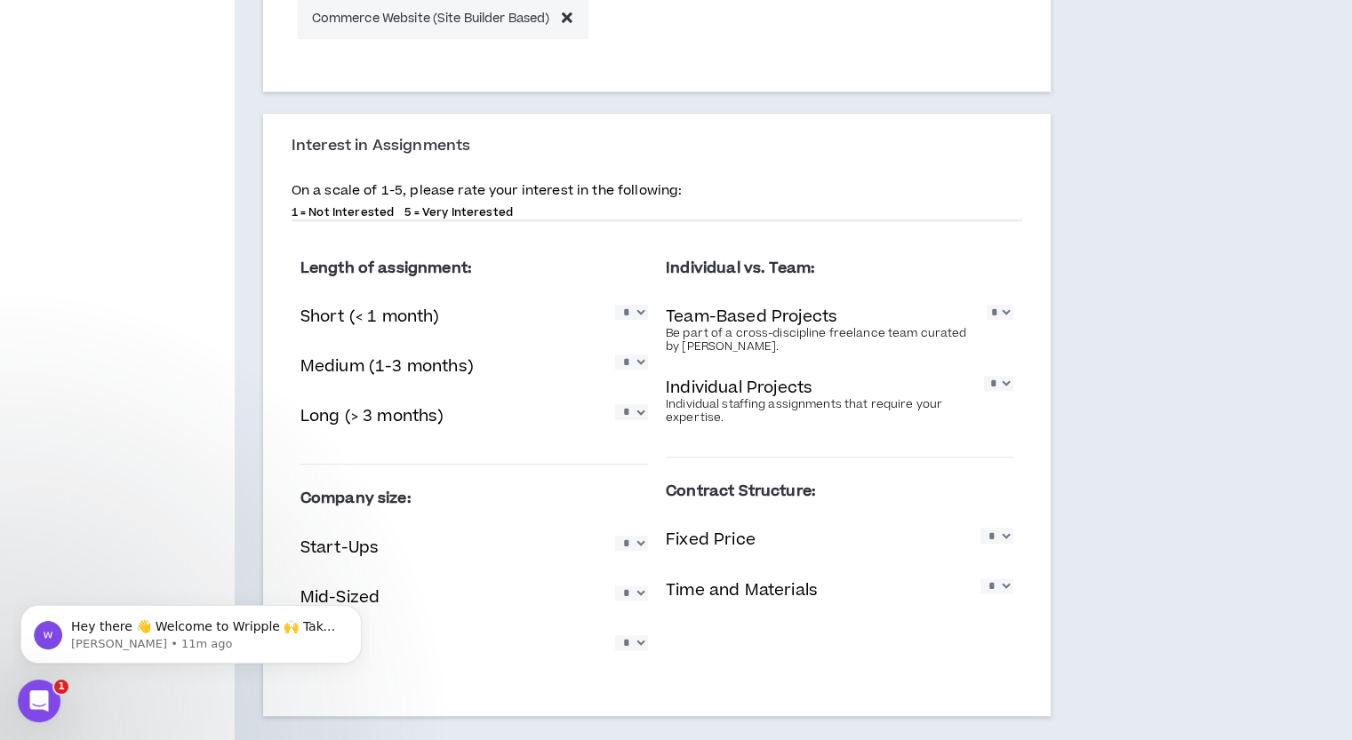
click at [635, 314] on select "* * * * *" at bounding box center [631, 312] width 33 height 15
click at [635, 415] on select "* * * * *" at bounding box center [631, 411] width 33 height 15
select select "*"
click at [615, 404] on select "* * * * *" at bounding box center [631, 411] width 33 height 15
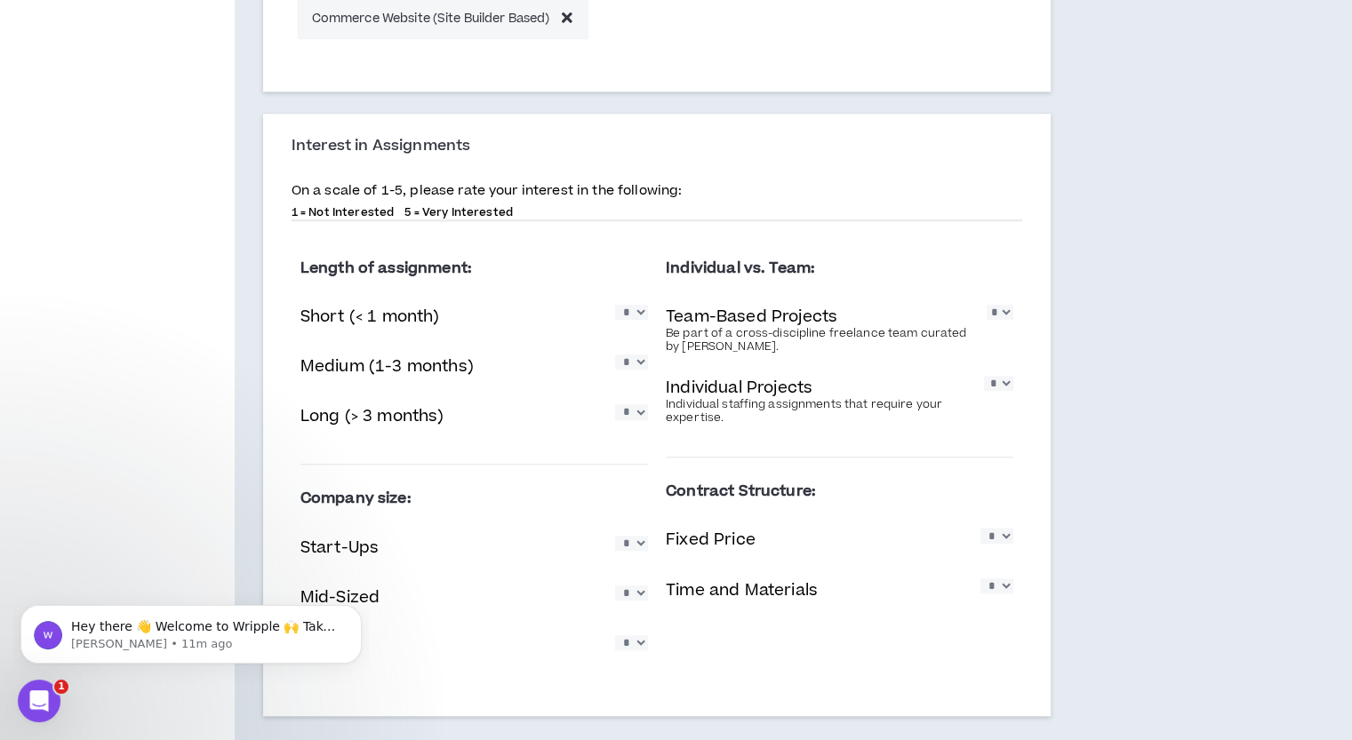
scroll to position [1410, 0]
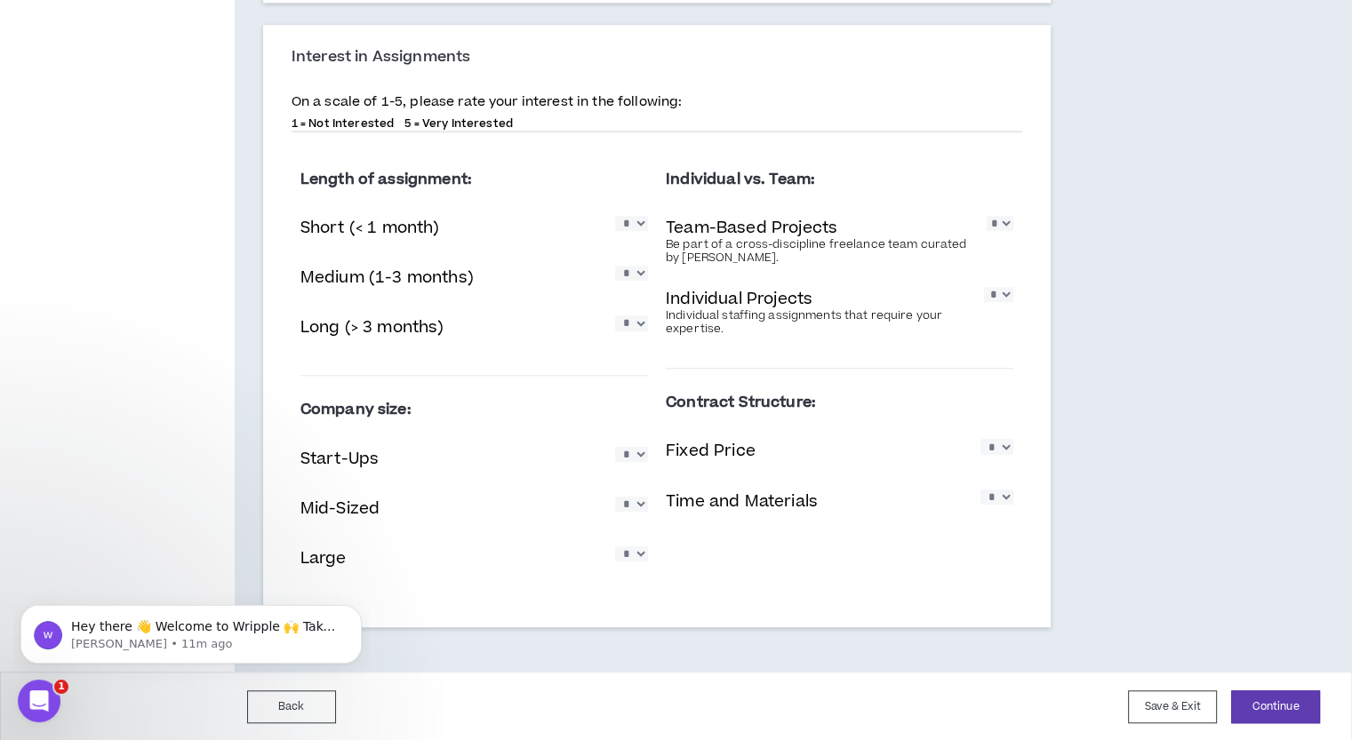
click at [635, 557] on select "* * * * *" at bounding box center [631, 554] width 33 height 15
select select "*"
click at [615, 547] on select "* * * * *" at bounding box center [631, 554] width 33 height 15
click at [995, 447] on select "* * * * *" at bounding box center [996, 446] width 33 height 15
select select "*"
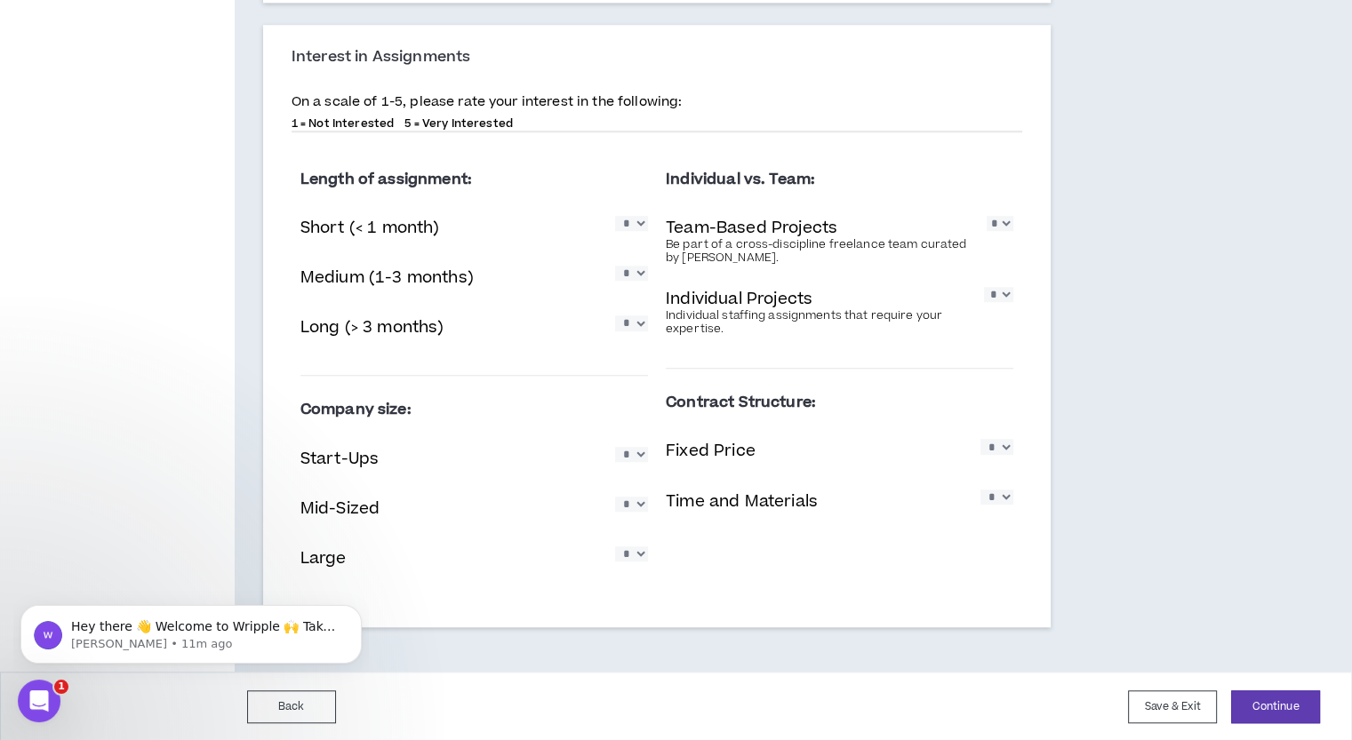
click at [980, 439] on select "* * * * *" at bounding box center [996, 446] width 33 height 15
click at [998, 299] on select "* * * * *" at bounding box center [998, 294] width 29 height 15
select select "*"
click at [984, 287] on select "* * * * *" at bounding box center [998, 294] width 29 height 15
click at [989, 223] on select "* * * * *" at bounding box center [999, 223] width 27 height 15
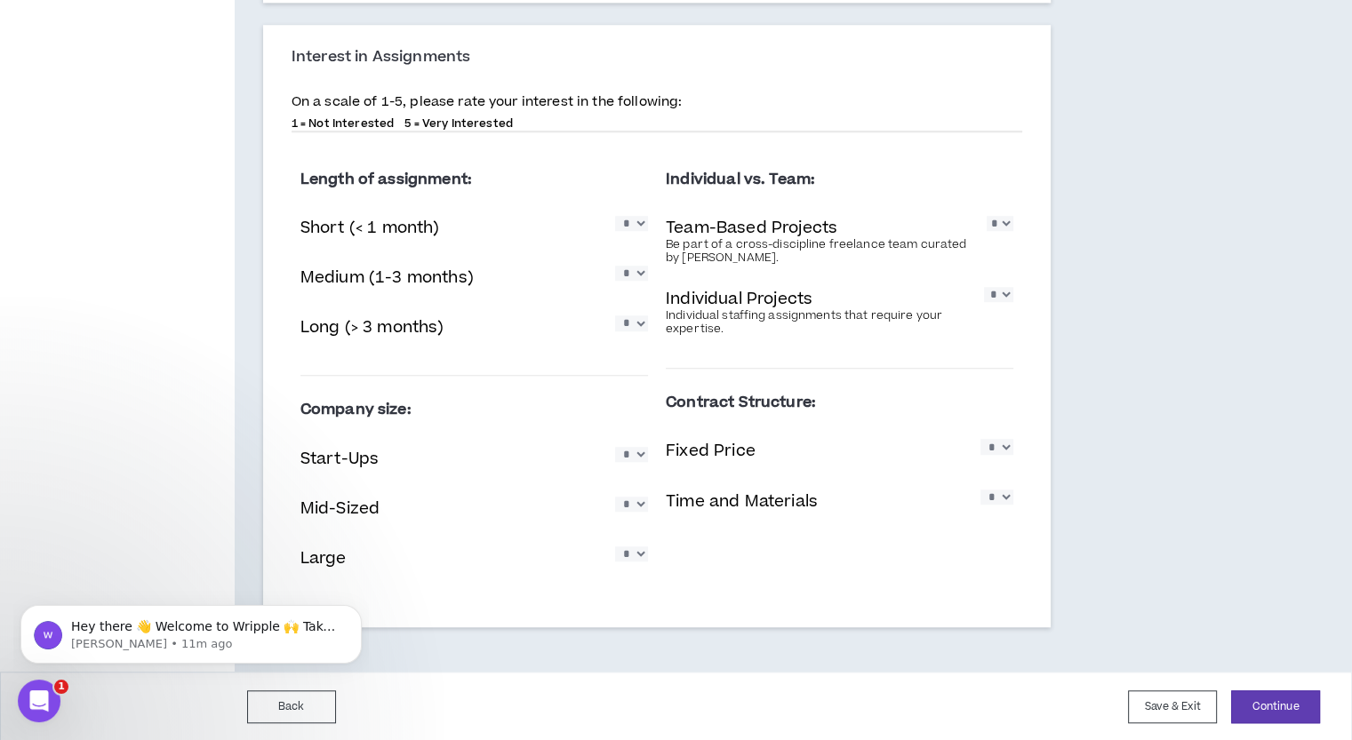
select select "*"
click at [986, 216] on select "* * * * *" at bounding box center [999, 223] width 27 height 15
click at [922, 424] on div "Contract Structure: Fixed Price * * * * * Time and Materials * * * * *" at bounding box center [839, 459] width 347 height 152
click at [1300, 699] on button "Continue" at bounding box center [1275, 706] width 89 height 33
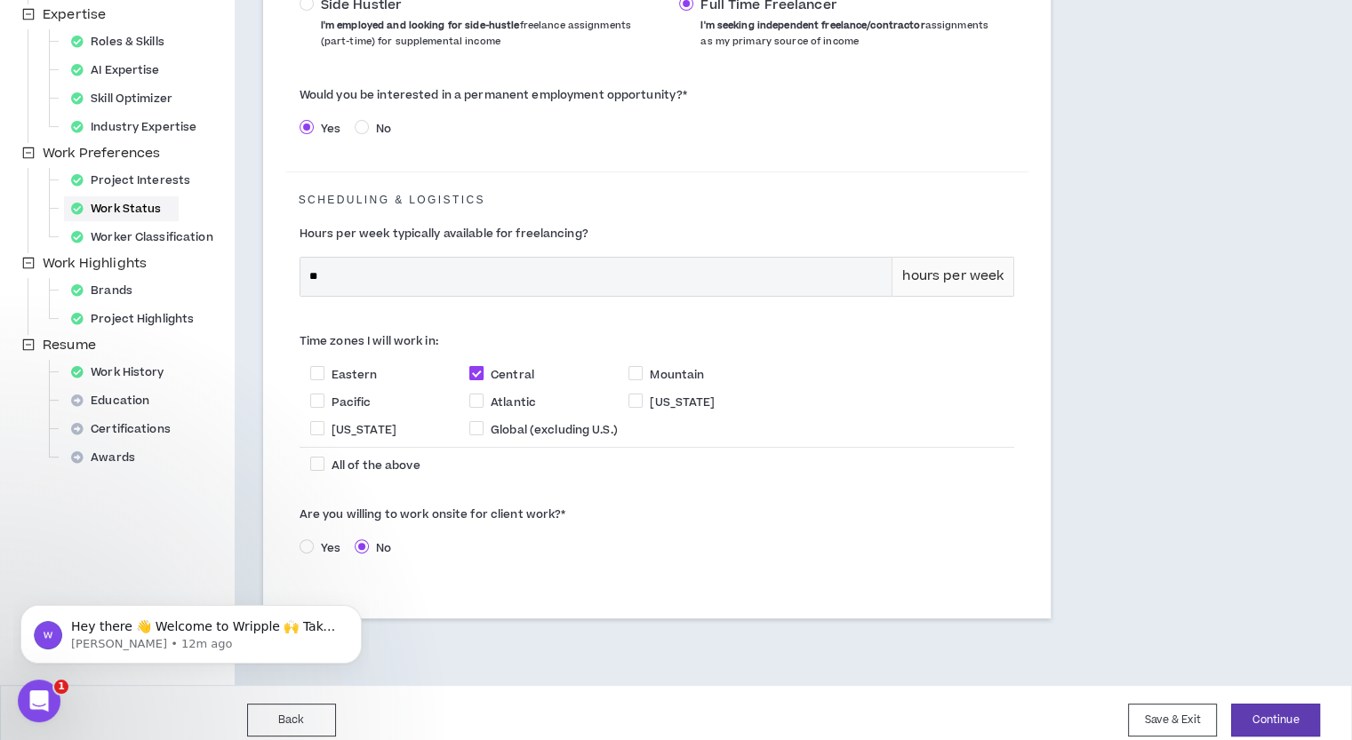
scroll to position [384, 0]
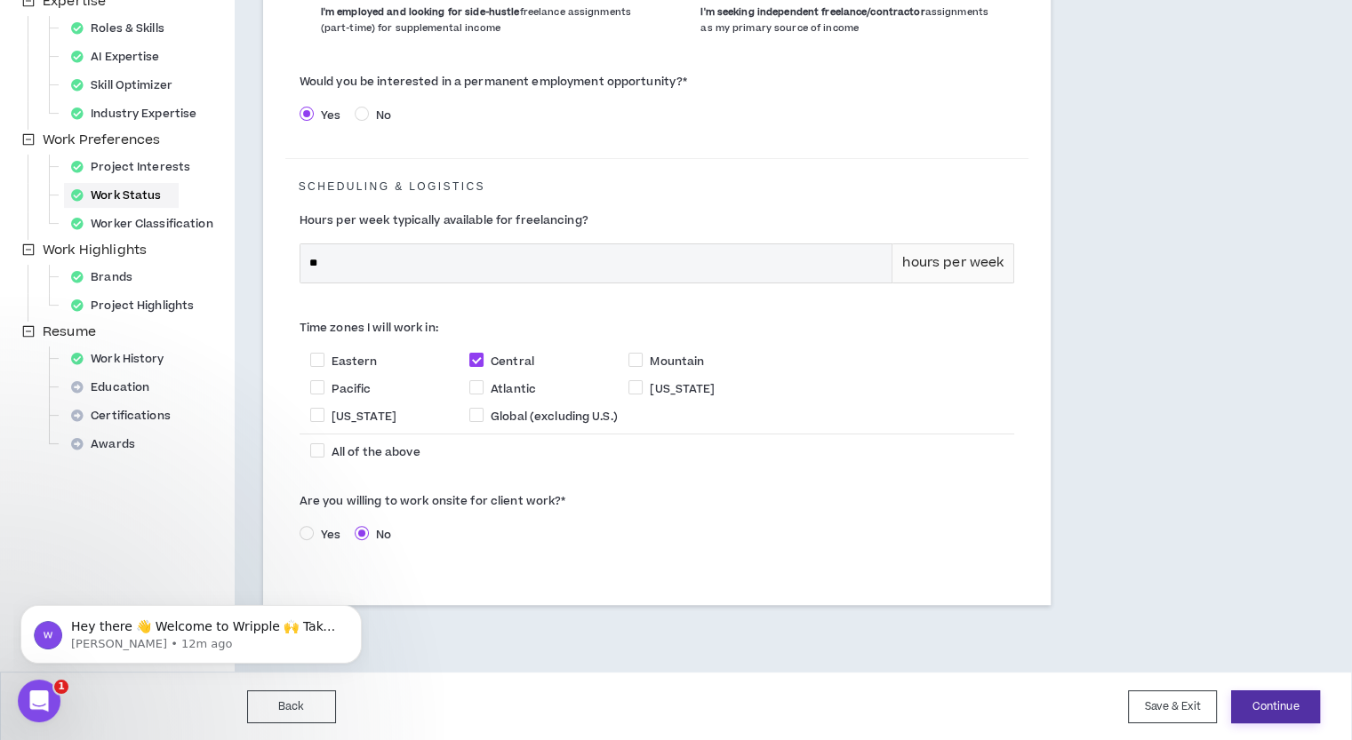
click at [1271, 702] on button "Continue" at bounding box center [1275, 706] width 89 height 33
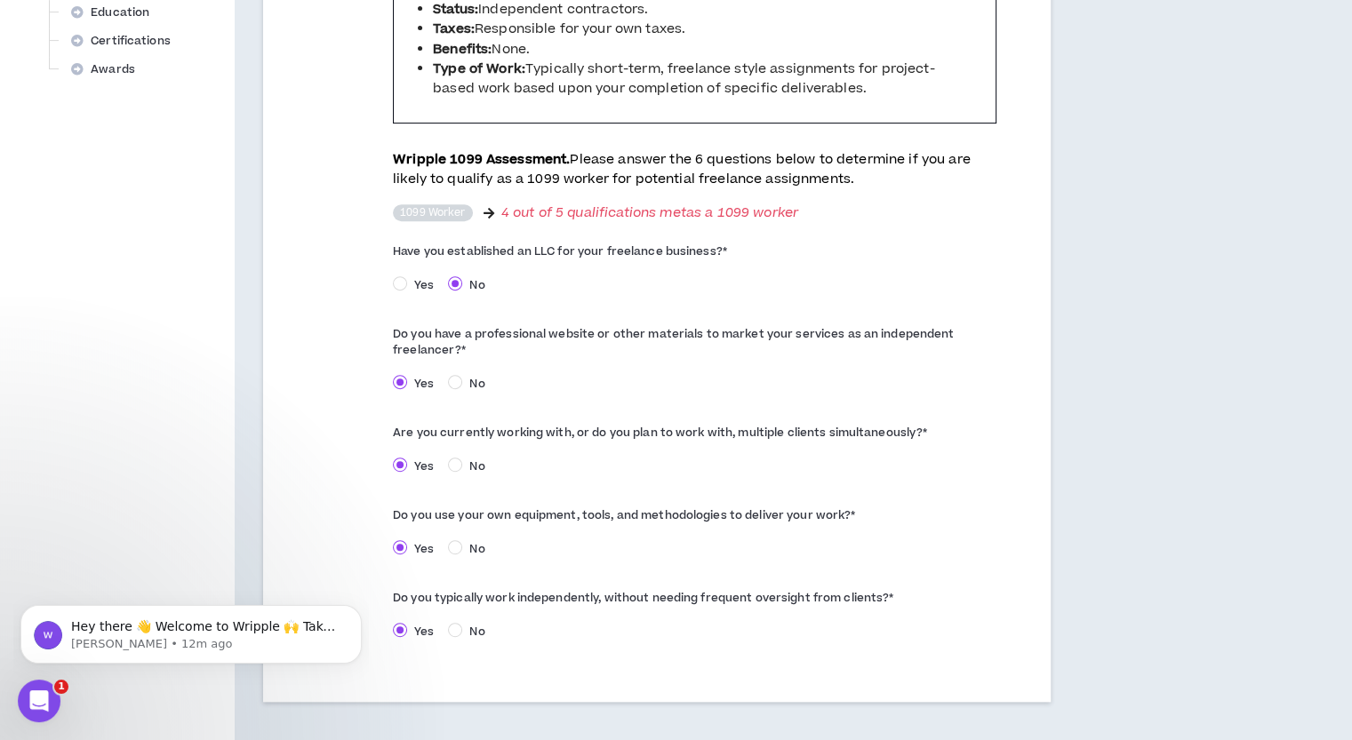
scroll to position [815, 0]
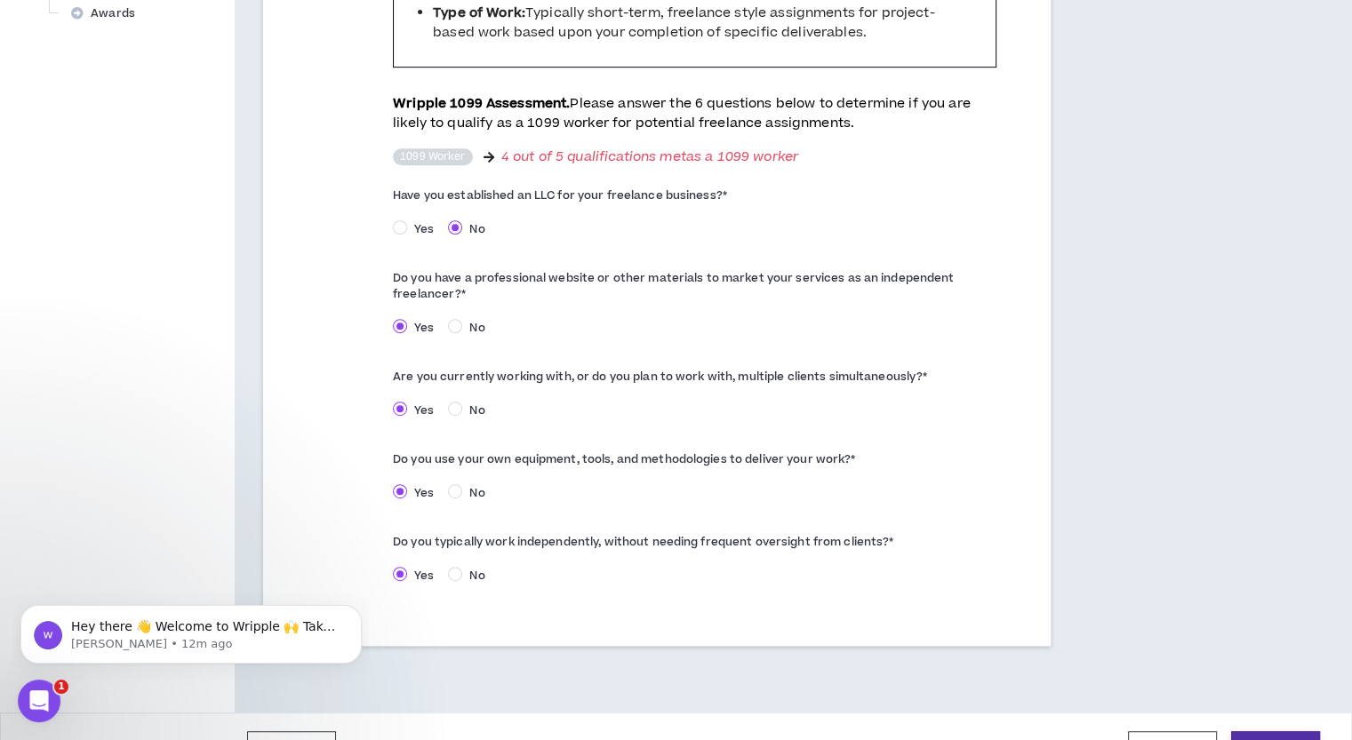
click at [1276, 731] on button "Continue" at bounding box center [1275, 747] width 89 height 33
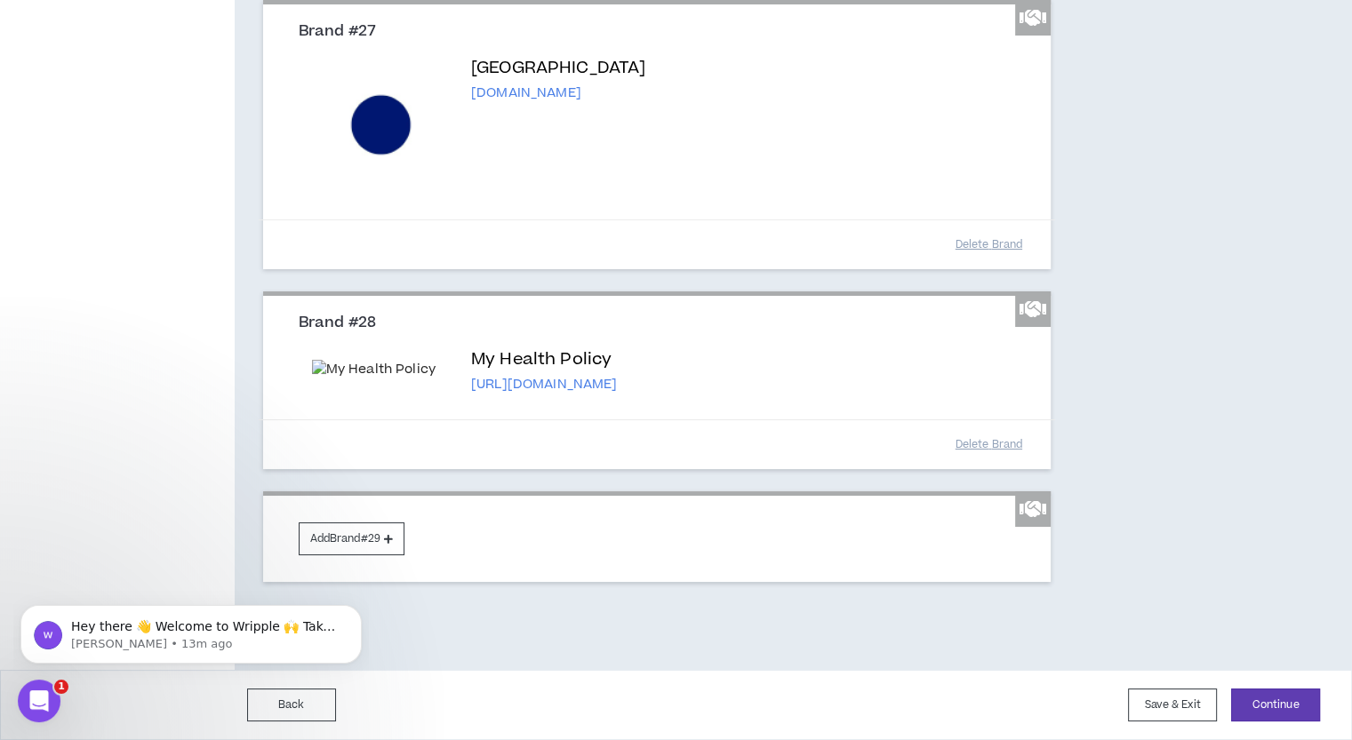
scroll to position [6913, 0]
click at [385, 544] on button "Add Brand #29" at bounding box center [352, 539] width 106 height 33
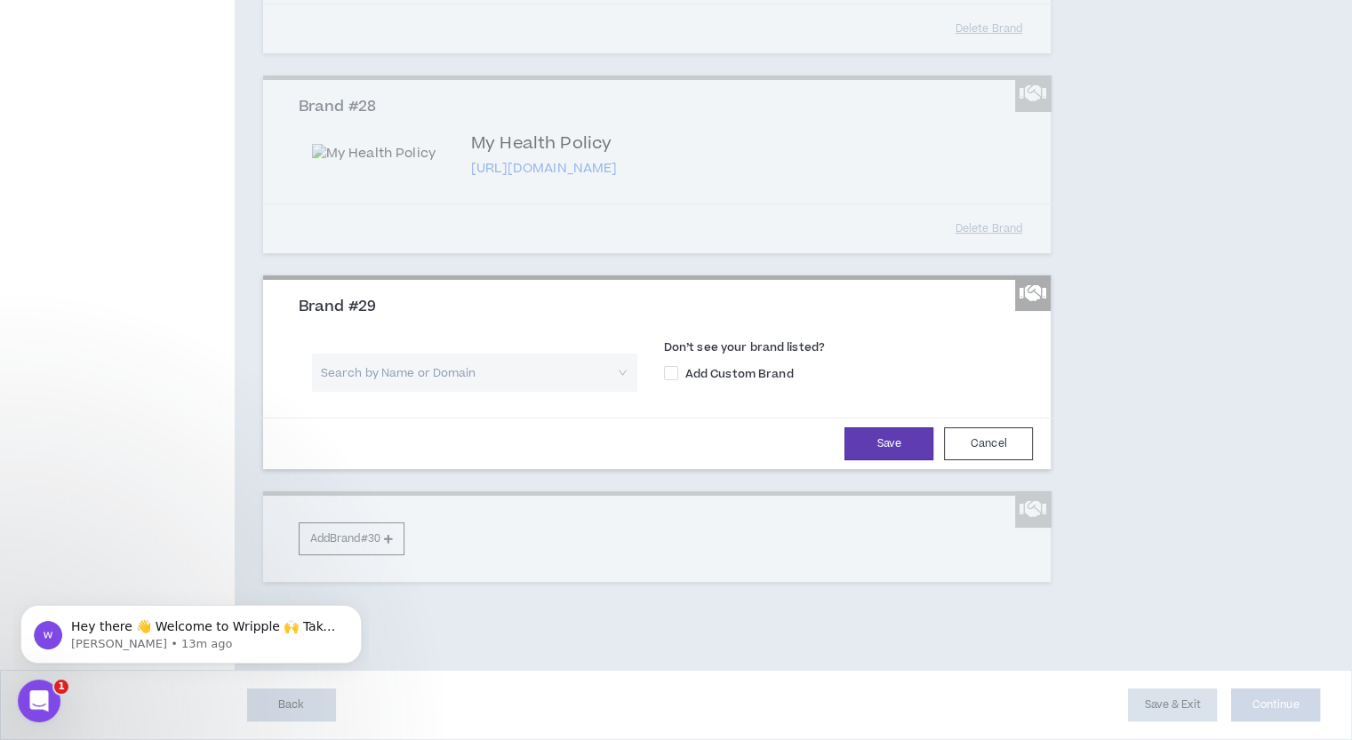
click at [509, 392] on input "search" at bounding box center [468, 373] width 293 height 38
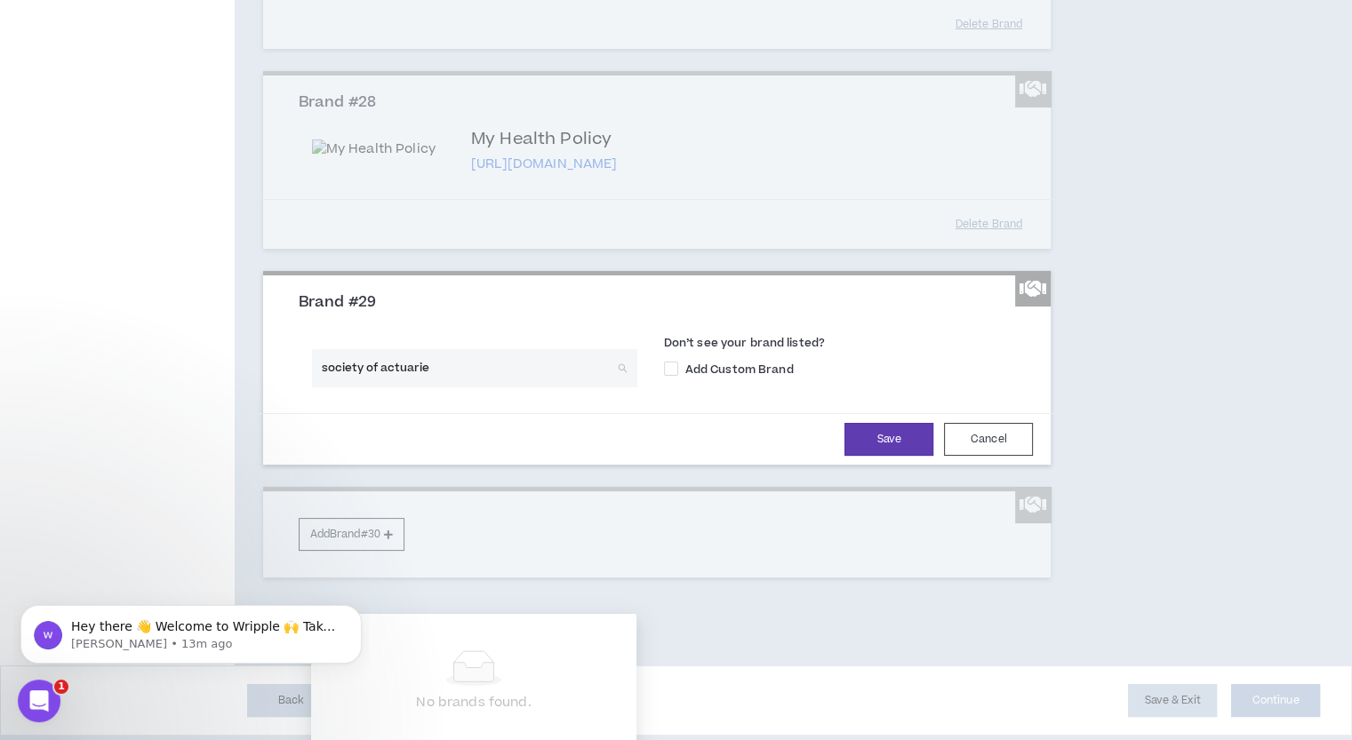
type input "society of actuaries"
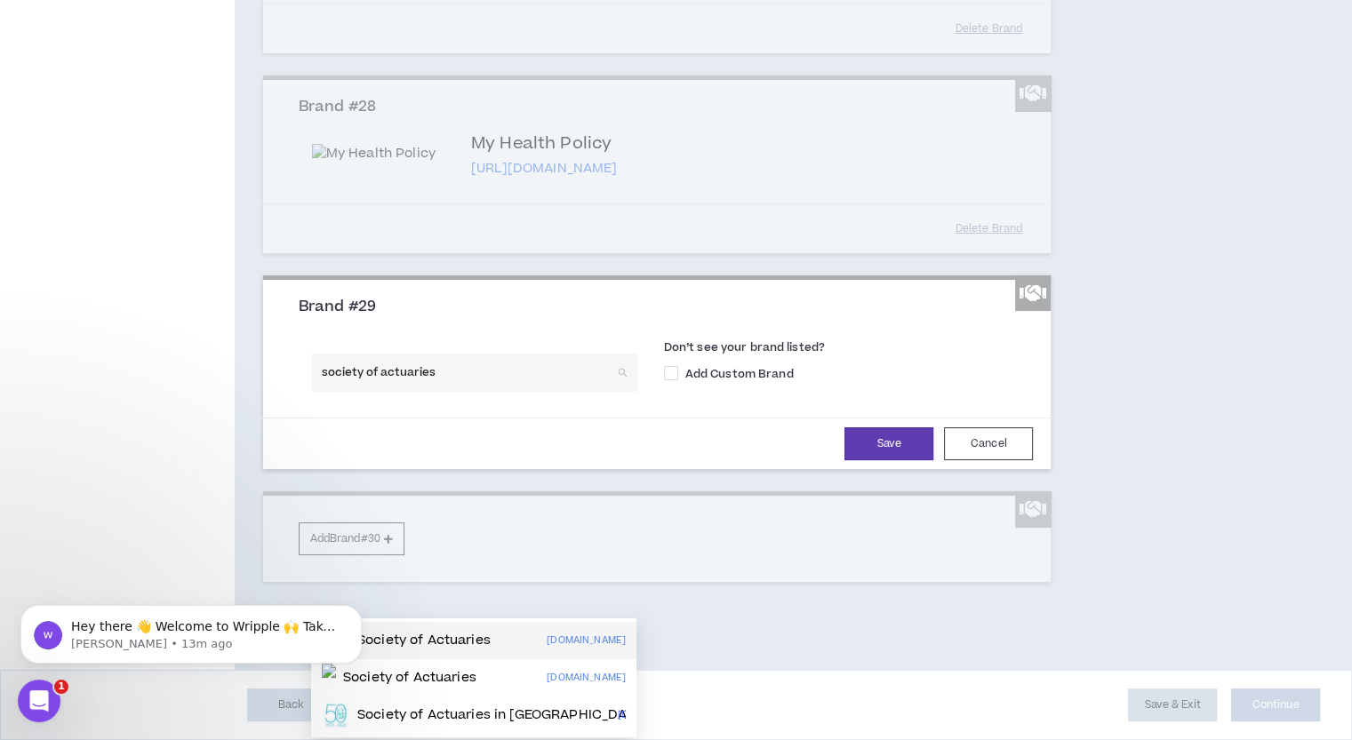
click at [501, 639] on div "Society of Actuaries [DOMAIN_NAME]" at bounding box center [474, 641] width 304 height 28
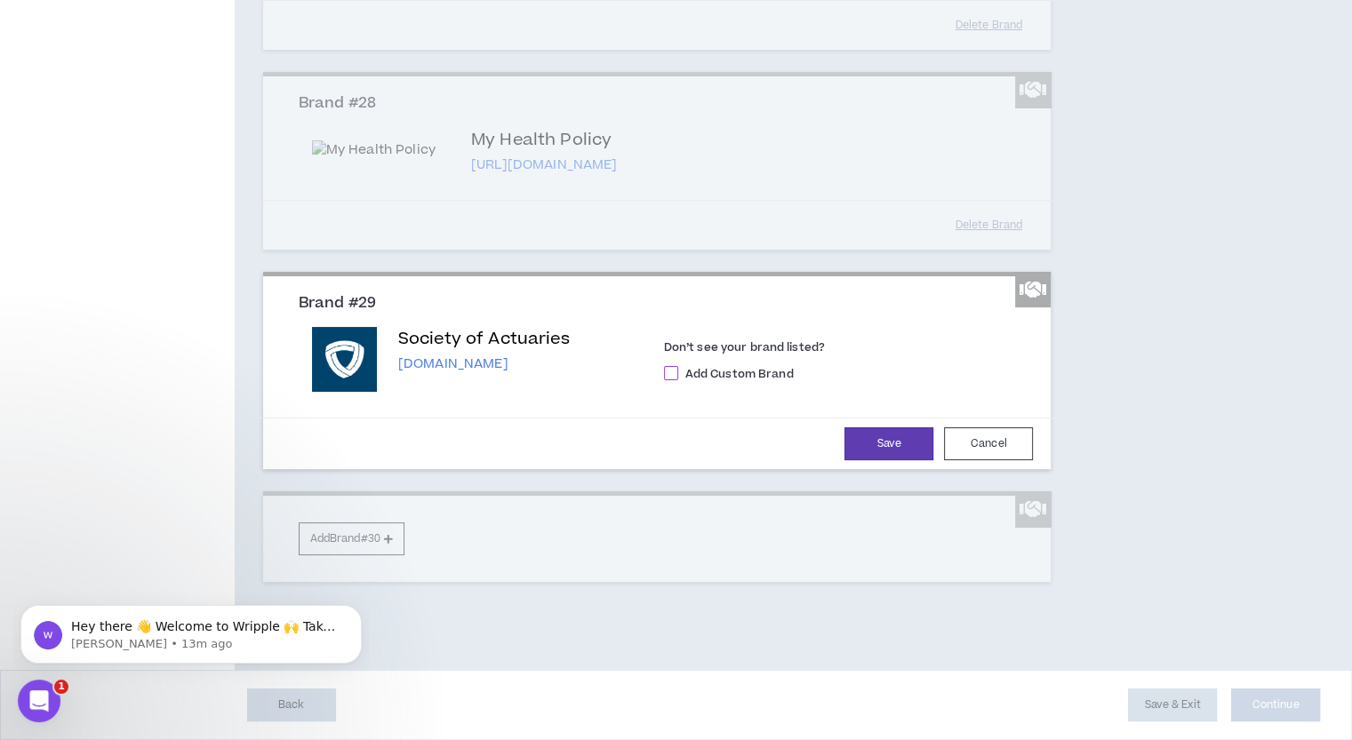
scroll to position [7091, 0]
click at [882, 460] on button "Save" at bounding box center [888, 443] width 89 height 33
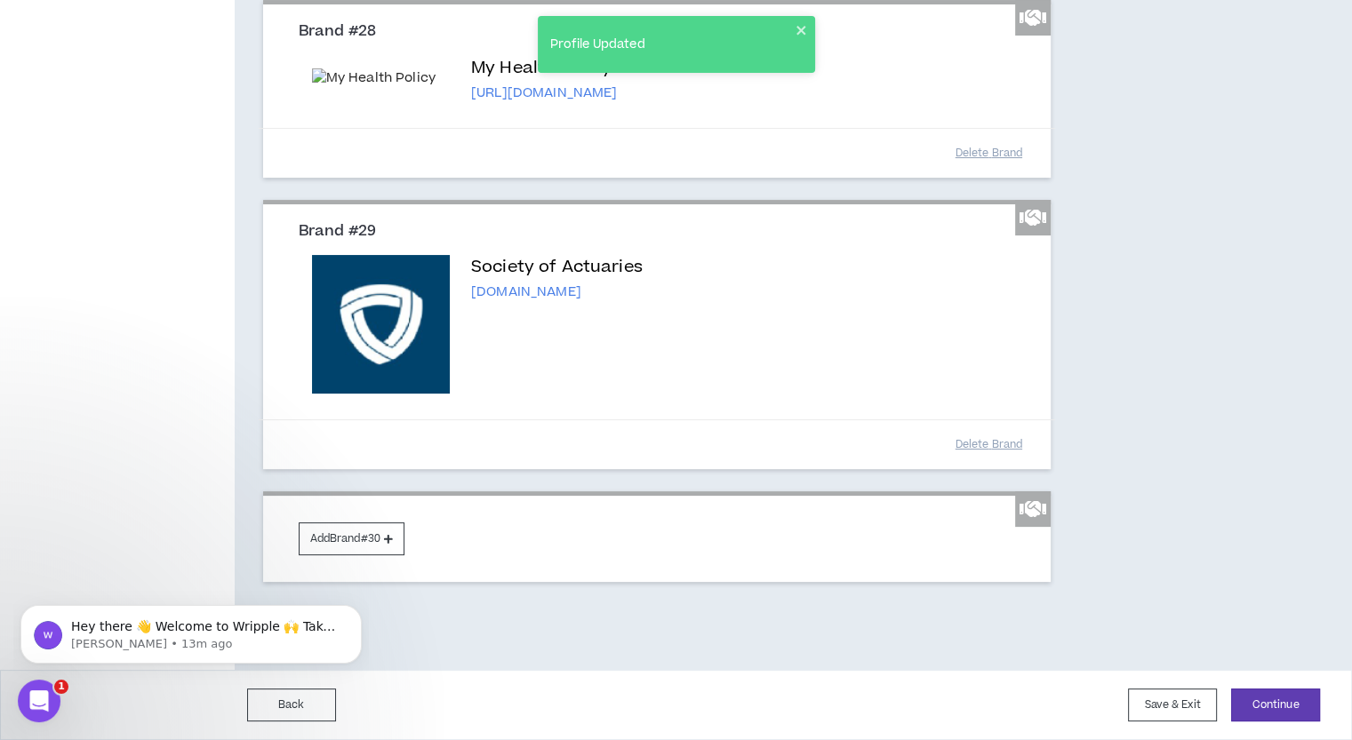
scroll to position [7204, 0]
click at [1286, 702] on button "Continue" at bounding box center [1275, 705] width 89 height 33
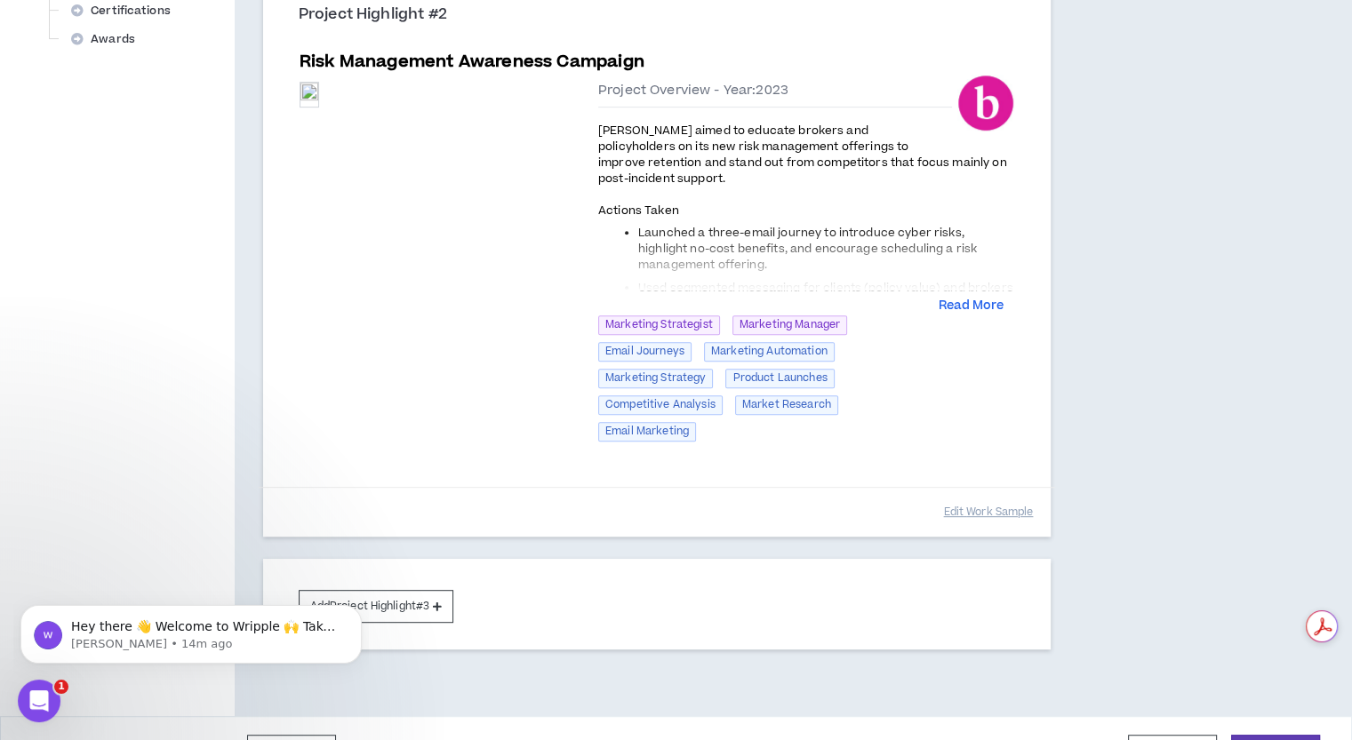
scroll to position [828, 0]
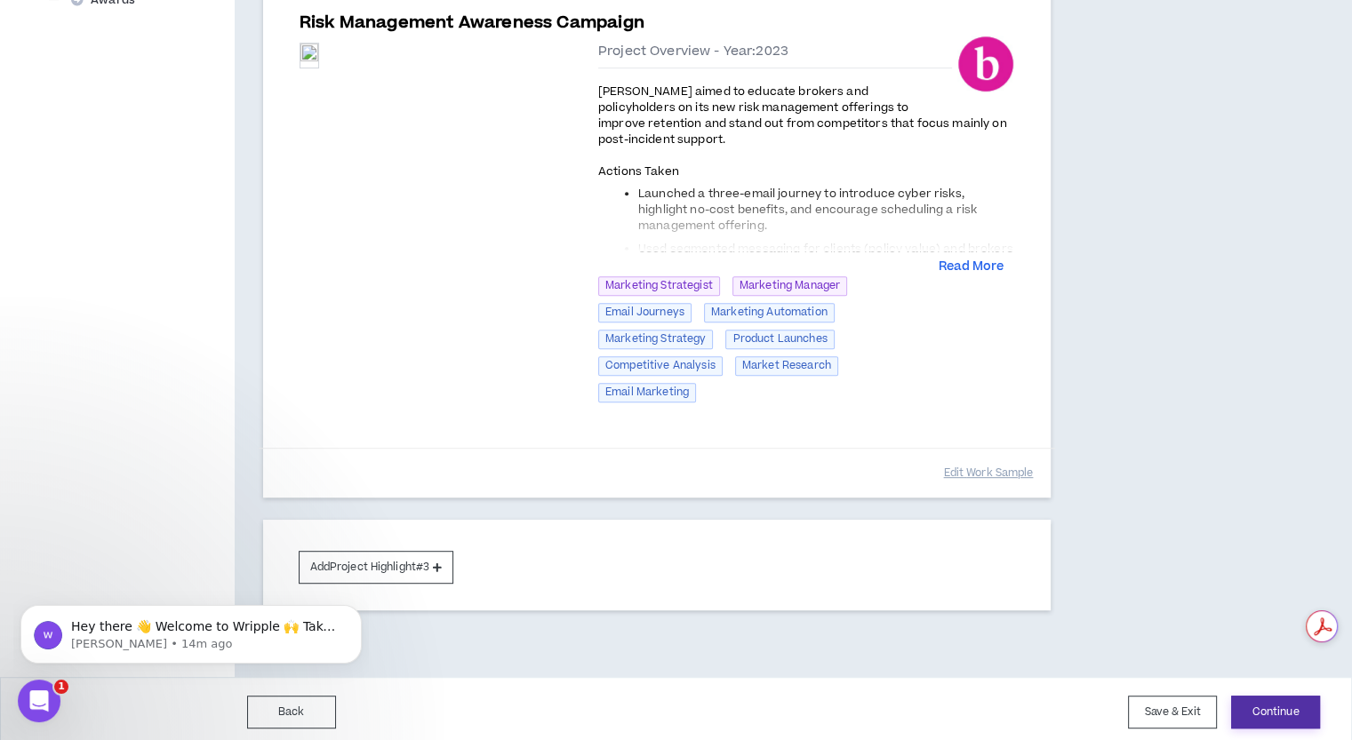
click at [1261, 701] on button "Continue" at bounding box center [1275, 712] width 89 height 33
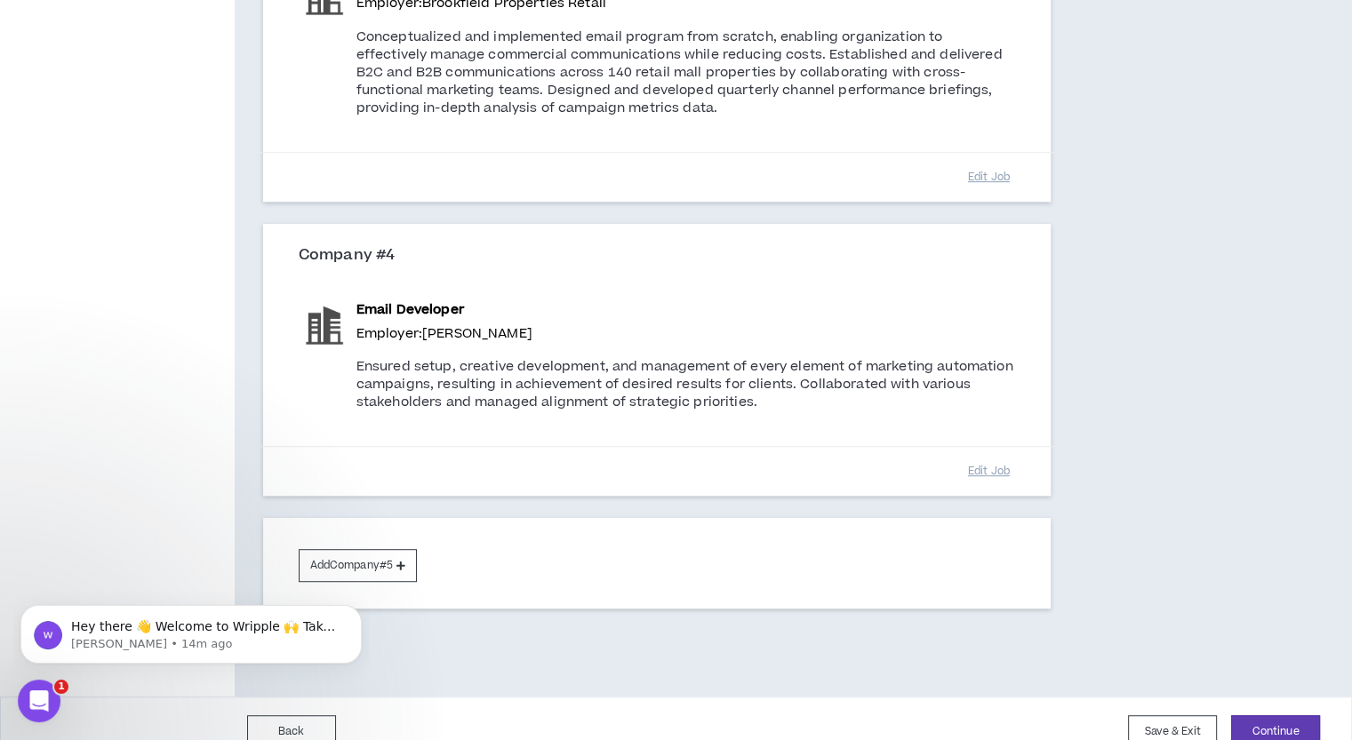
scroll to position [951, 0]
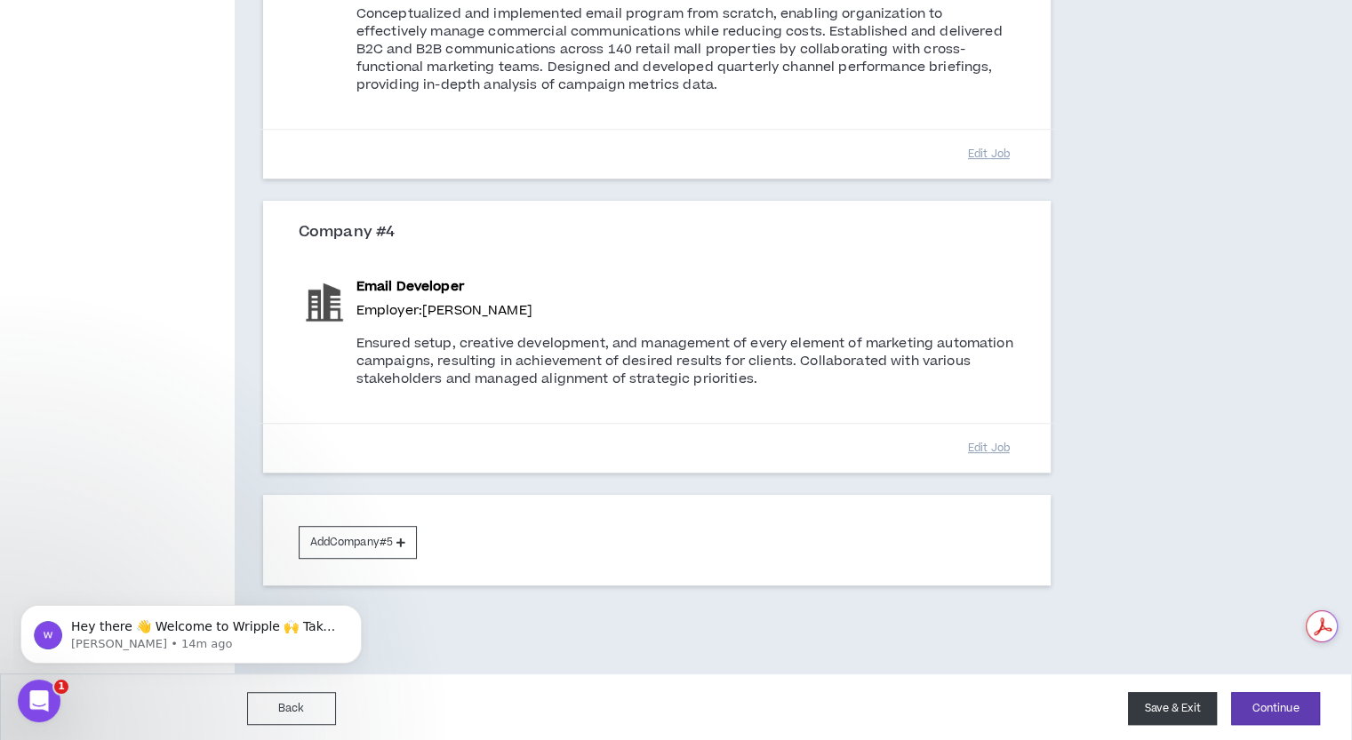
click at [1166, 705] on button "Save & Exit" at bounding box center [1172, 708] width 89 height 33
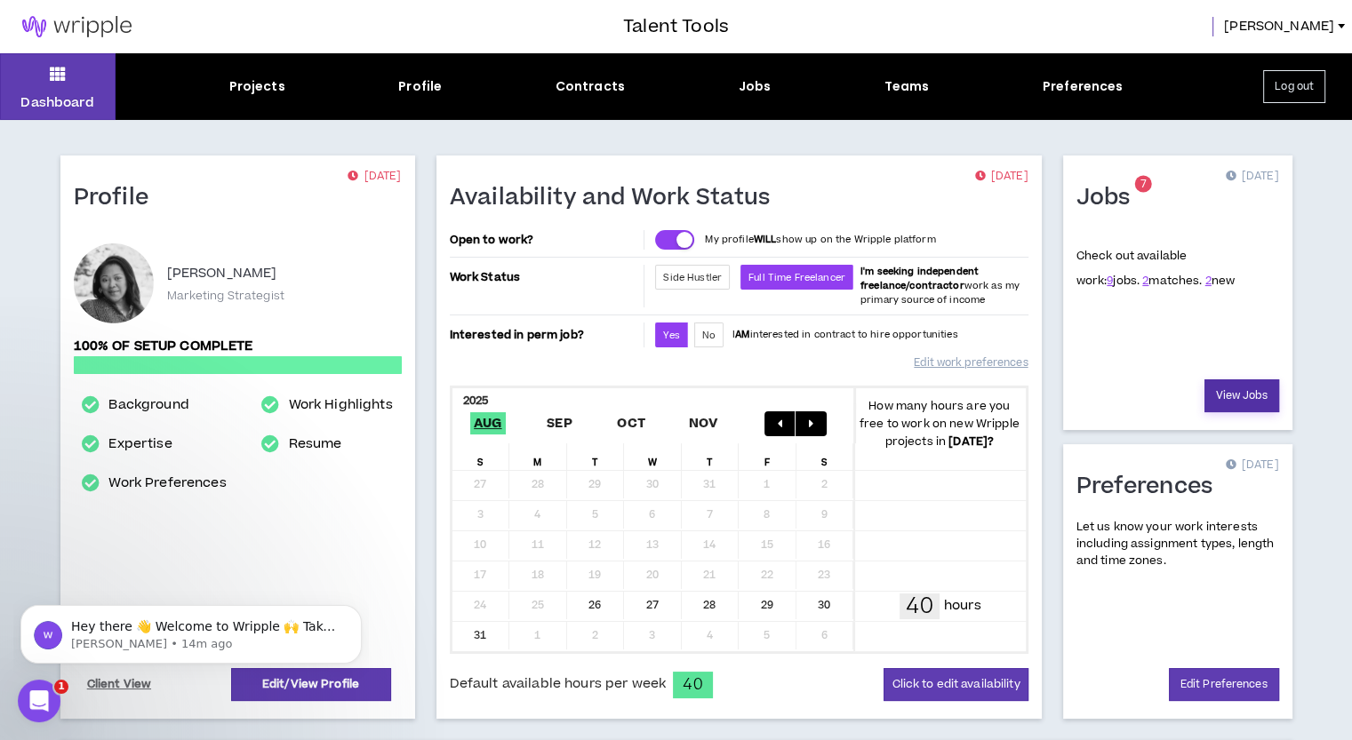
click at [1255, 395] on link "View Jobs" at bounding box center [1241, 395] width 75 height 33
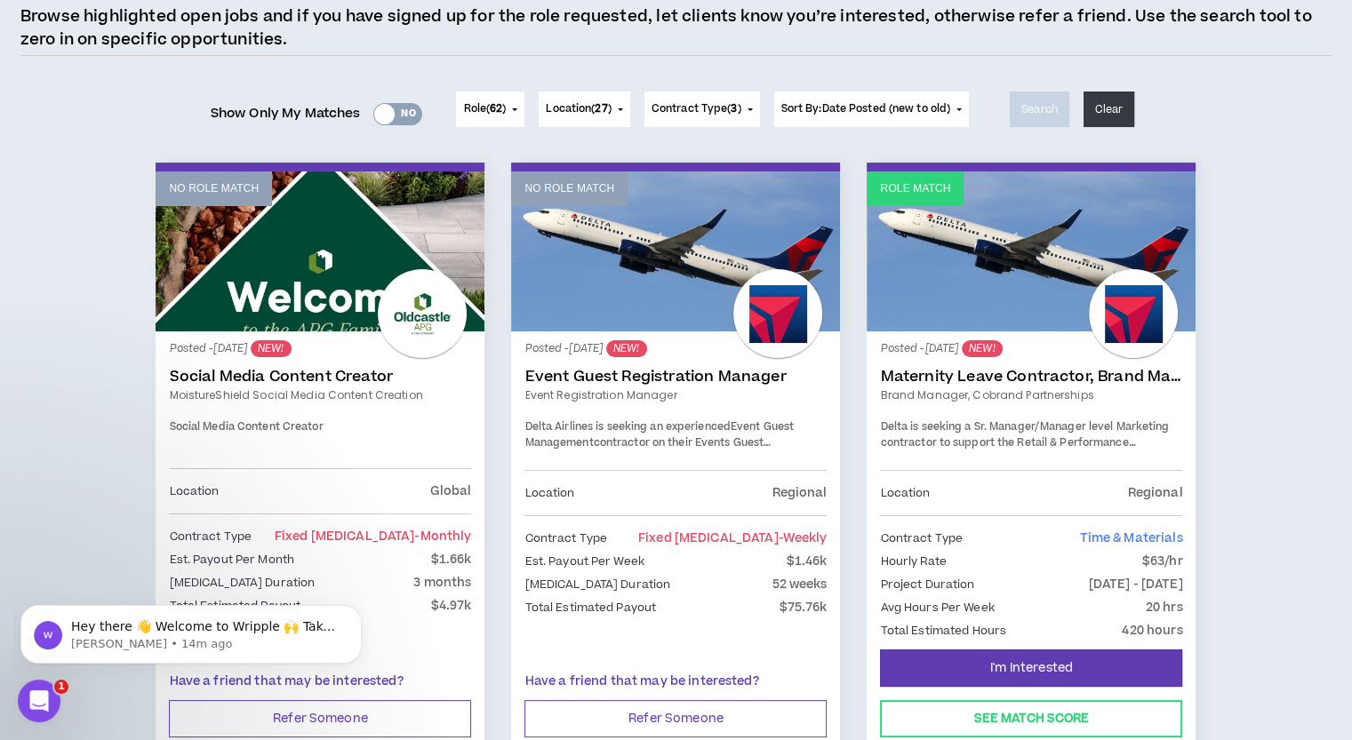
scroll to position [267, 0]
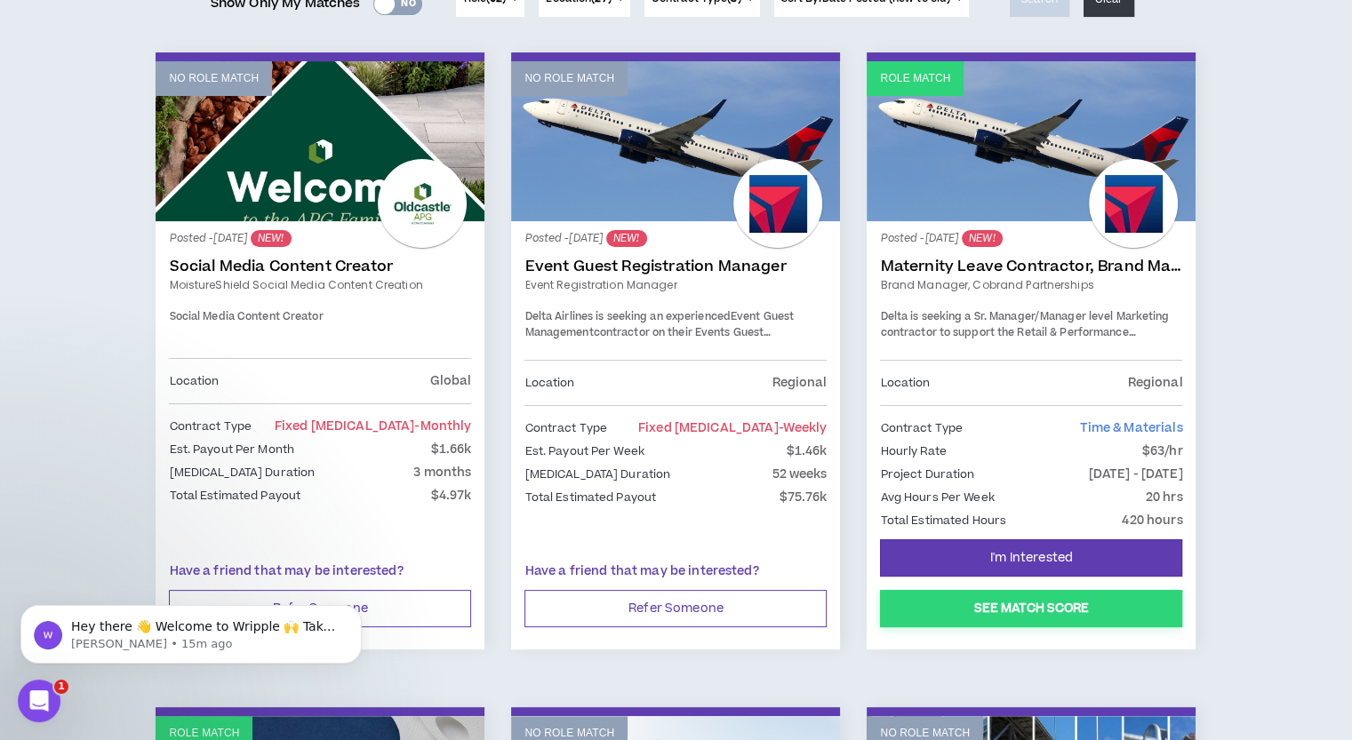
click at [1072, 610] on button "See Match Score" at bounding box center [1031, 608] width 302 height 37
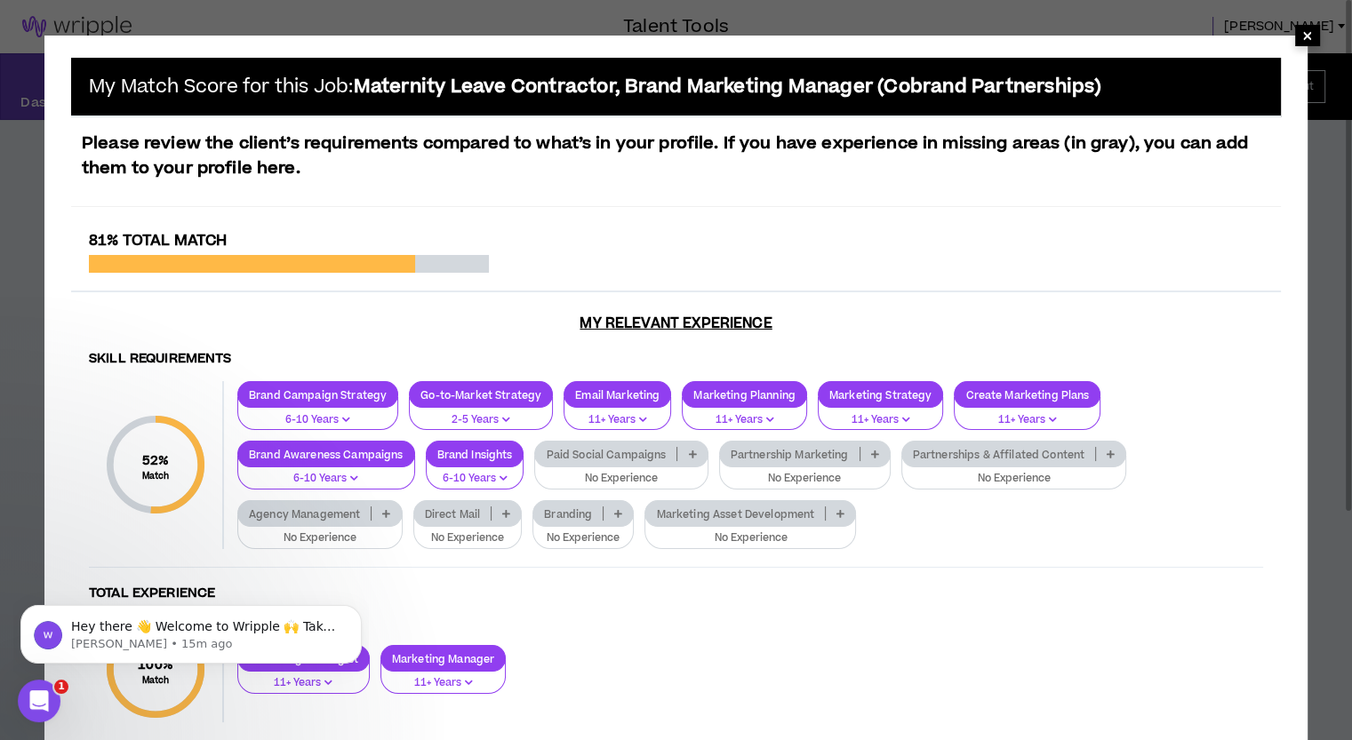
click at [1303, 33] on span "×" at bounding box center [1307, 35] width 11 height 21
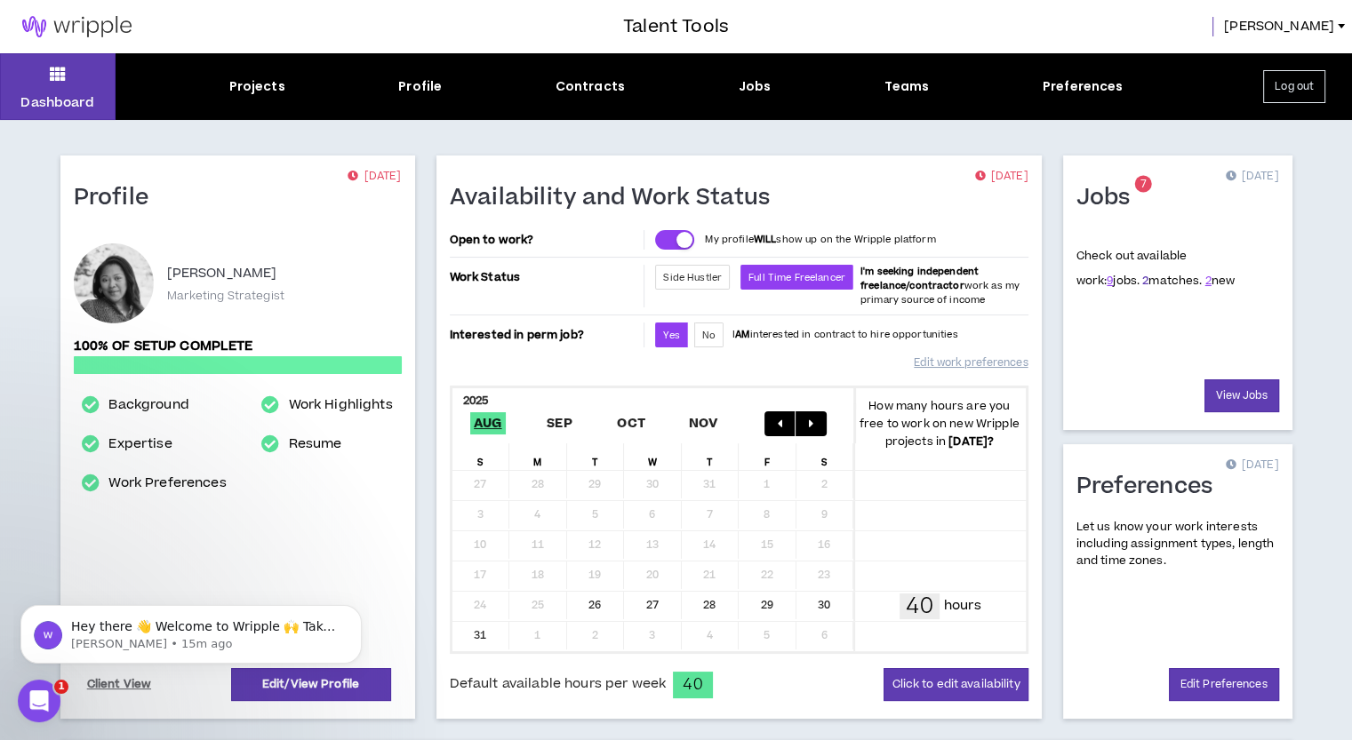
click at [1142, 279] on link "2" at bounding box center [1145, 281] width 6 height 16
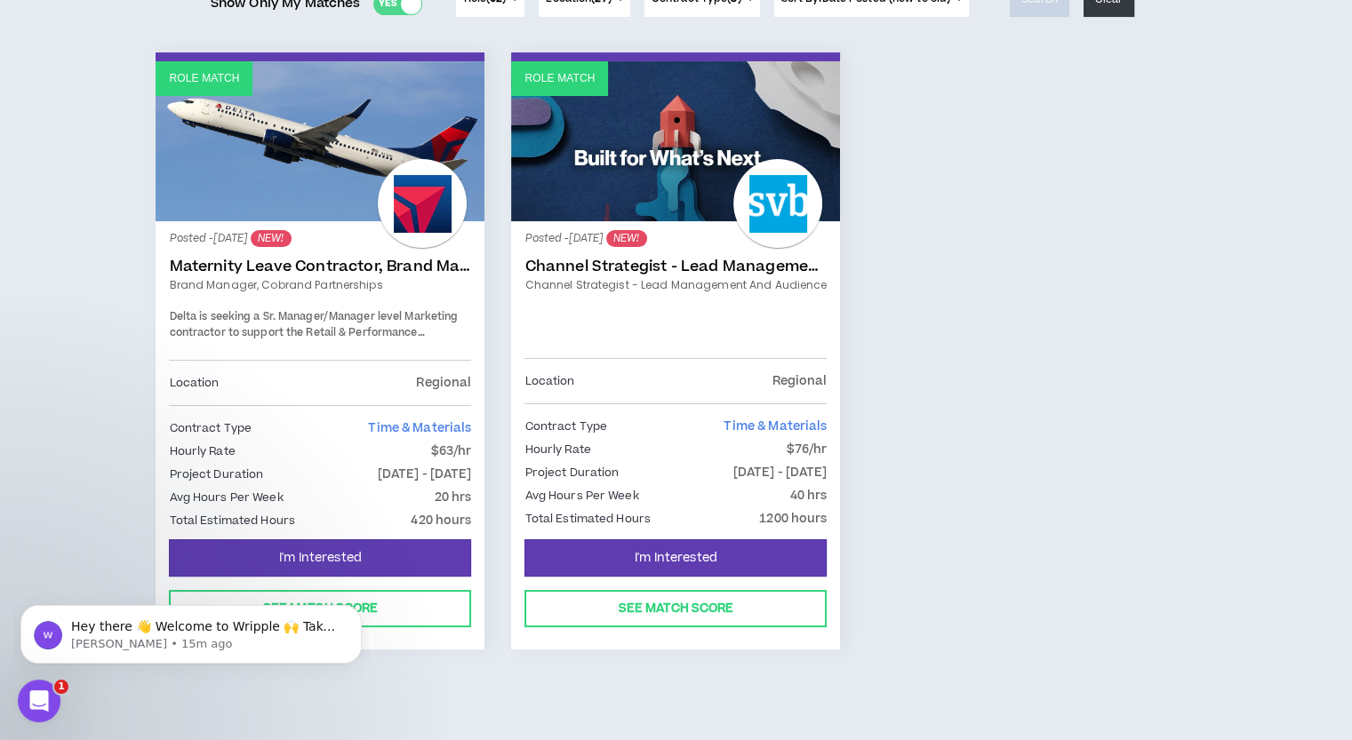
scroll to position [267, 0]
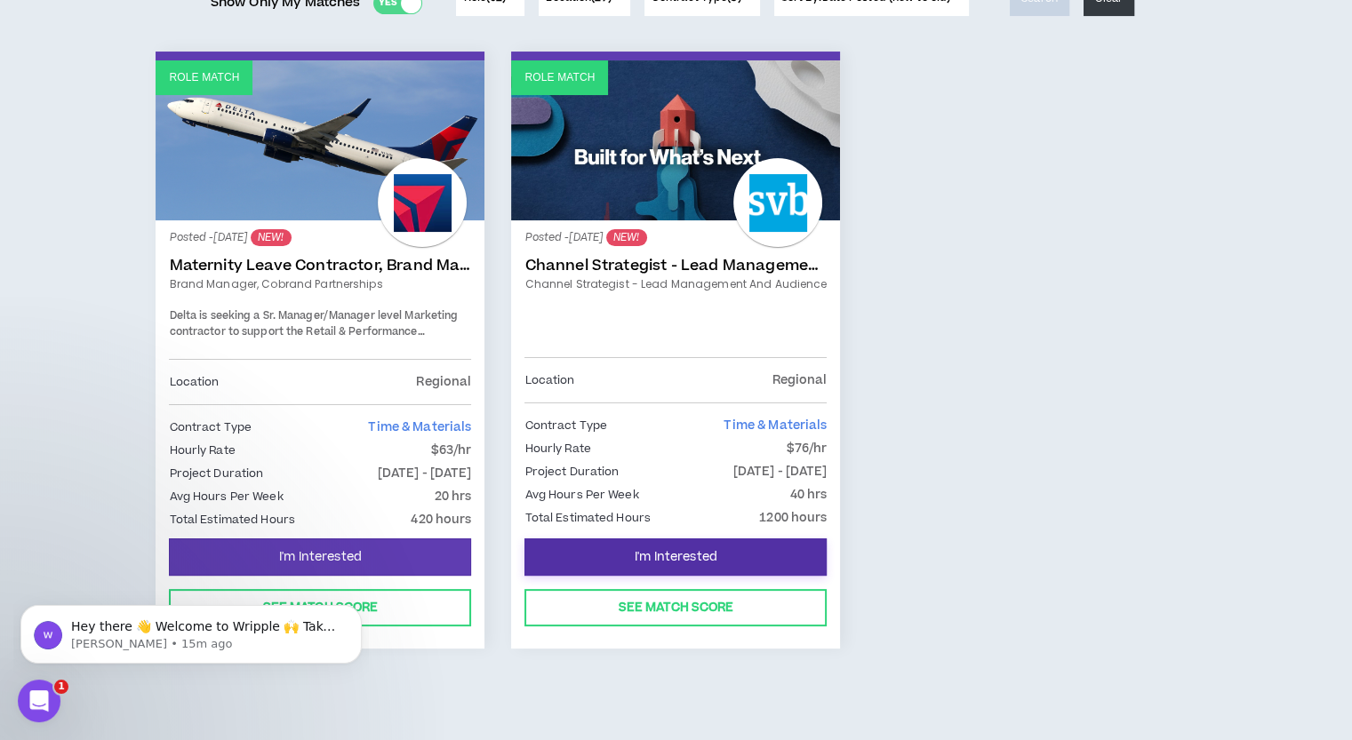
click at [718, 557] on button "I'm Interested" at bounding box center [675, 557] width 302 height 37
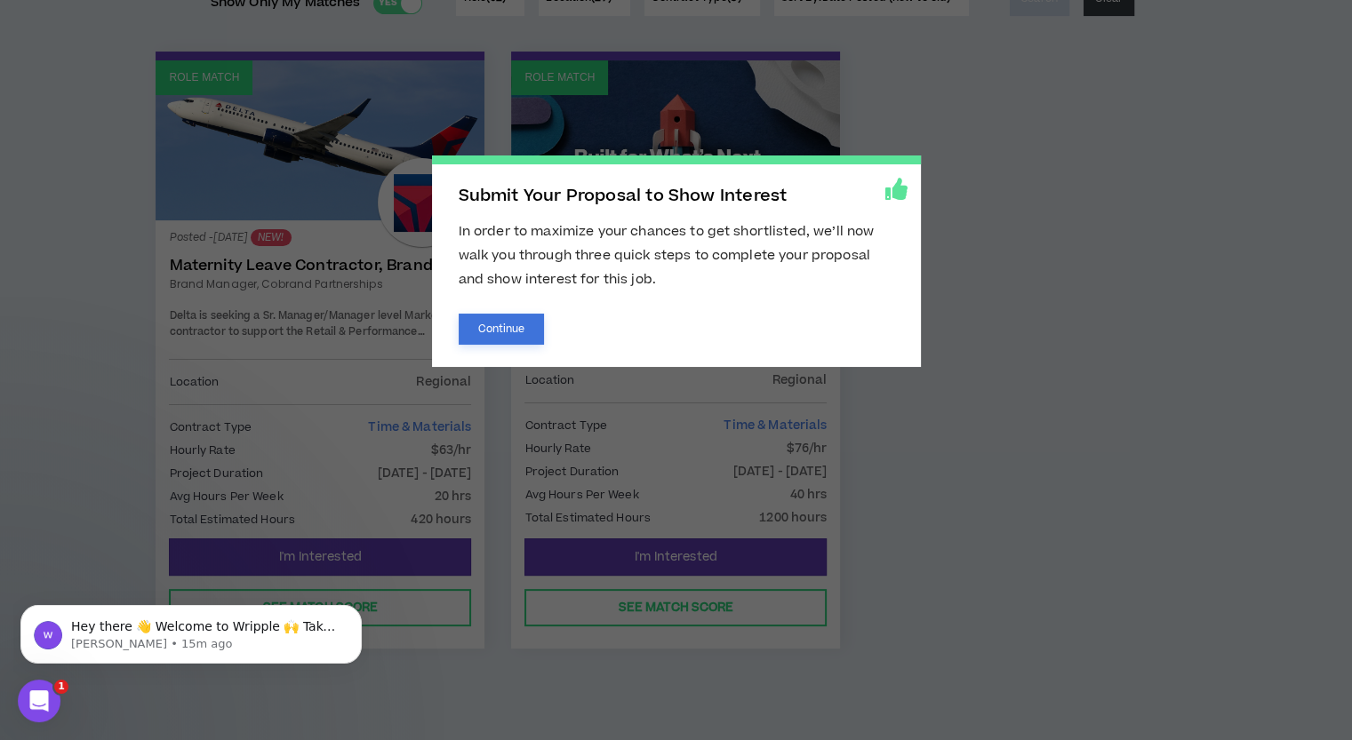
click at [523, 328] on button "Continue" at bounding box center [502, 329] width 86 height 31
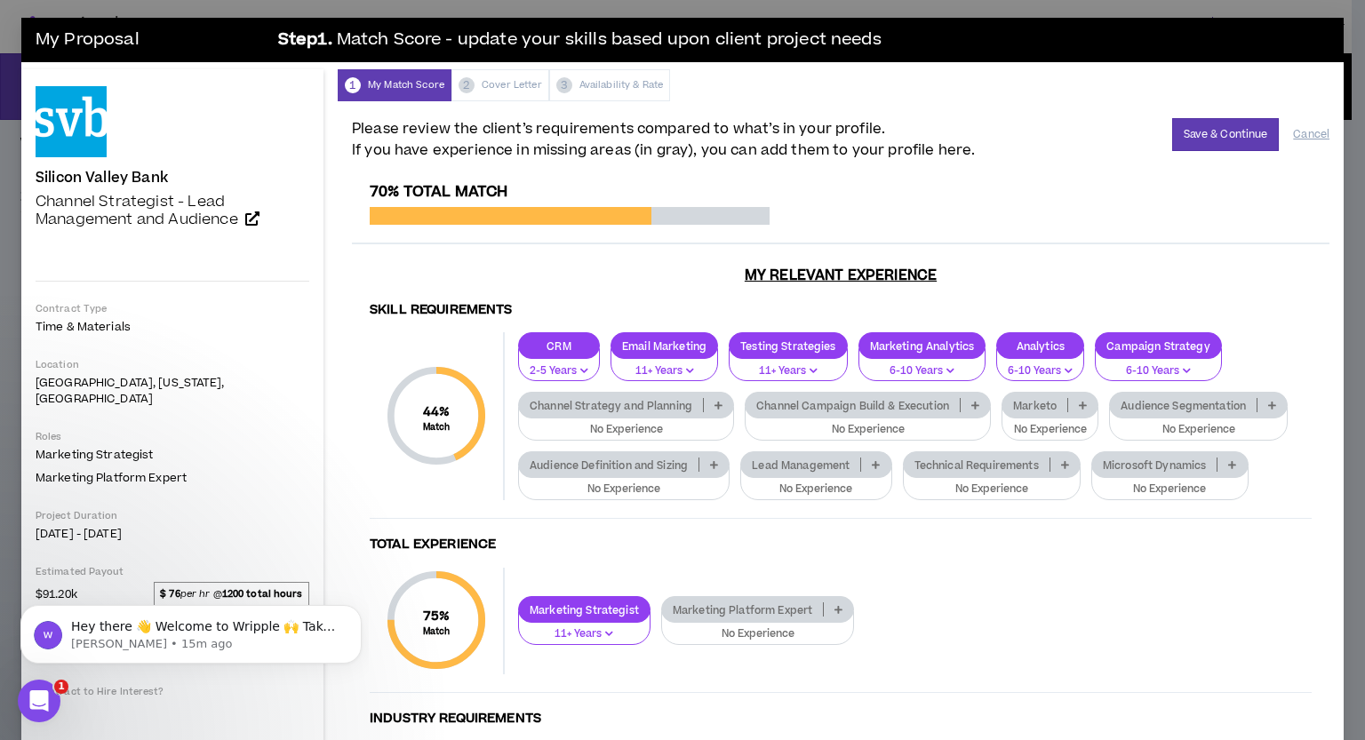
click at [710, 417] on div "Channel Strategy and Planning" at bounding box center [626, 405] width 216 height 27
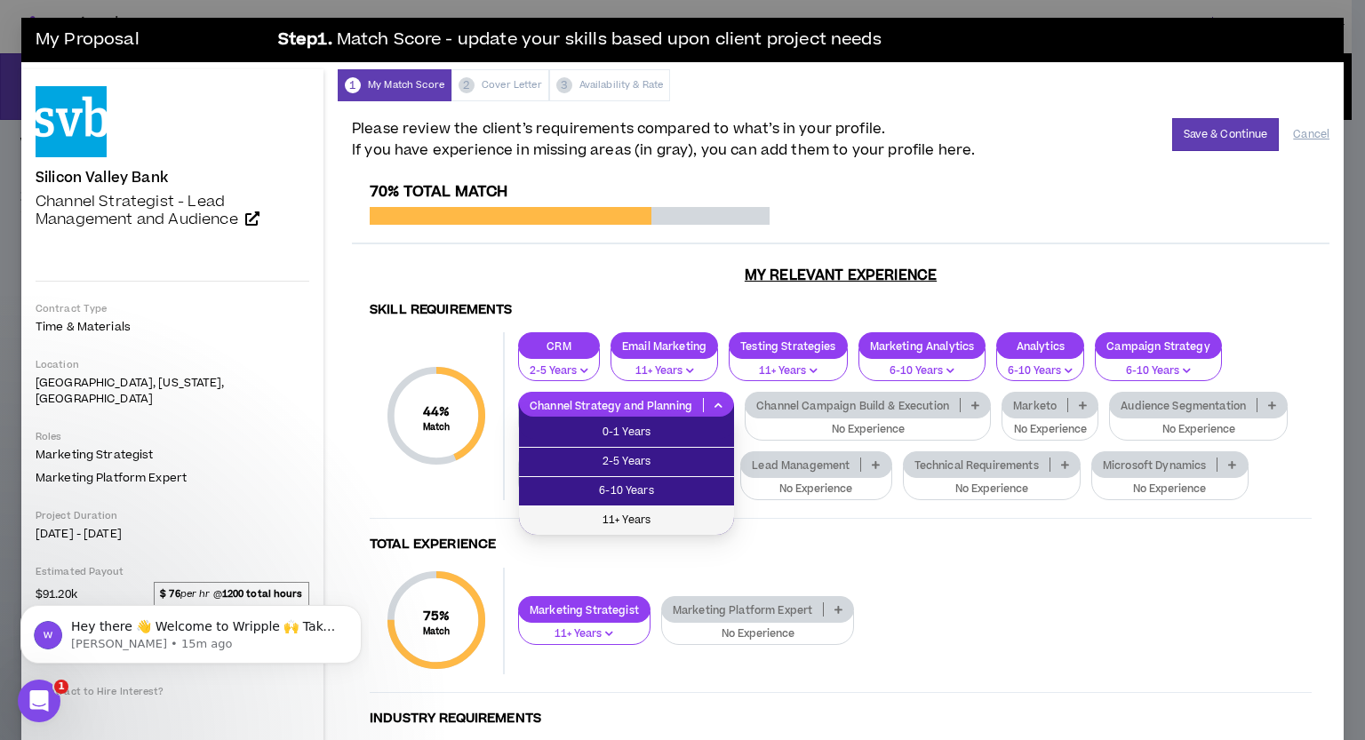
click at [672, 518] on span "11+ Years" at bounding box center [627, 521] width 194 height 20
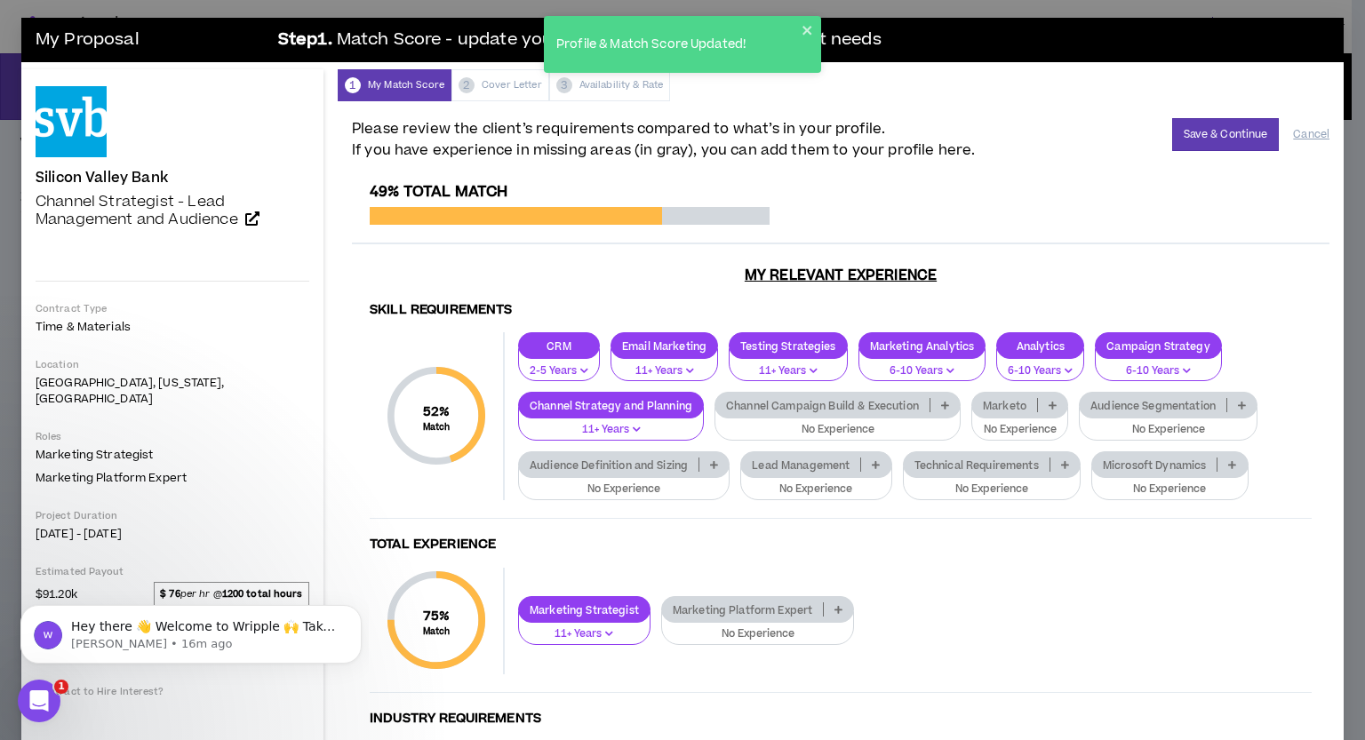
click at [935, 411] on div "Channel Campaign Build & Execution" at bounding box center [837, 405] width 246 height 27
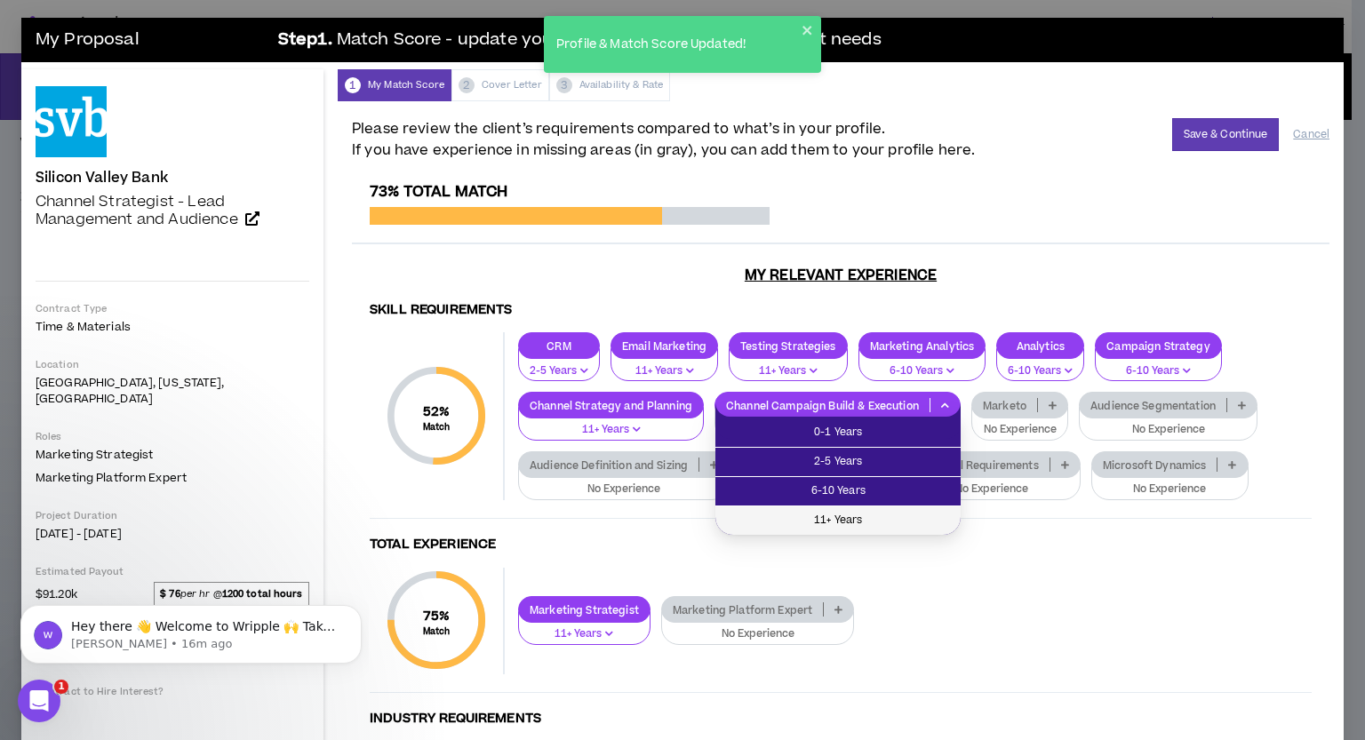
click at [882, 515] on span "11+ Years" at bounding box center [838, 521] width 224 height 20
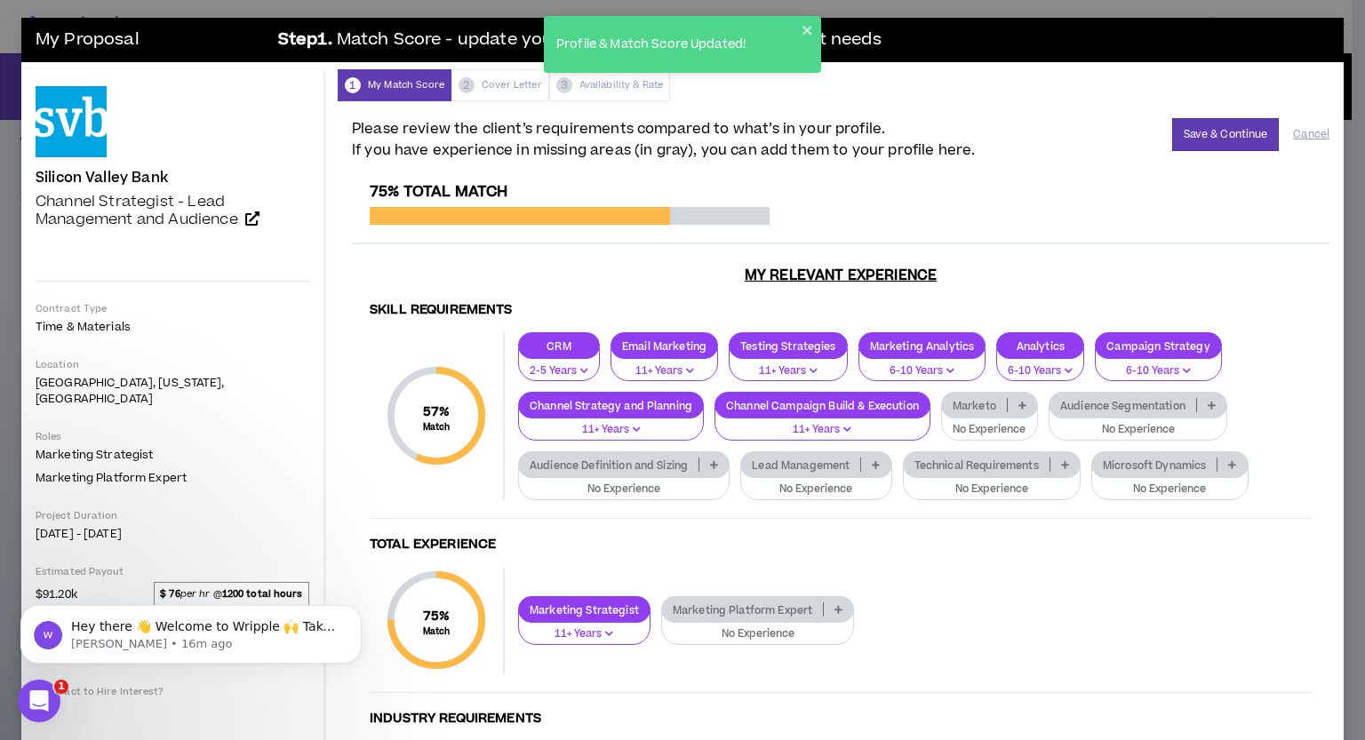
click at [1198, 413] on div "Audience Segmentation" at bounding box center [1138, 405] width 179 height 27
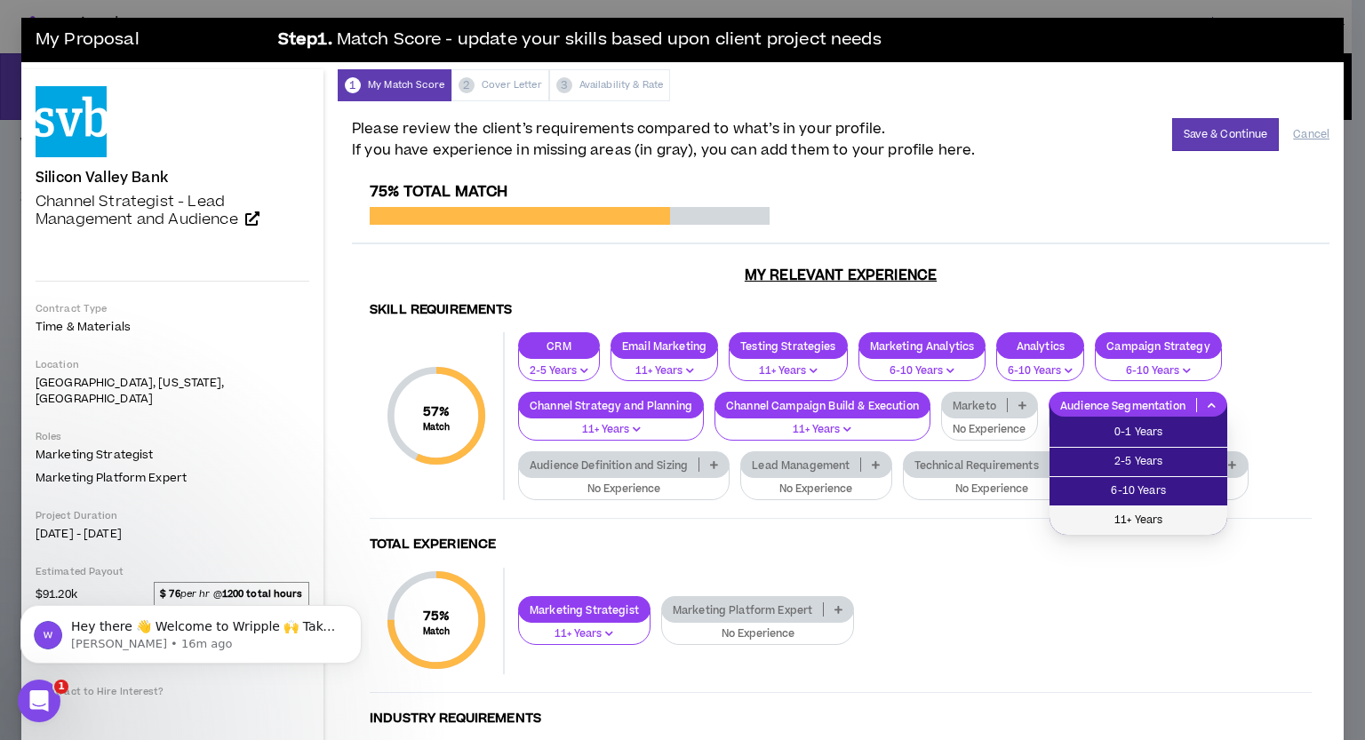
click at [1168, 520] on span "11+ Years" at bounding box center [1138, 521] width 156 height 20
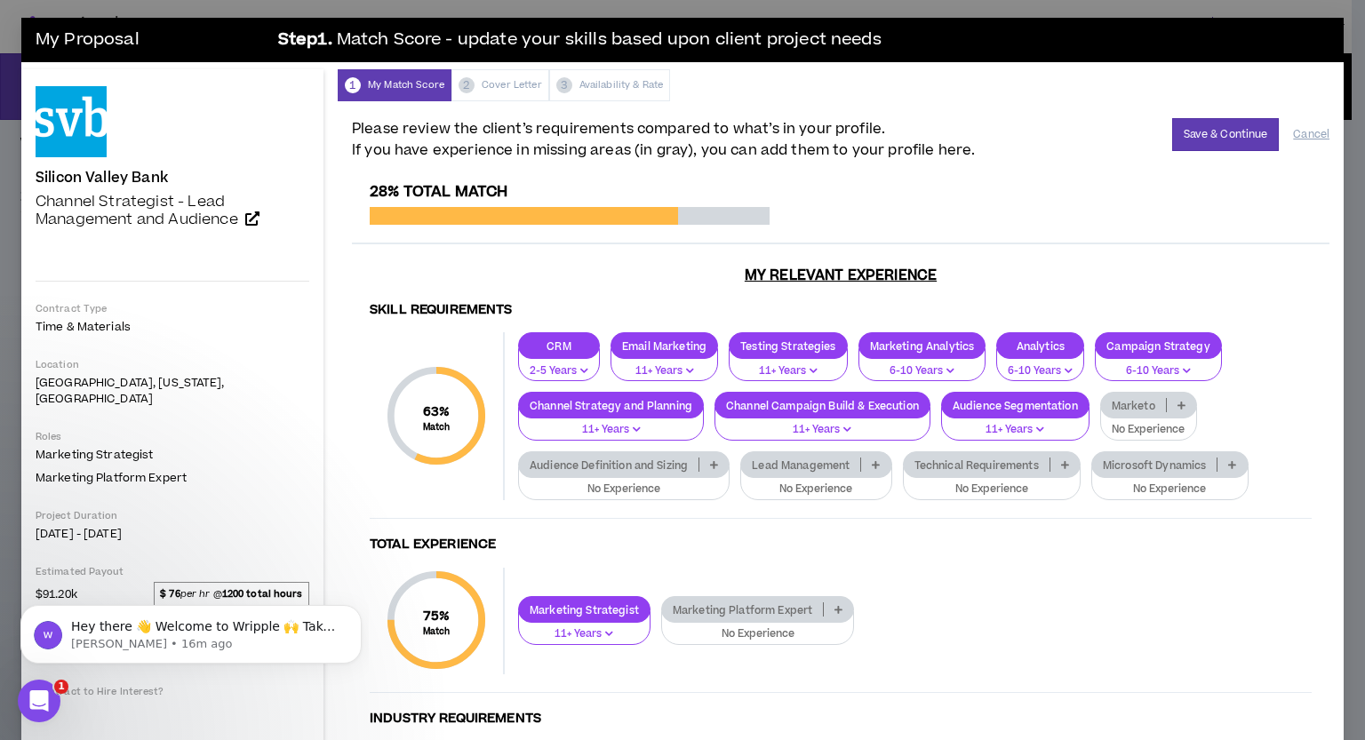
click at [872, 470] on p at bounding box center [875, 465] width 29 height 14
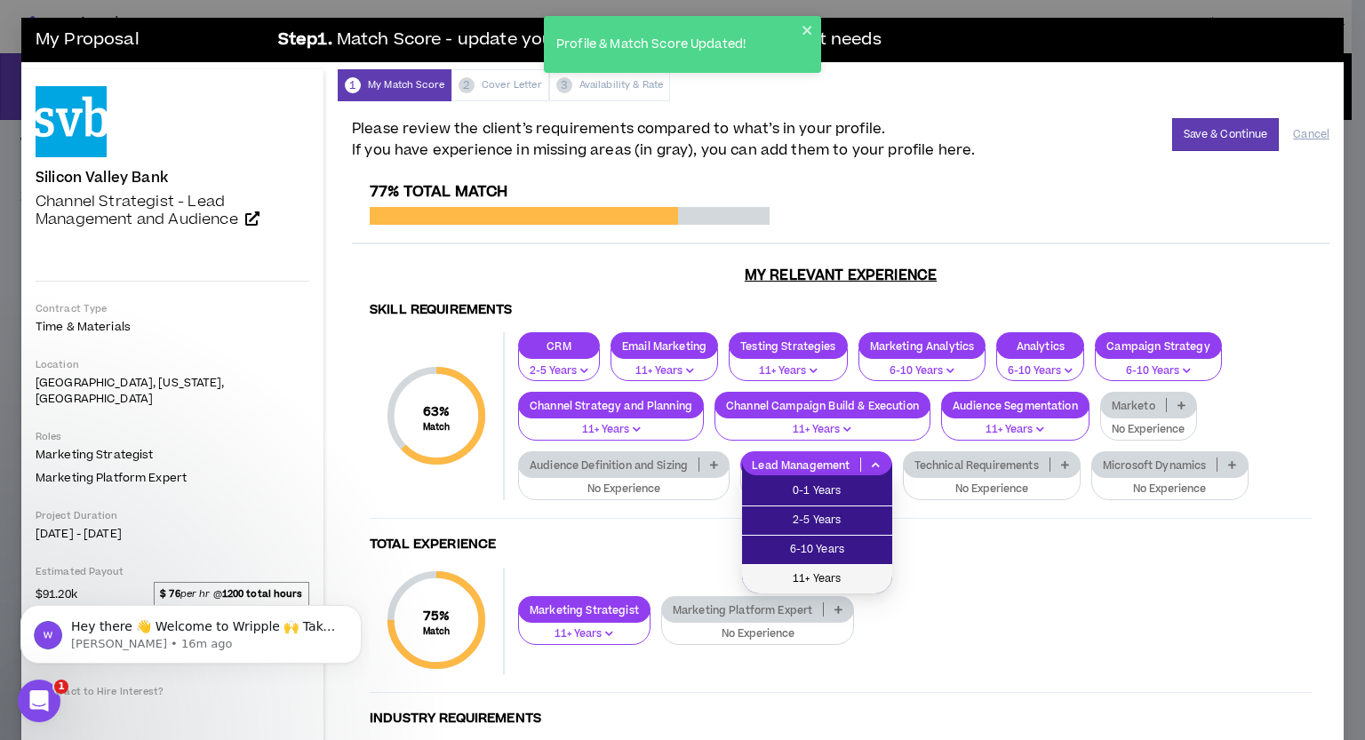
click at [844, 570] on span "11+ Years" at bounding box center [817, 580] width 129 height 20
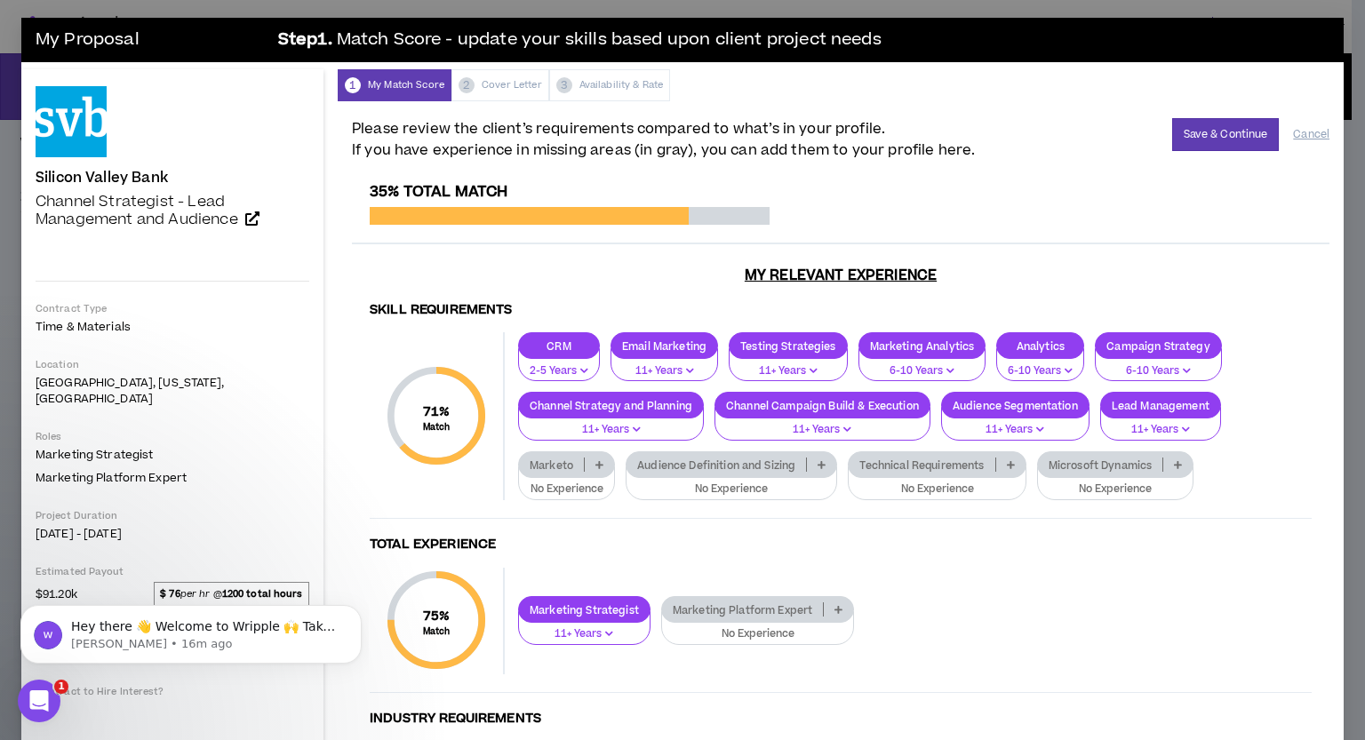
click at [817, 467] on p at bounding box center [821, 465] width 29 height 14
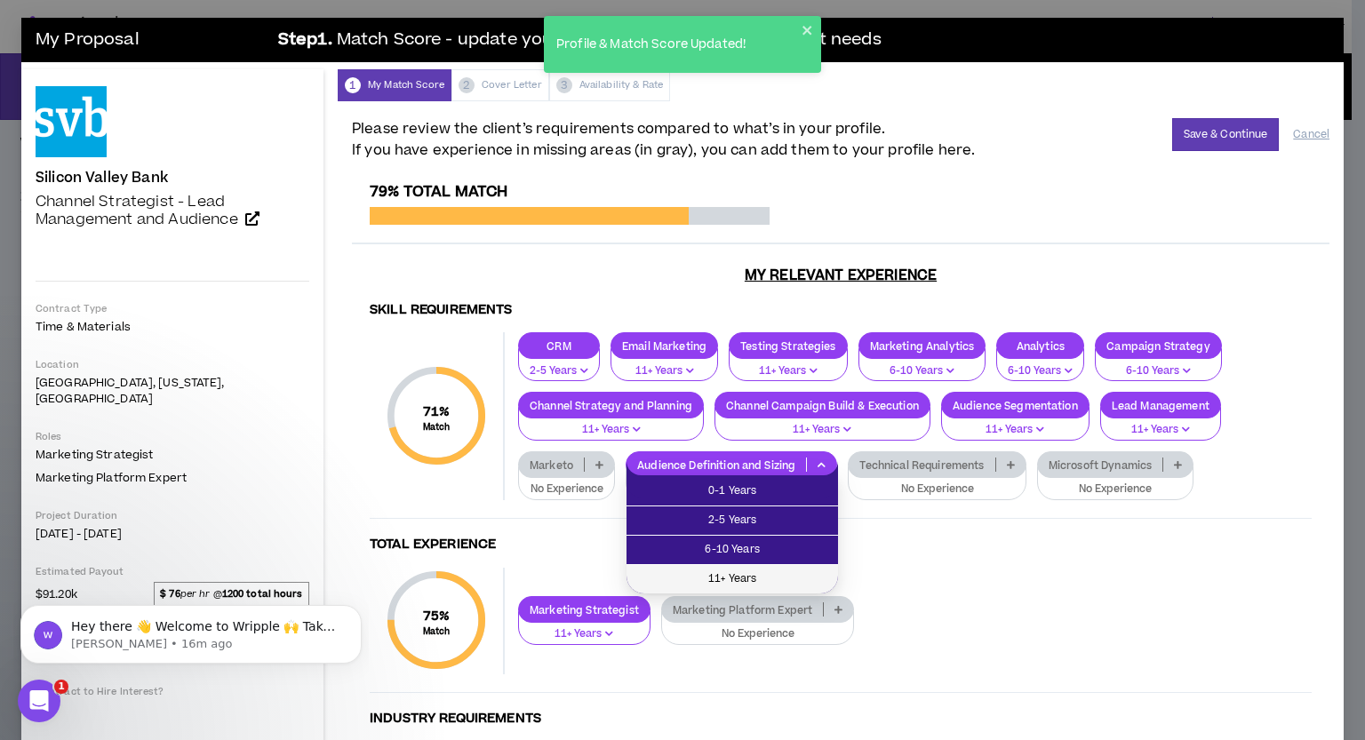
click at [795, 572] on span "11+ Years" at bounding box center [732, 580] width 190 height 20
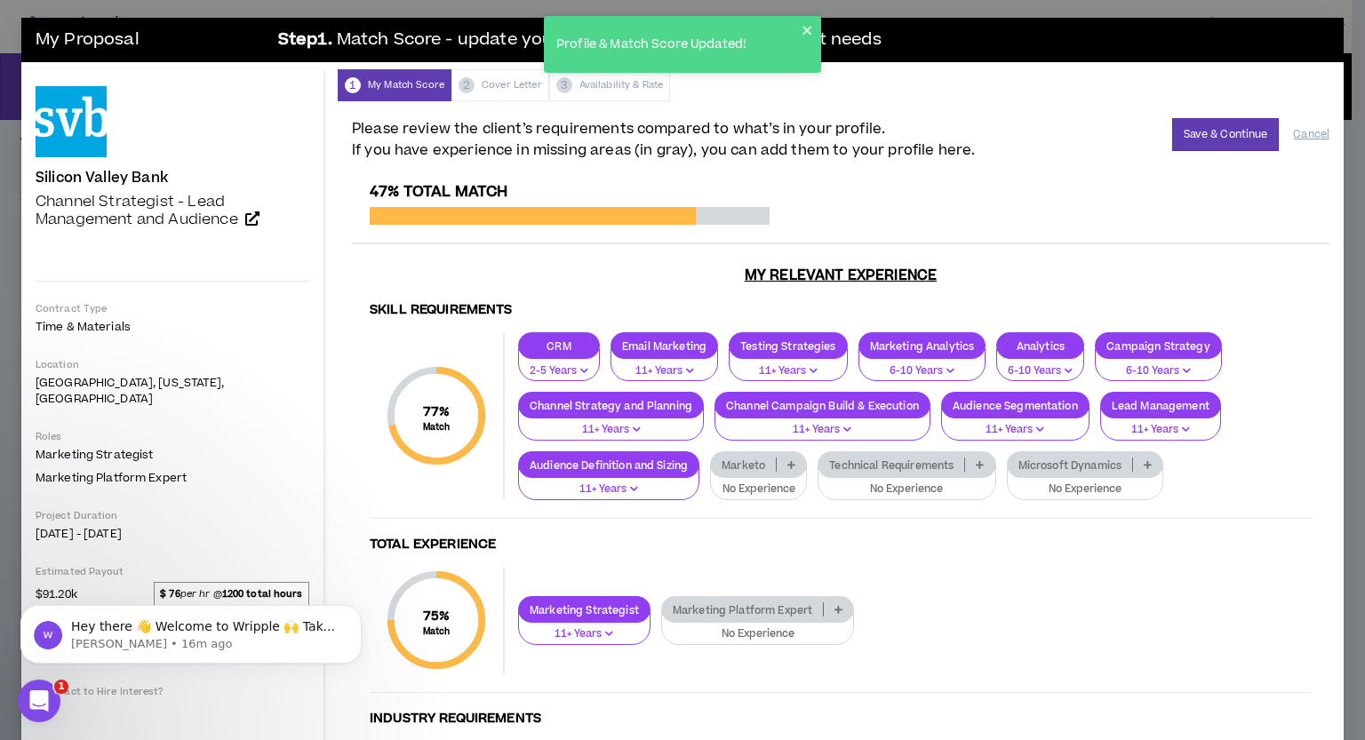
click at [979, 463] on icon at bounding box center [980, 464] width 8 height 9
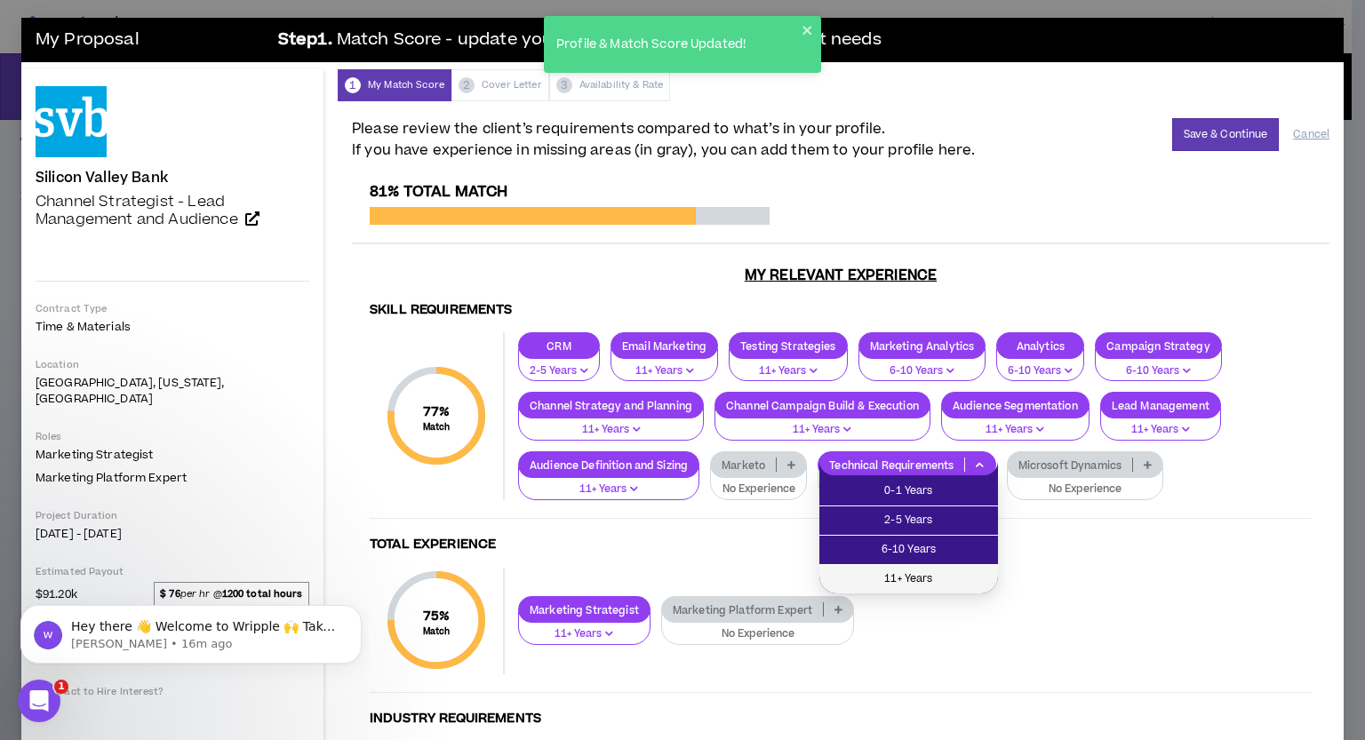
click at [948, 575] on span "11+ Years" at bounding box center [908, 580] width 157 height 20
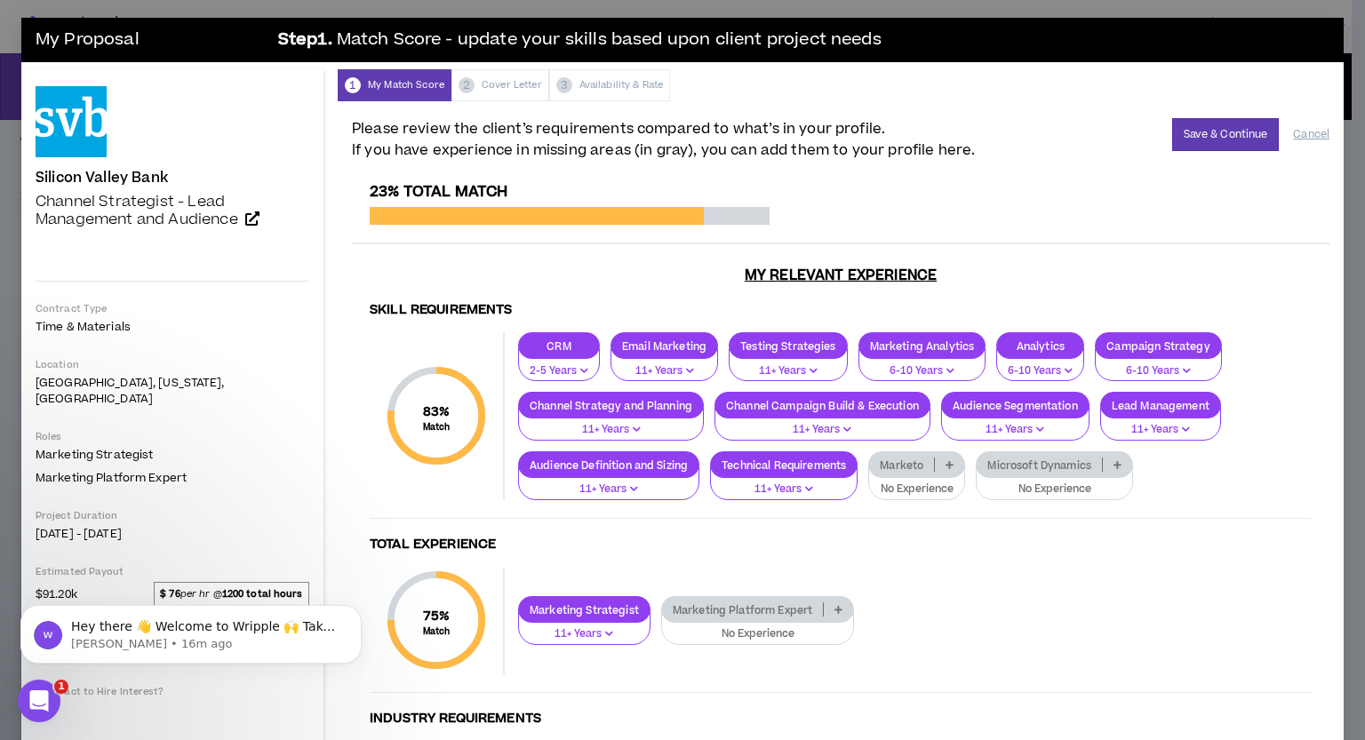
click at [1116, 466] on p at bounding box center [1117, 465] width 29 height 14
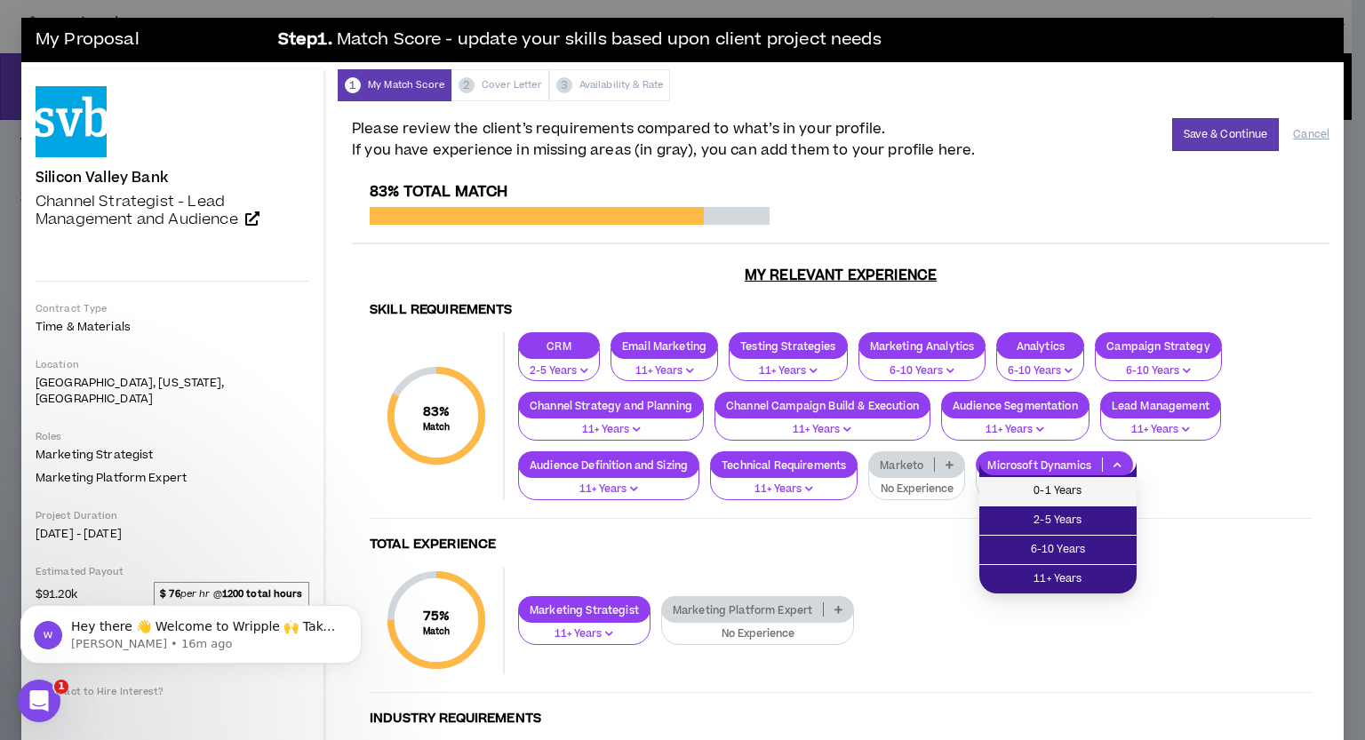
click at [1098, 493] on span "0-1 Years" at bounding box center [1058, 492] width 136 height 20
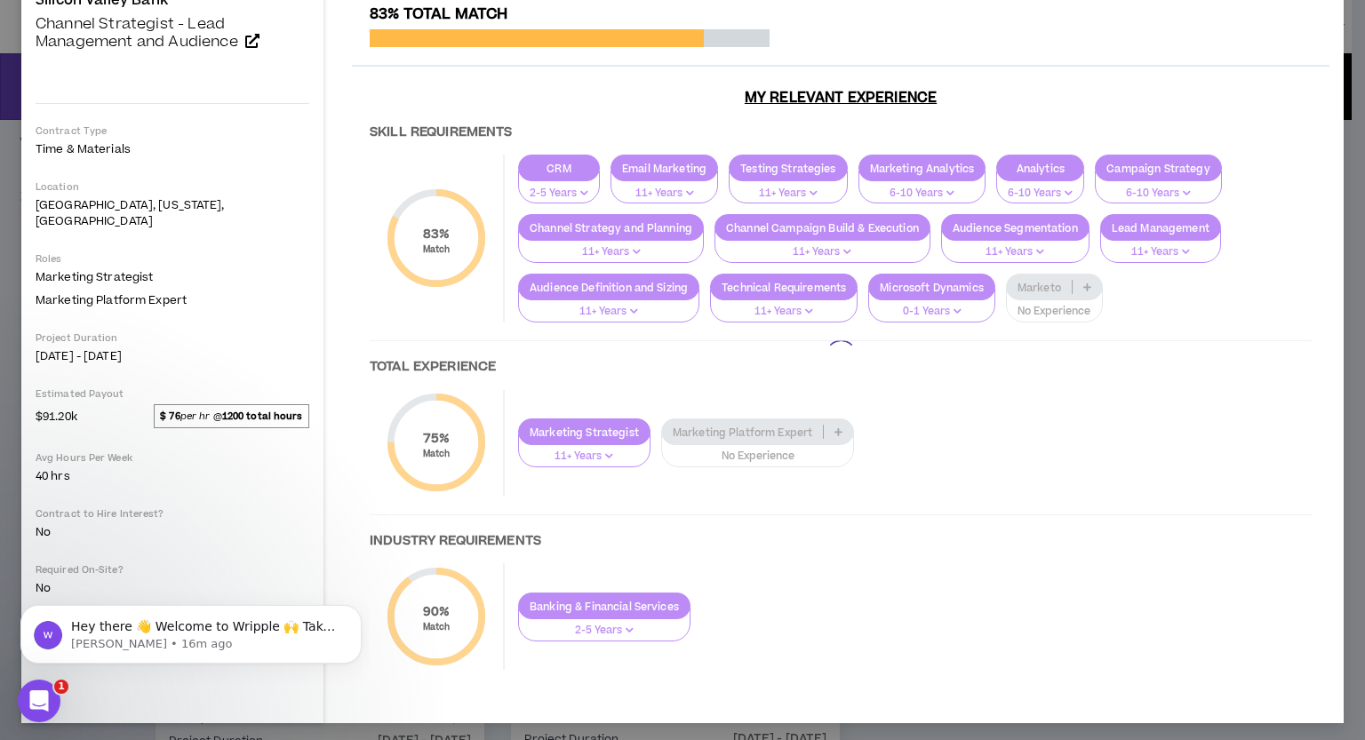
scroll to position [180, 0]
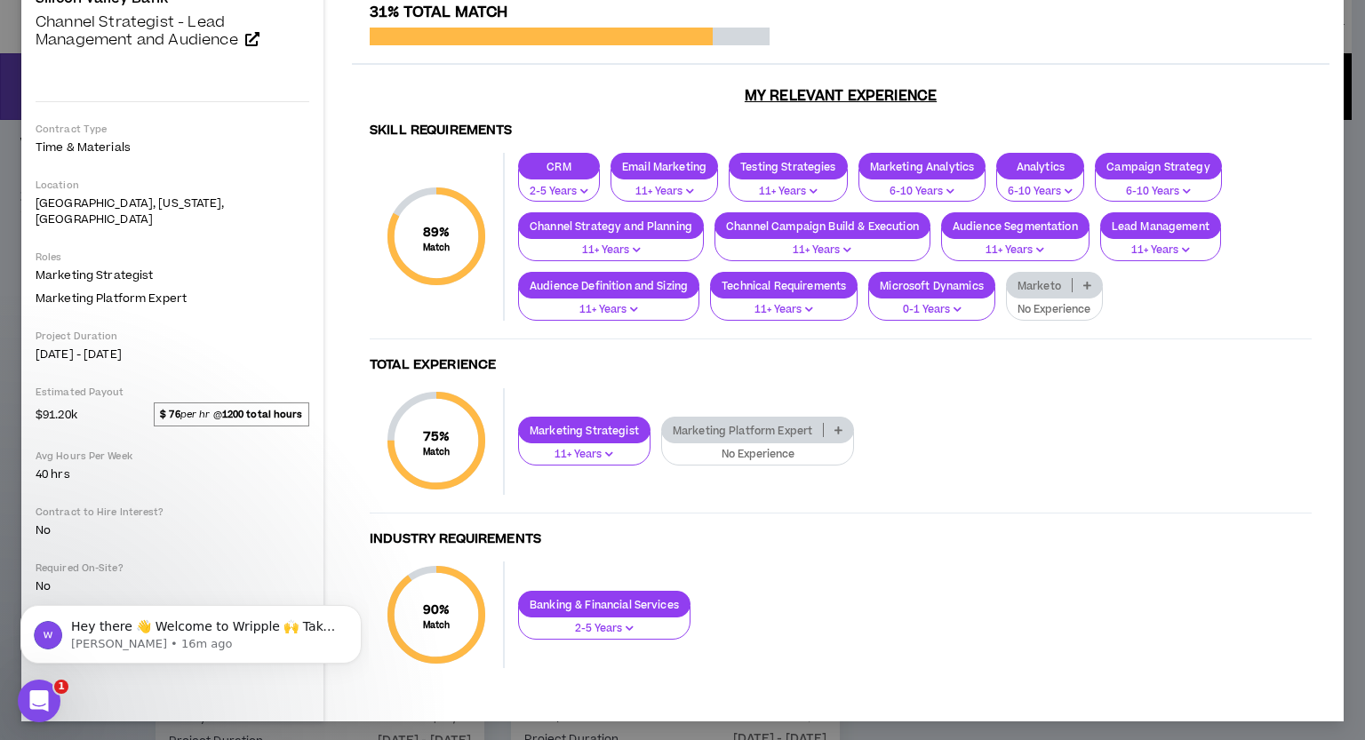
click at [802, 437] on div "Marketing Platform Expert" at bounding box center [758, 430] width 194 height 27
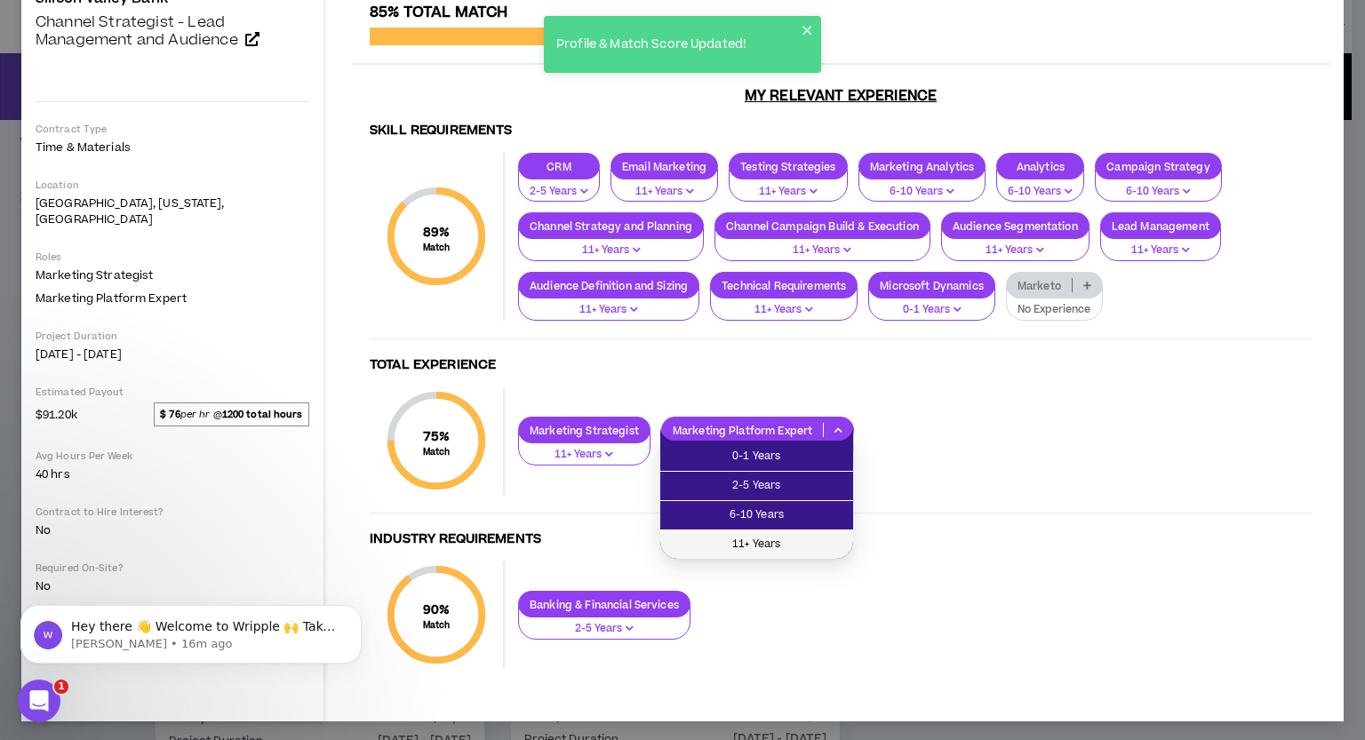
click at [787, 543] on span "11+ Years" at bounding box center [757, 545] width 172 height 20
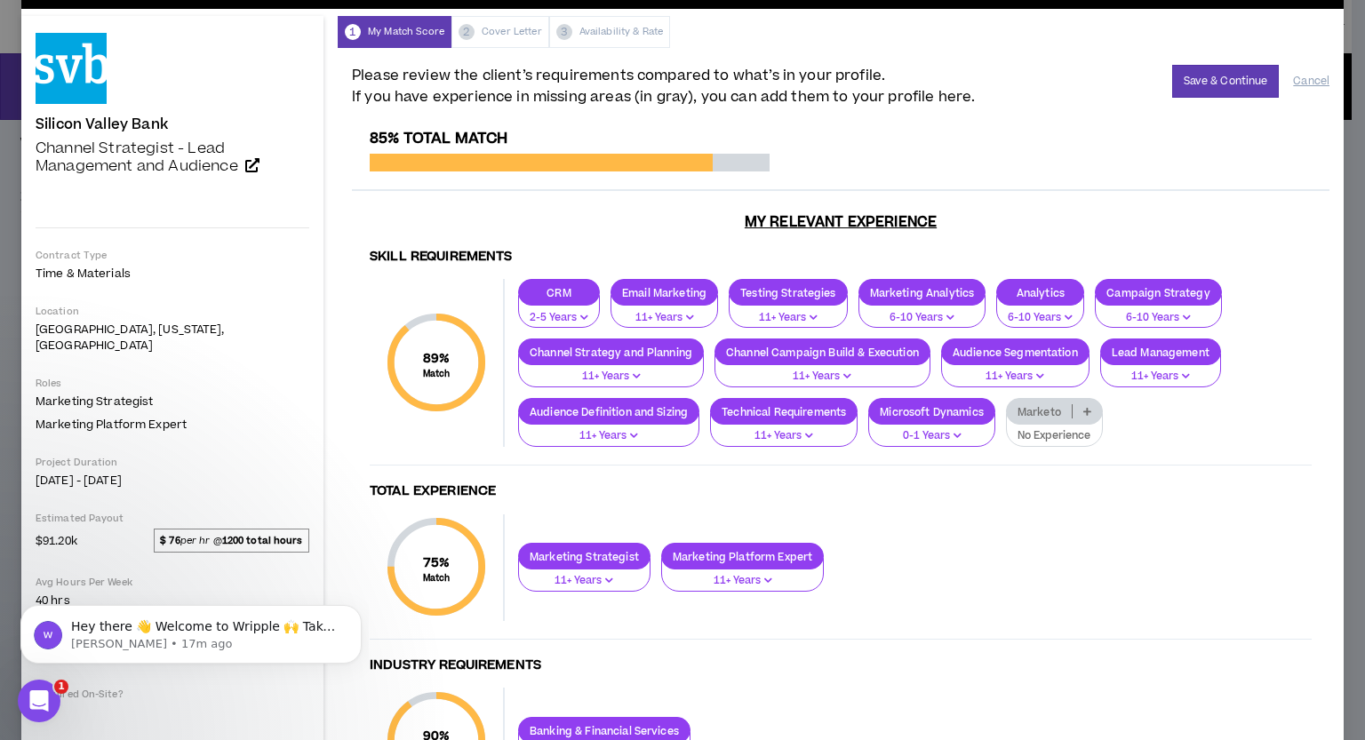
scroll to position [0, 0]
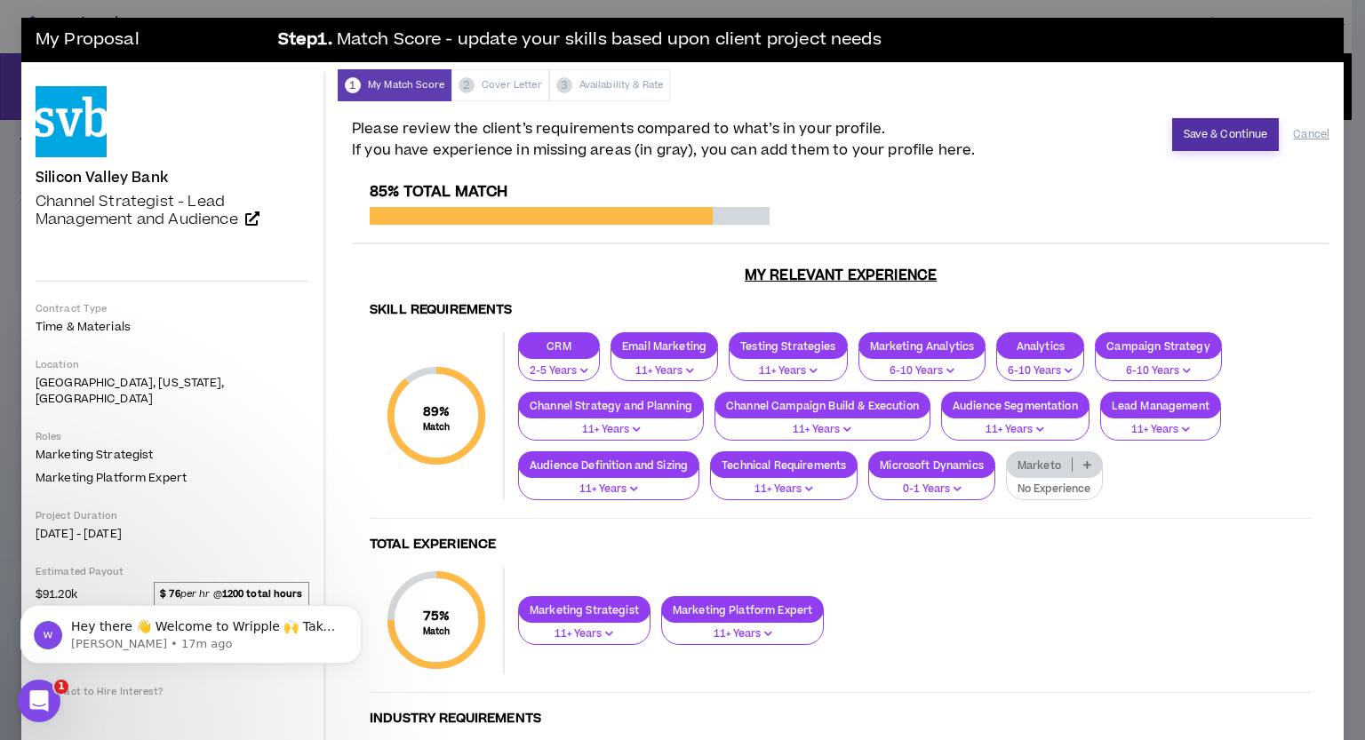
click at [1226, 143] on button "Save & Continue" at bounding box center [1226, 134] width 108 height 33
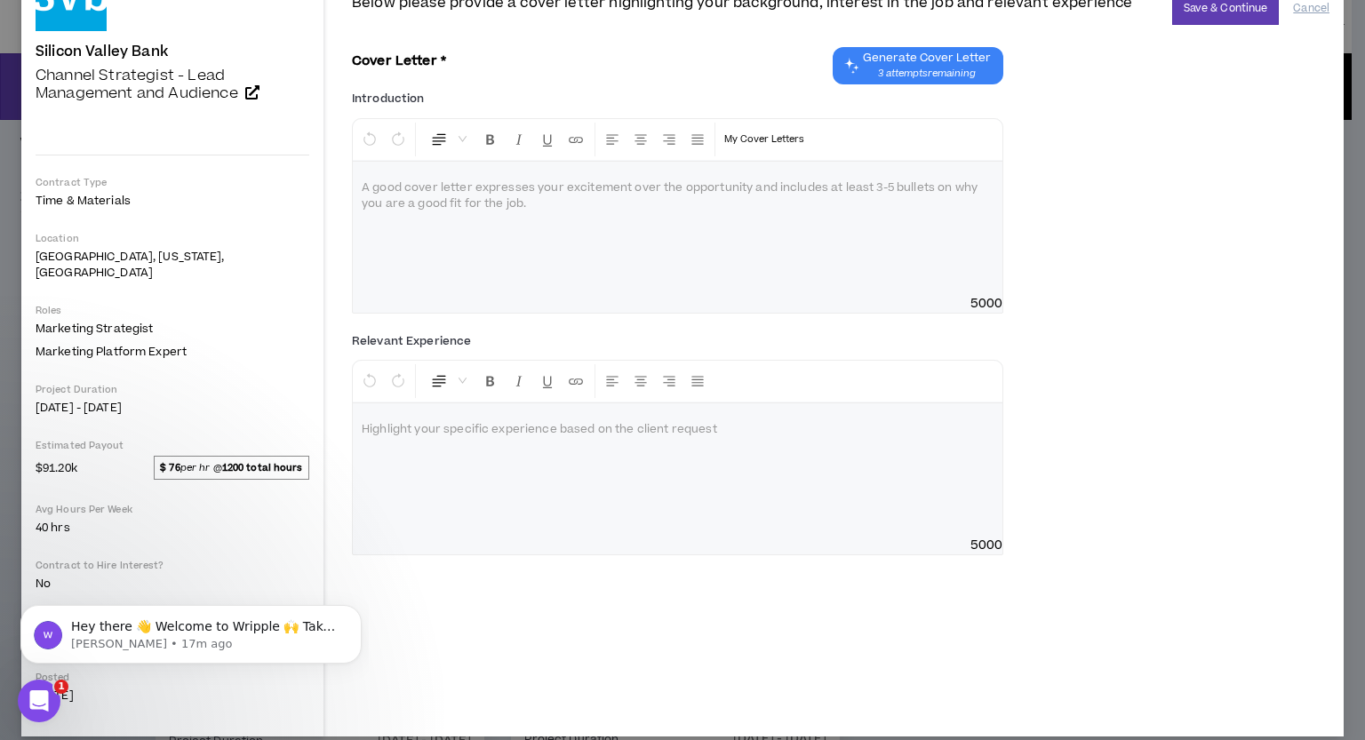
scroll to position [128, 0]
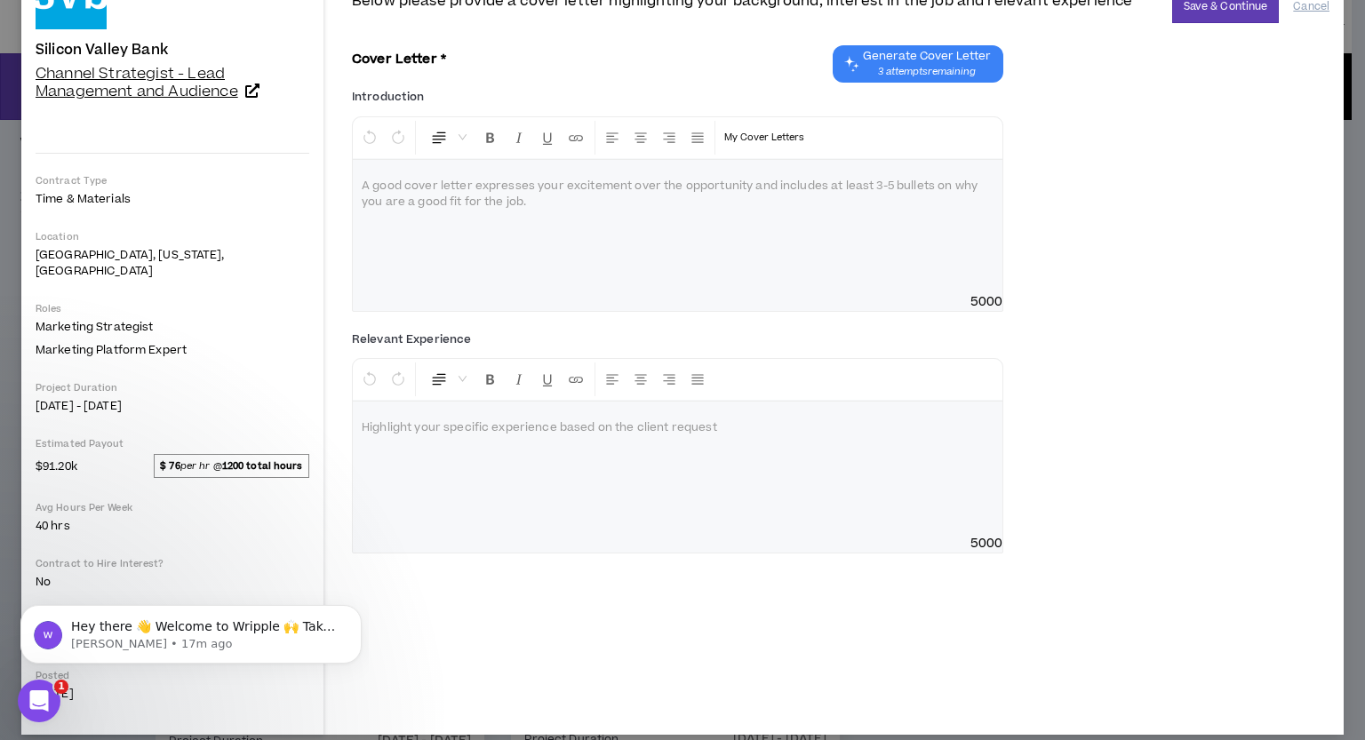
click at [265, 92] on link "Channel Strategist - Lead Management and Audience" at bounding box center [173, 83] width 274 height 36
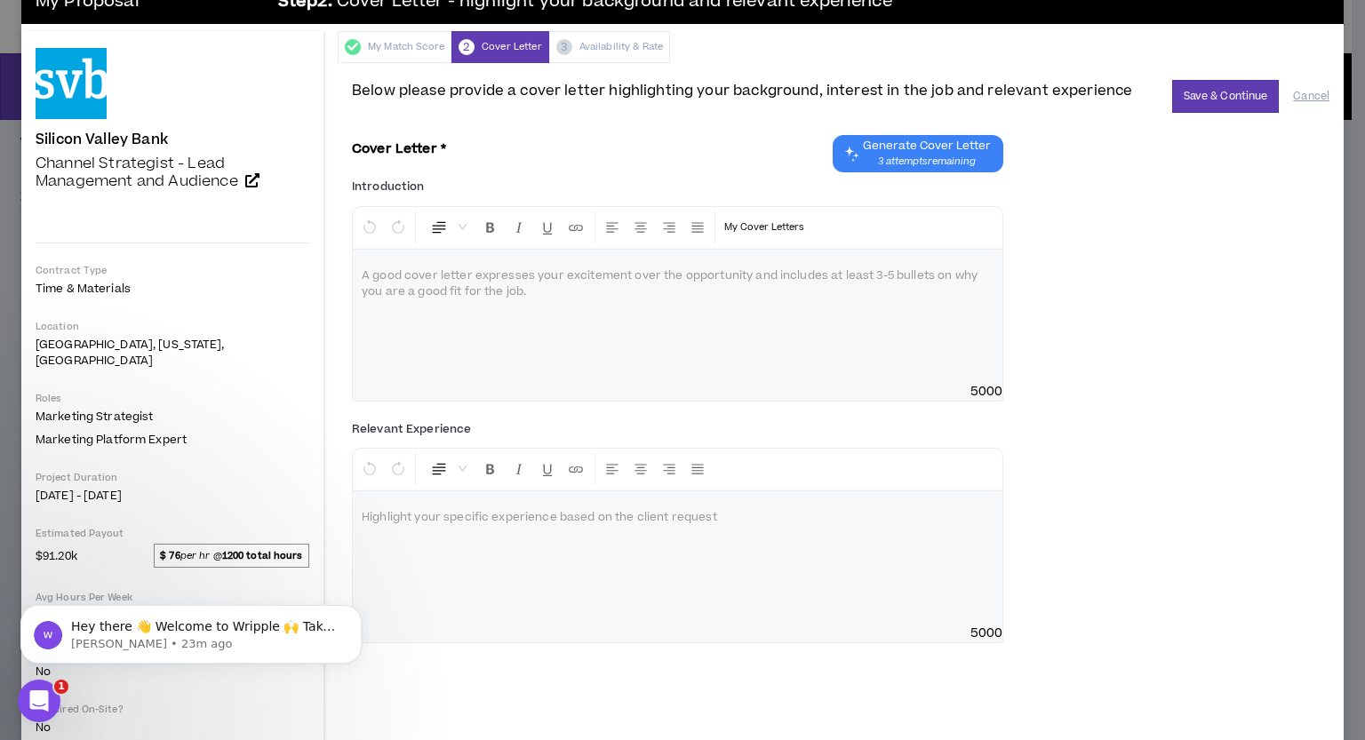
scroll to position [0, 0]
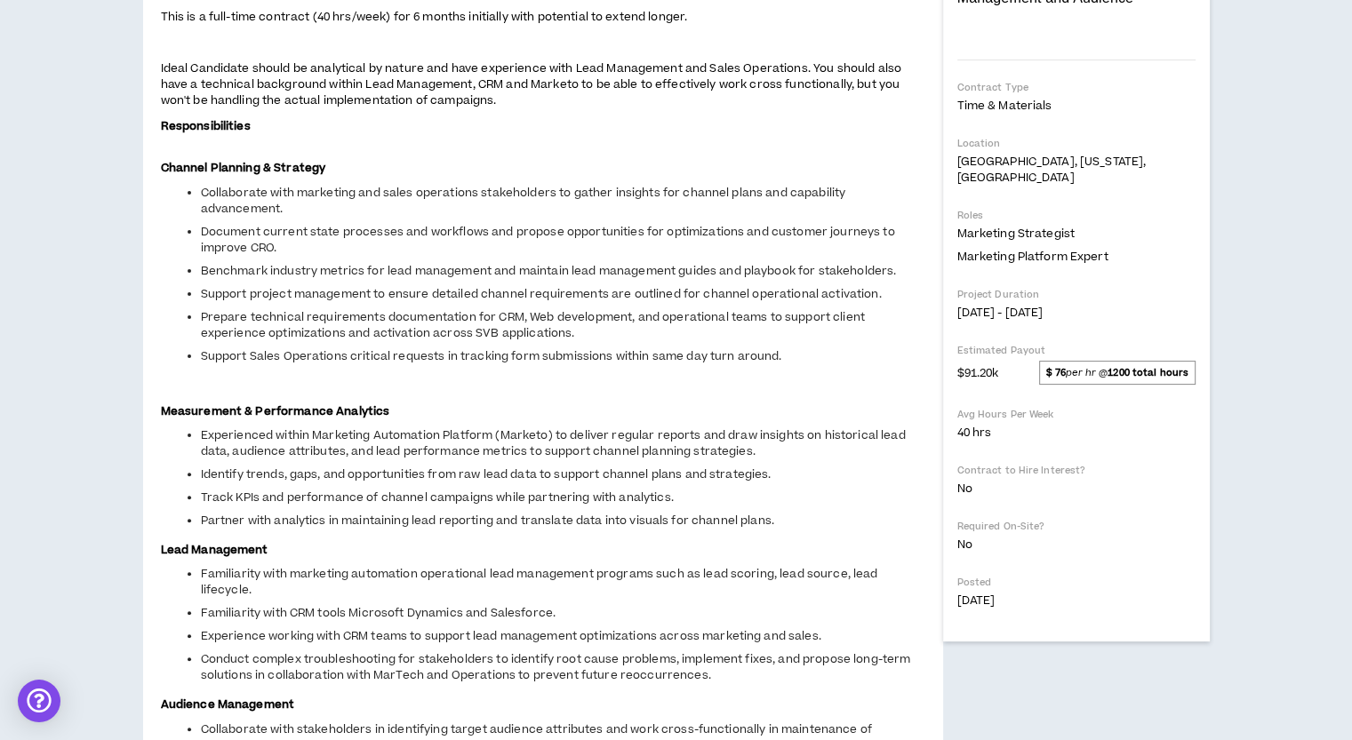
scroll to position [267, 0]
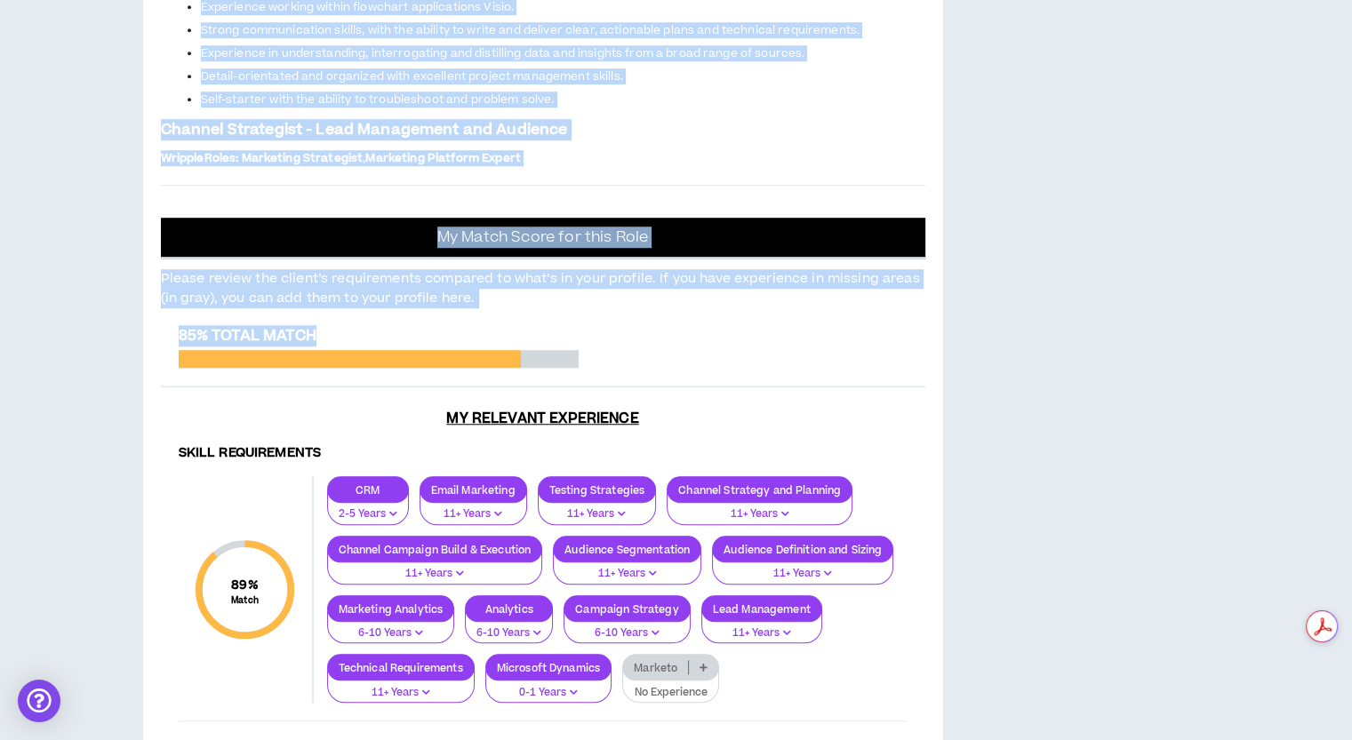
scroll to position [1313, 0]
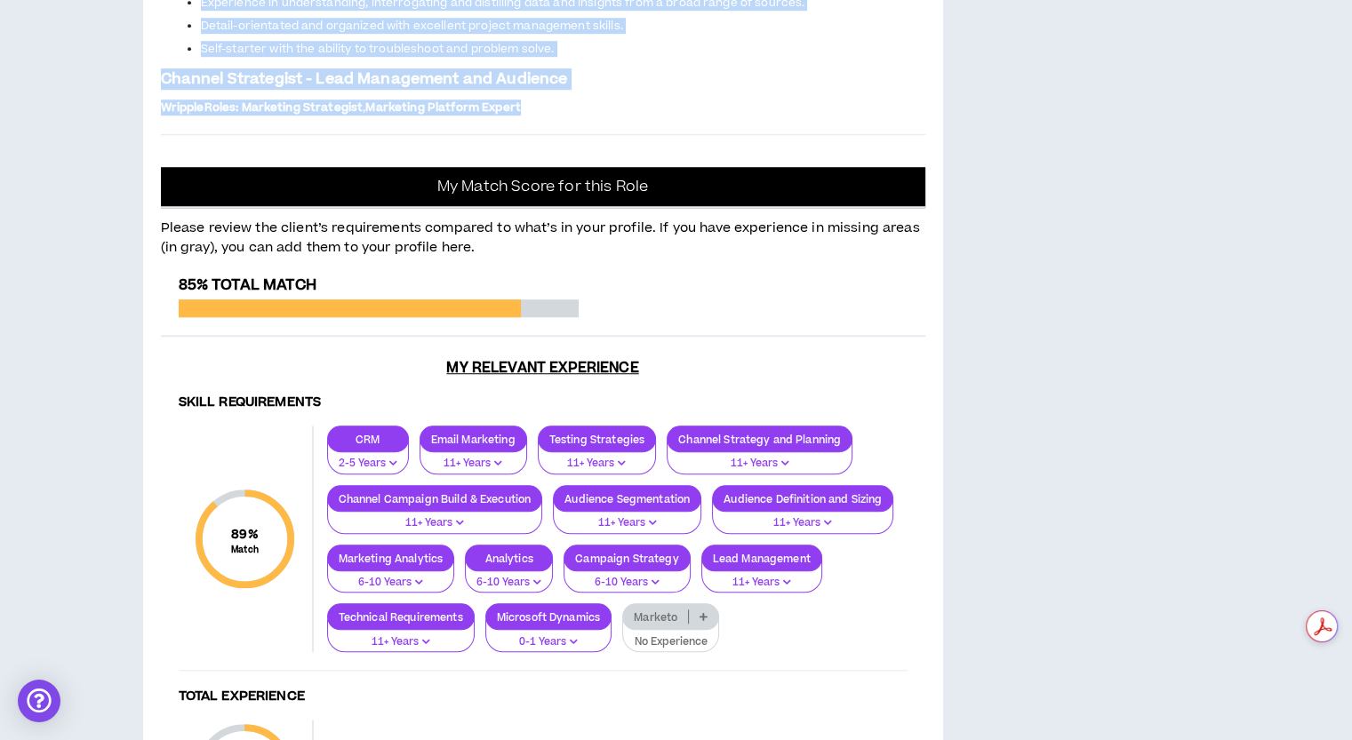
drag, startPoint x: 164, startPoint y: 380, endPoint x: 778, endPoint y: 509, distance: 628.3
copy div "Project: Channel Strategist - Lead Management and Audience Overview Silicon Val…"
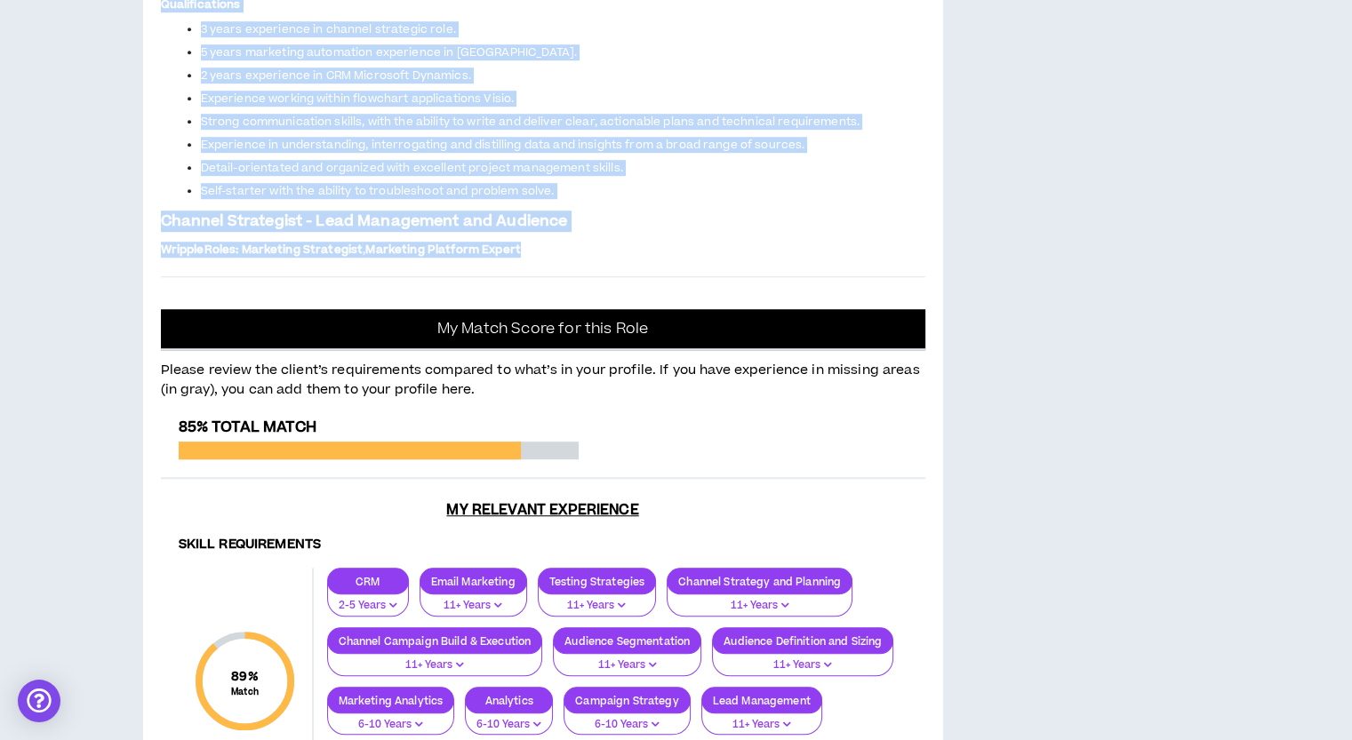
scroll to position [1047, 0]
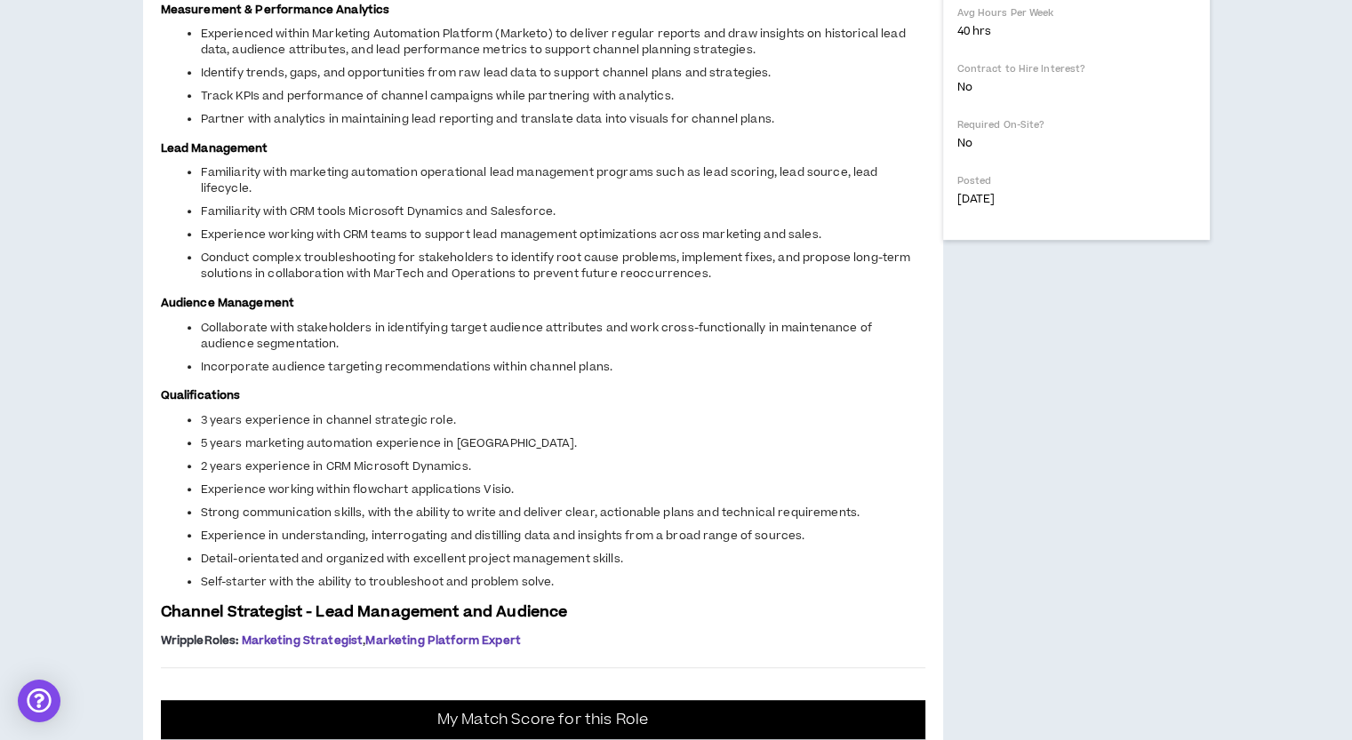
scroll to position [603, 0]
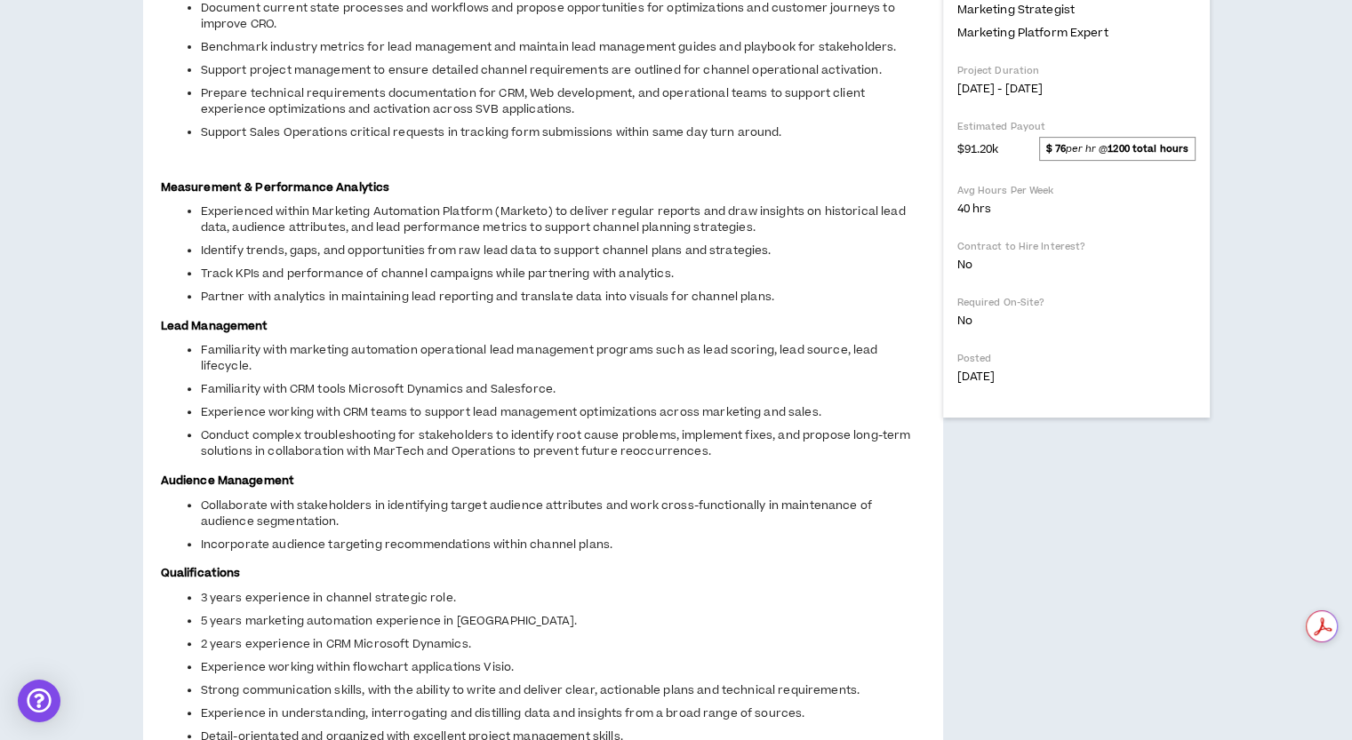
drag, startPoint x: 311, startPoint y: 277, endPoint x: 425, endPoint y: 275, distance: 113.8
copy span "analytical by nature"
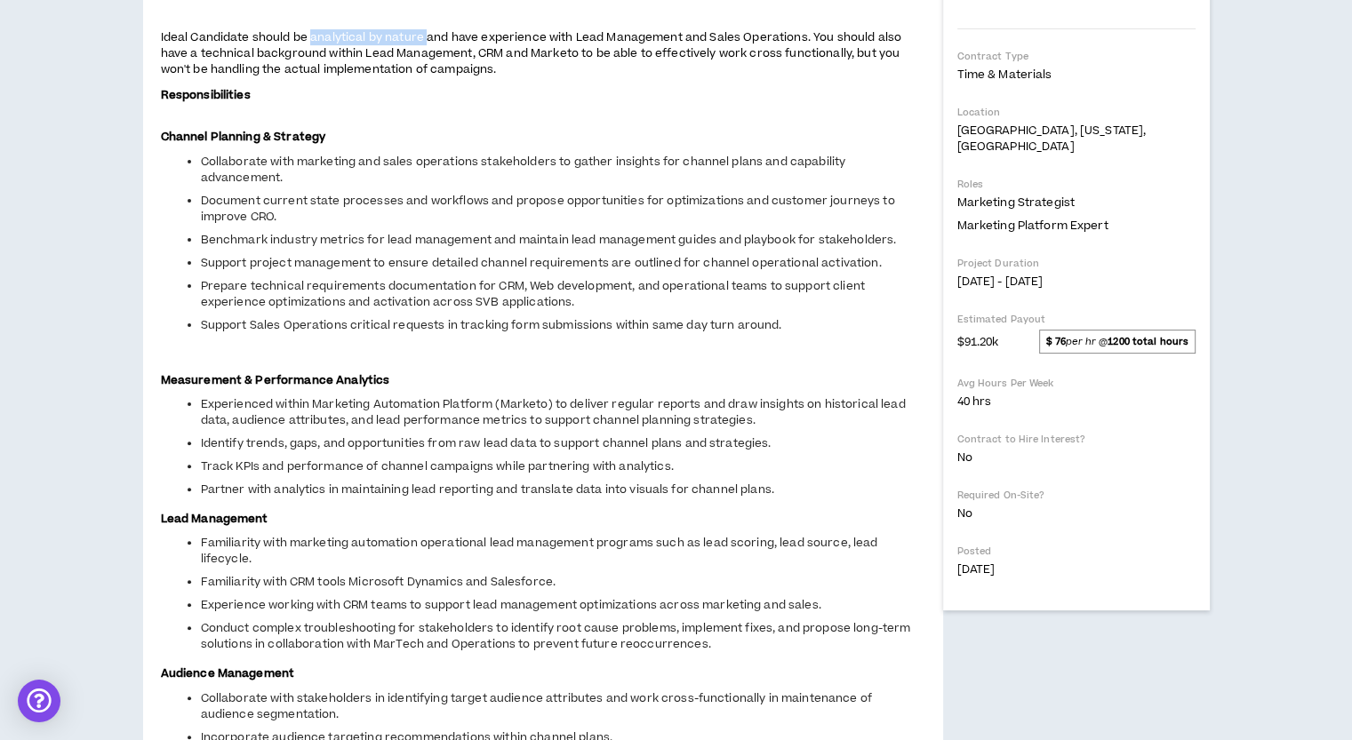
scroll to position [158, 0]
